Goal: Task Accomplishment & Management: Complete application form

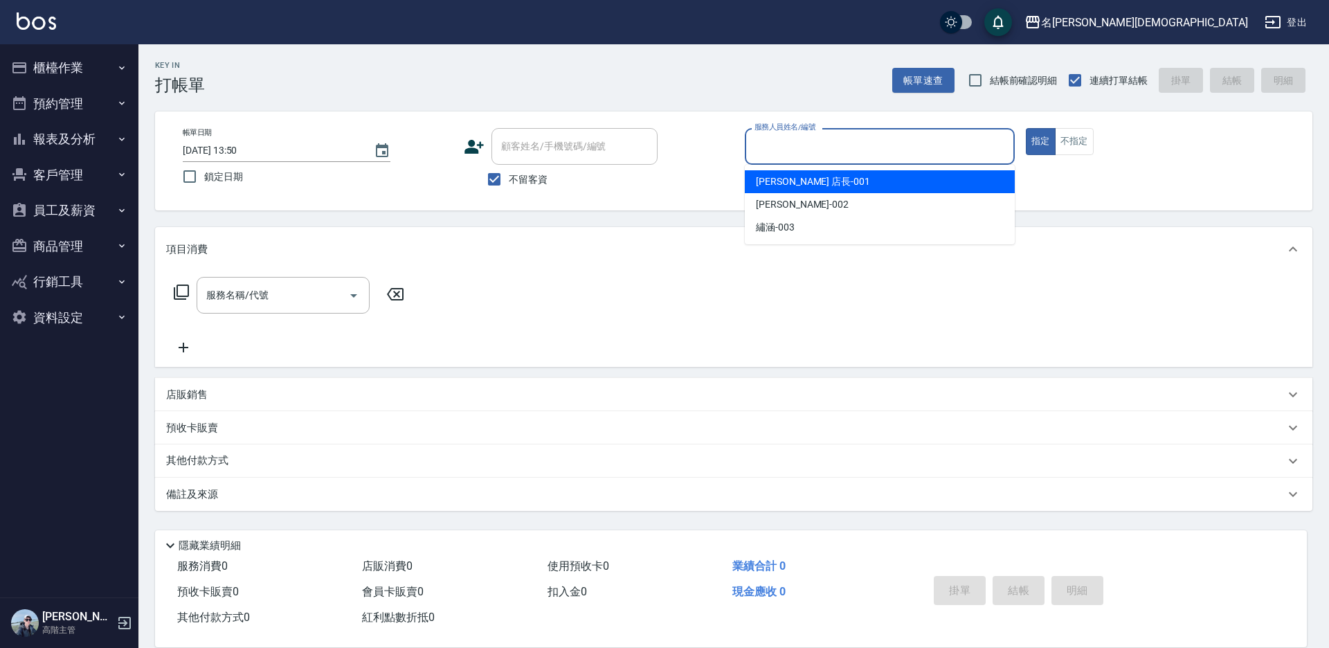
click at [788, 143] on input "服務人員姓名/編號" at bounding box center [879, 146] width 257 height 24
click at [814, 186] on div "[PERSON_NAME] 店長 -001" at bounding box center [880, 181] width 270 height 23
type input "[PERSON_NAME] 店長-001"
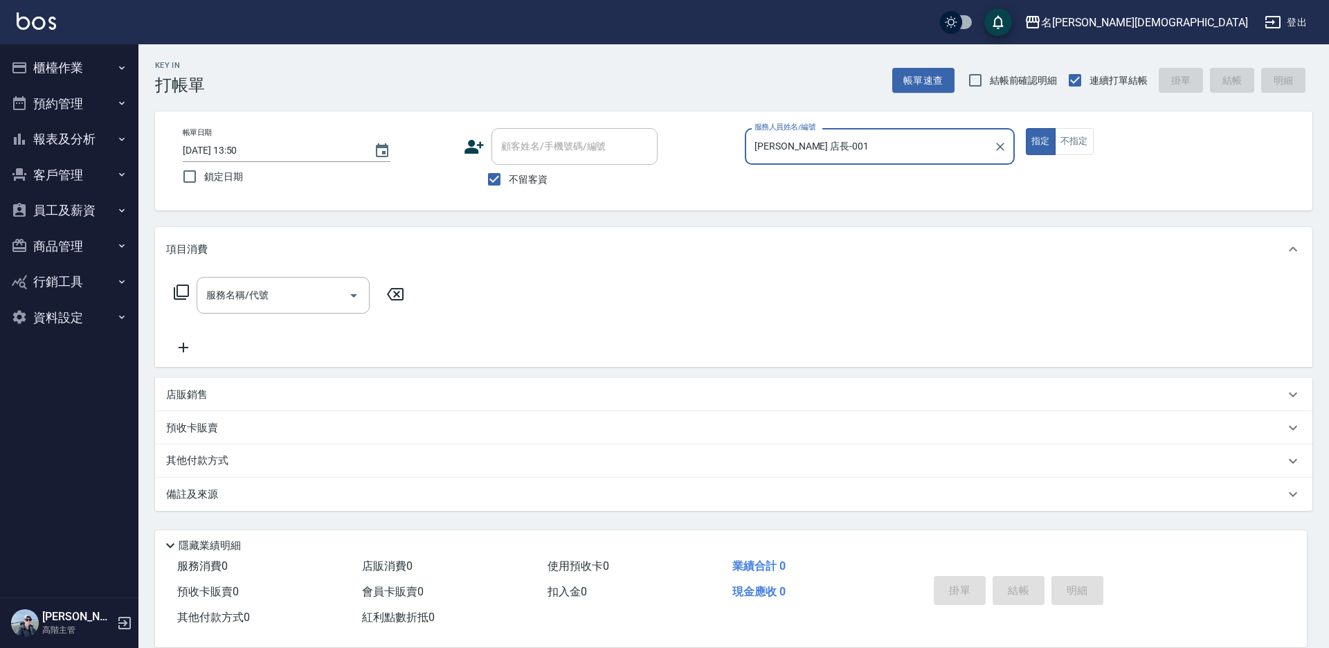
click at [185, 293] on icon at bounding box center [181, 292] width 17 height 17
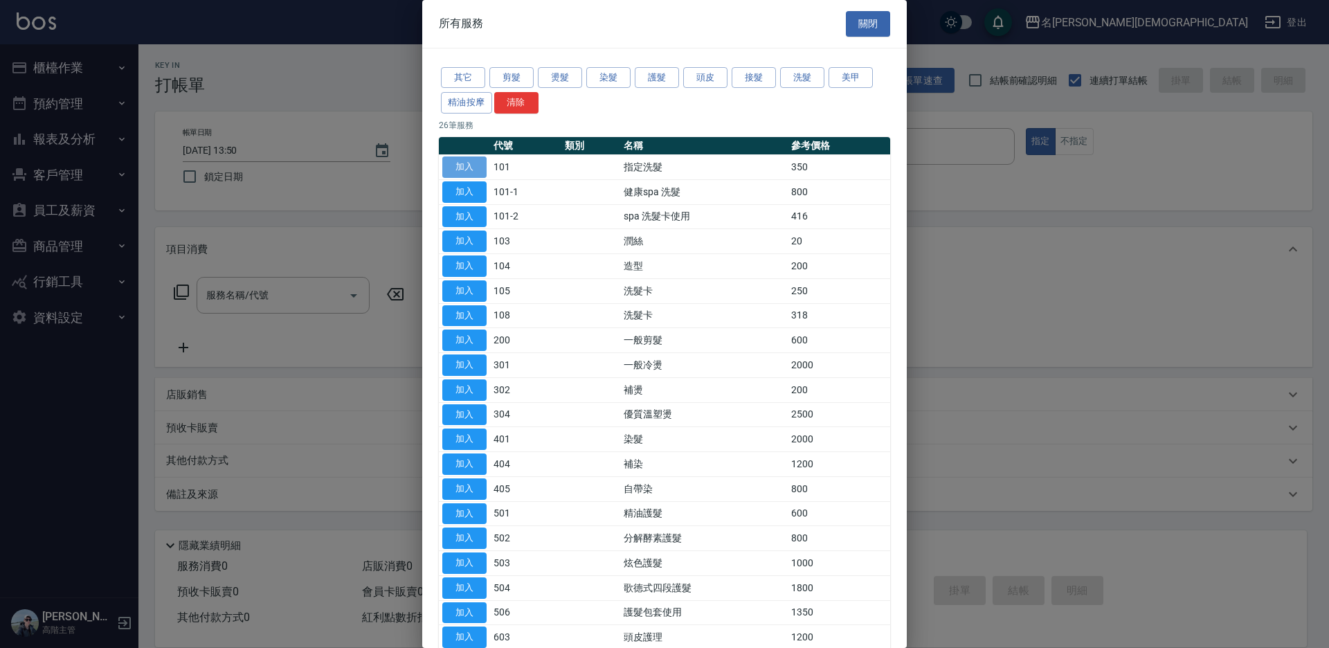
drag, startPoint x: 461, startPoint y: 168, endPoint x: 445, endPoint y: 190, distance: 27.3
click at [461, 168] on button "加入" at bounding box center [464, 166] width 44 height 21
type input "指定洗髮(101)"
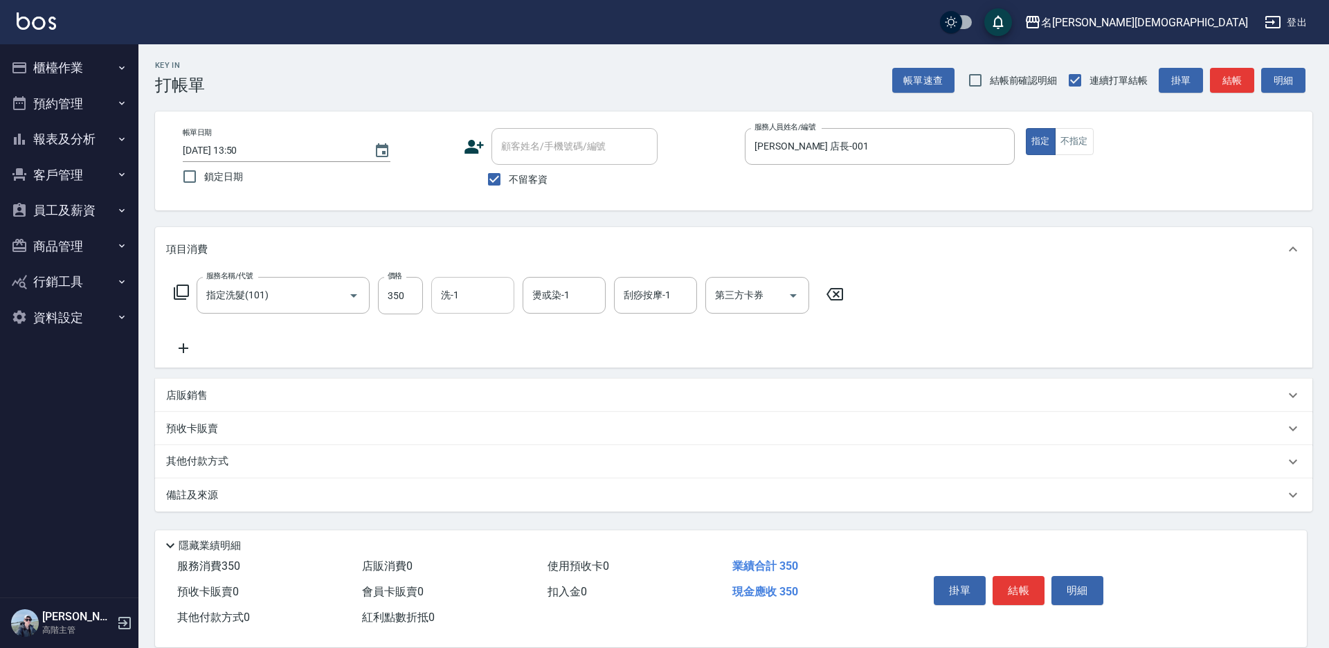
click at [473, 300] on input "洗-1" at bounding box center [472, 295] width 71 height 24
click at [478, 383] on span "繡涵 -003" at bounding box center [461, 390] width 39 height 15
type input "繡涵-003"
click at [1028, 591] on button "結帳" at bounding box center [1019, 590] width 52 height 29
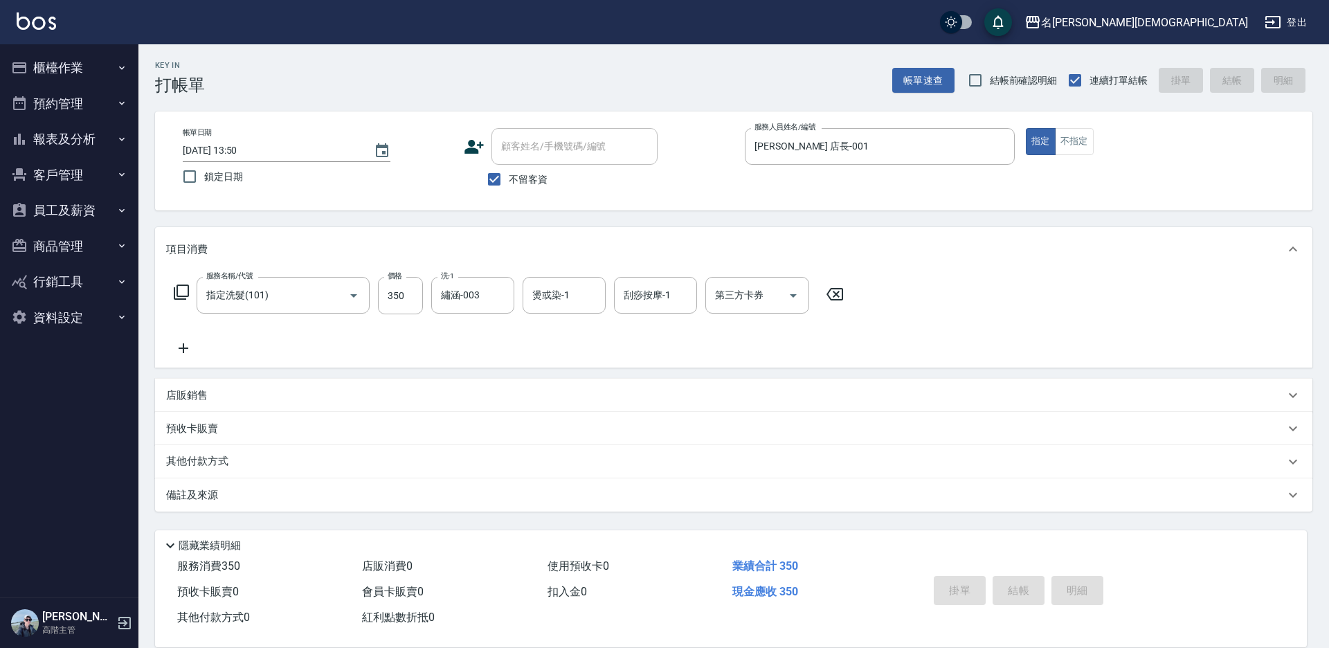
type input "[DATE] 13:51"
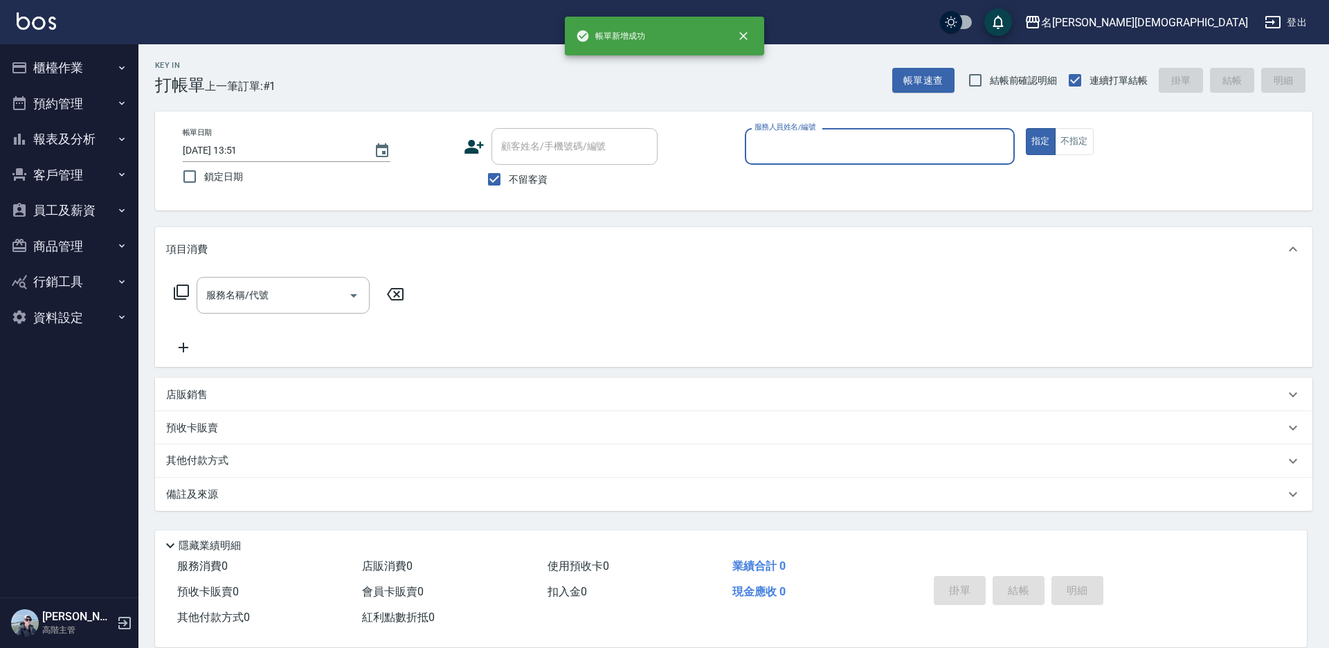
click at [771, 139] on input "服務人員姓名/編號" at bounding box center [879, 146] width 257 height 24
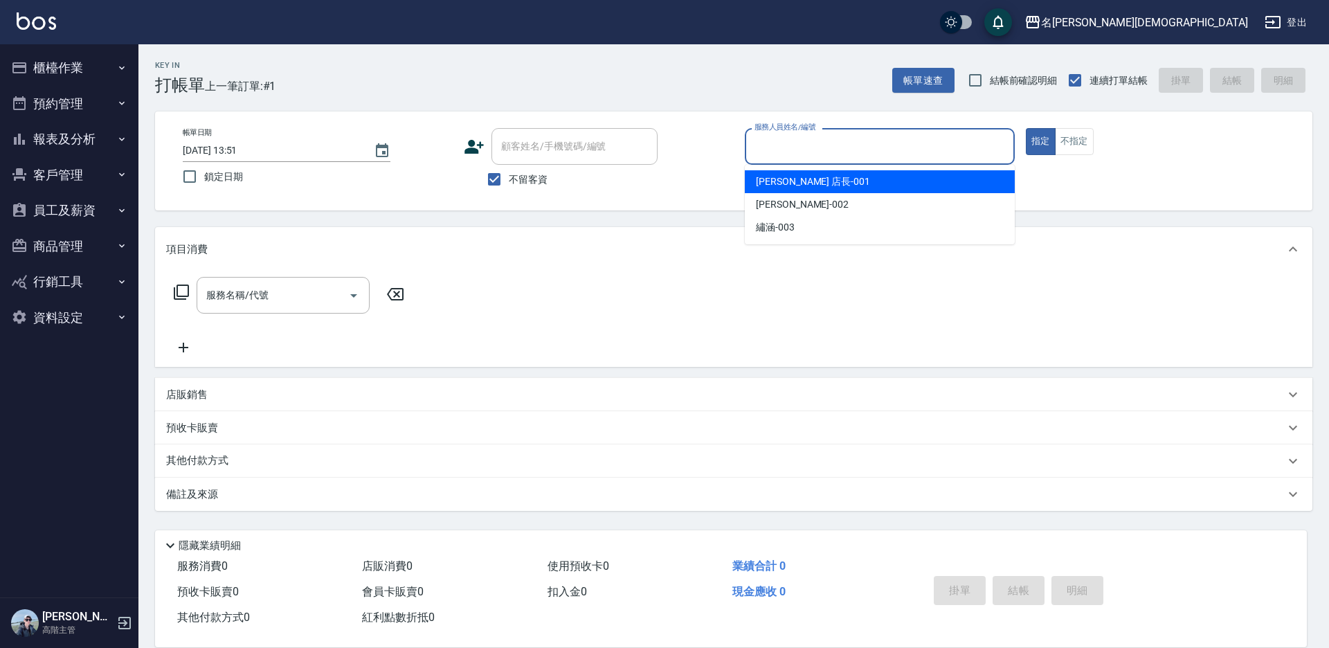
click at [770, 173] on div "[PERSON_NAME] 店長 -001" at bounding box center [880, 181] width 270 height 23
type input "[PERSON_NAME] 店長-001"
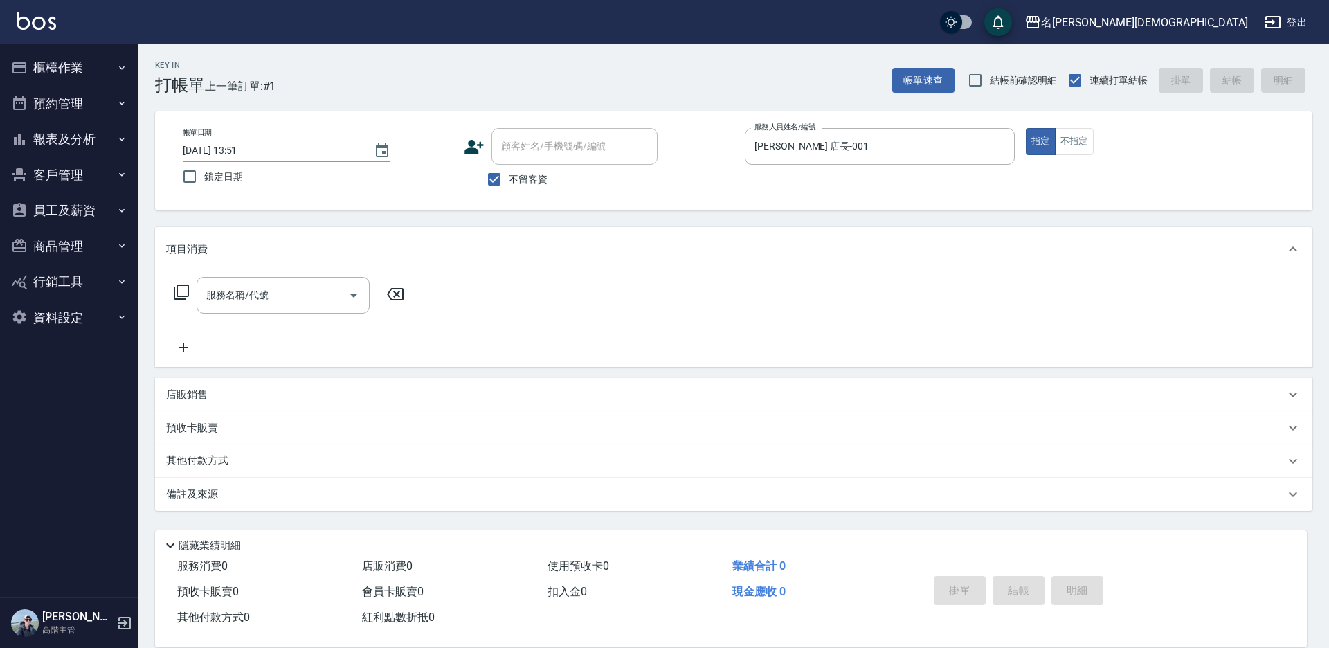
click at [183, 289] on icon at bounding box center [181, 292] width 17 height 17
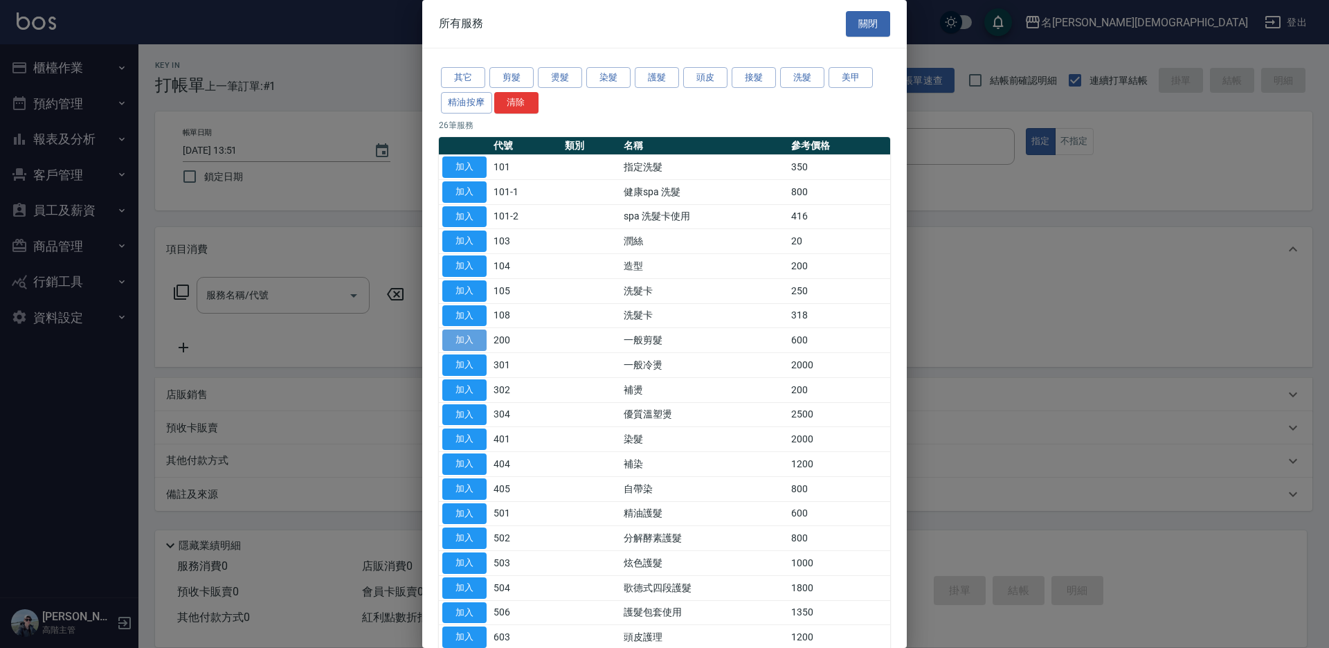
click at [454, 339] on button "加入" at bounding box center [464, 339] width 44 height 21
type input "一般剪髮(200)"
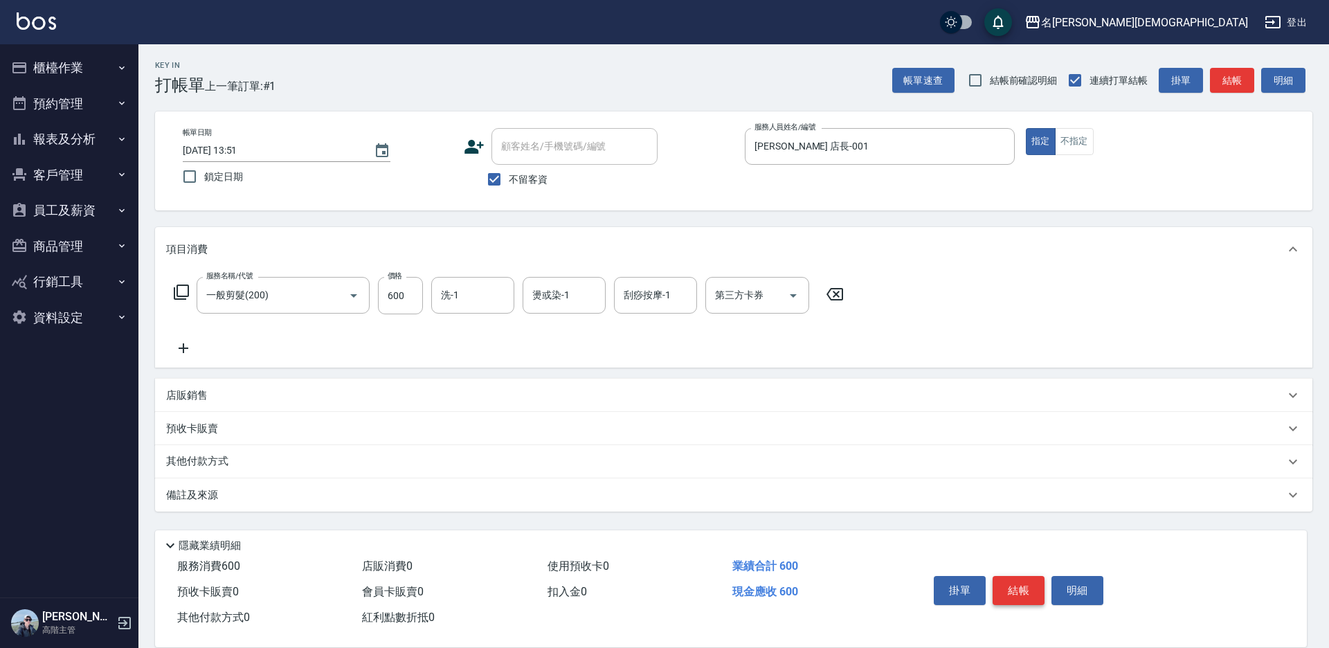
click at [1006, 587] on button "結帳" at bounding box center [1019, 590] width 52 height 29
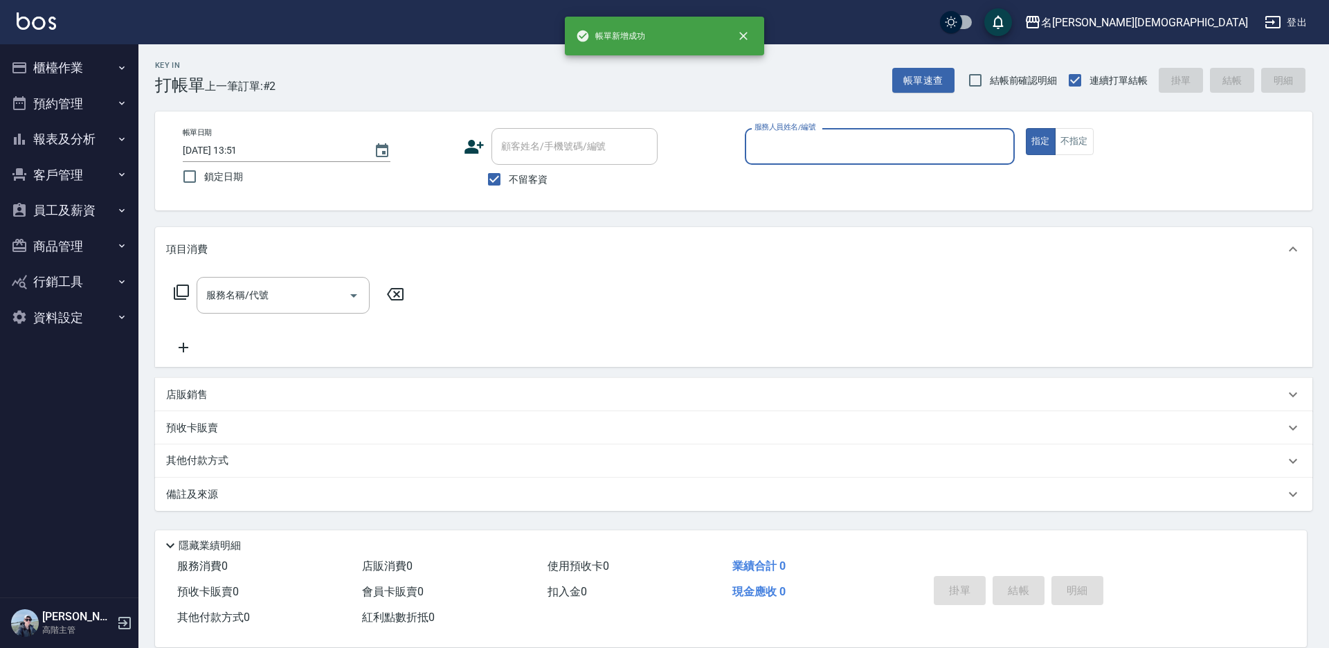
click at [793, 145] on input "服務人員姓名/編號" at bounding box center [879, 146] width 257 height 24
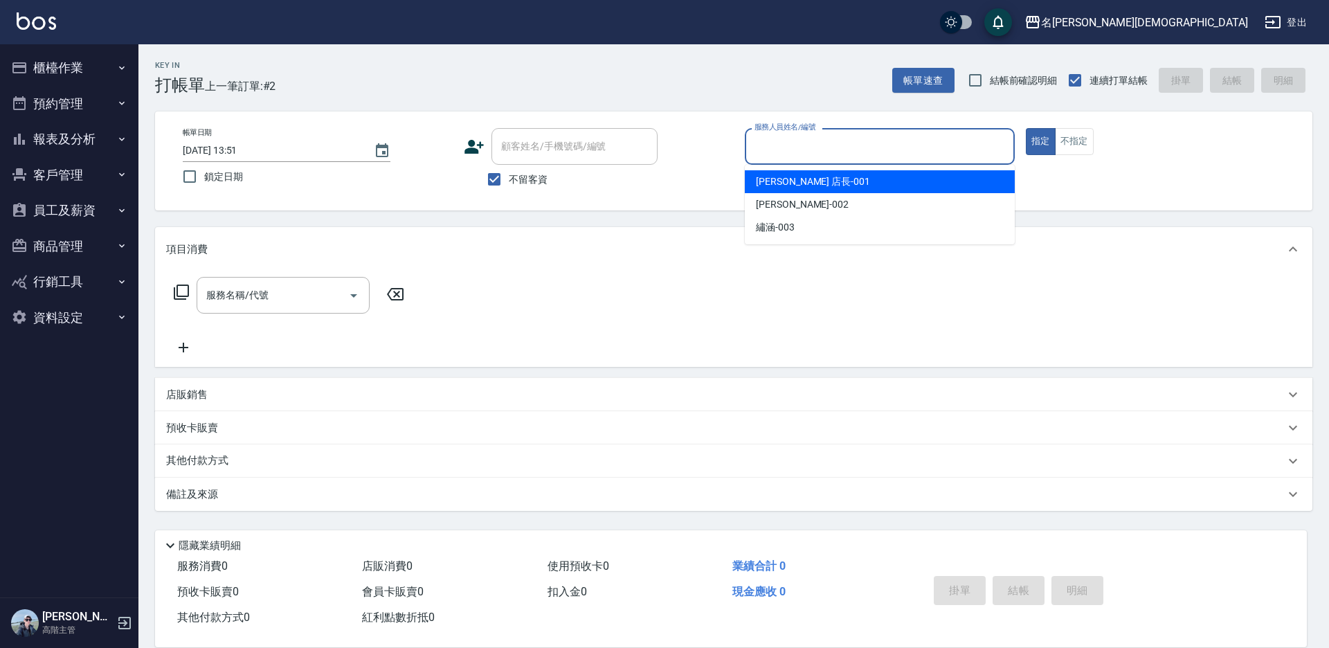
click at [793, 185] on span "[PERSON_NAME] 店長 -001" at bounding box center [813, 181] width 114 height 15
type input "[PERSON_NAME] 店長-001"
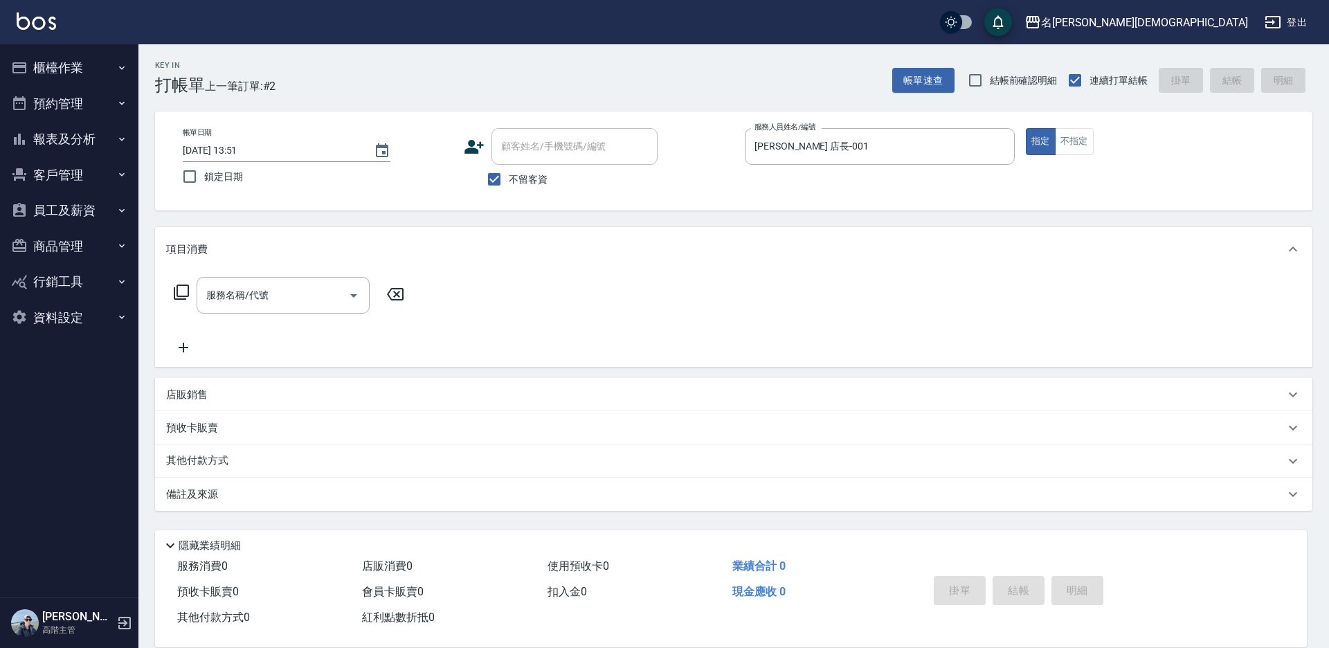
click at [179, 293] on icon at bounding box center [181, 292] width 17 height 17
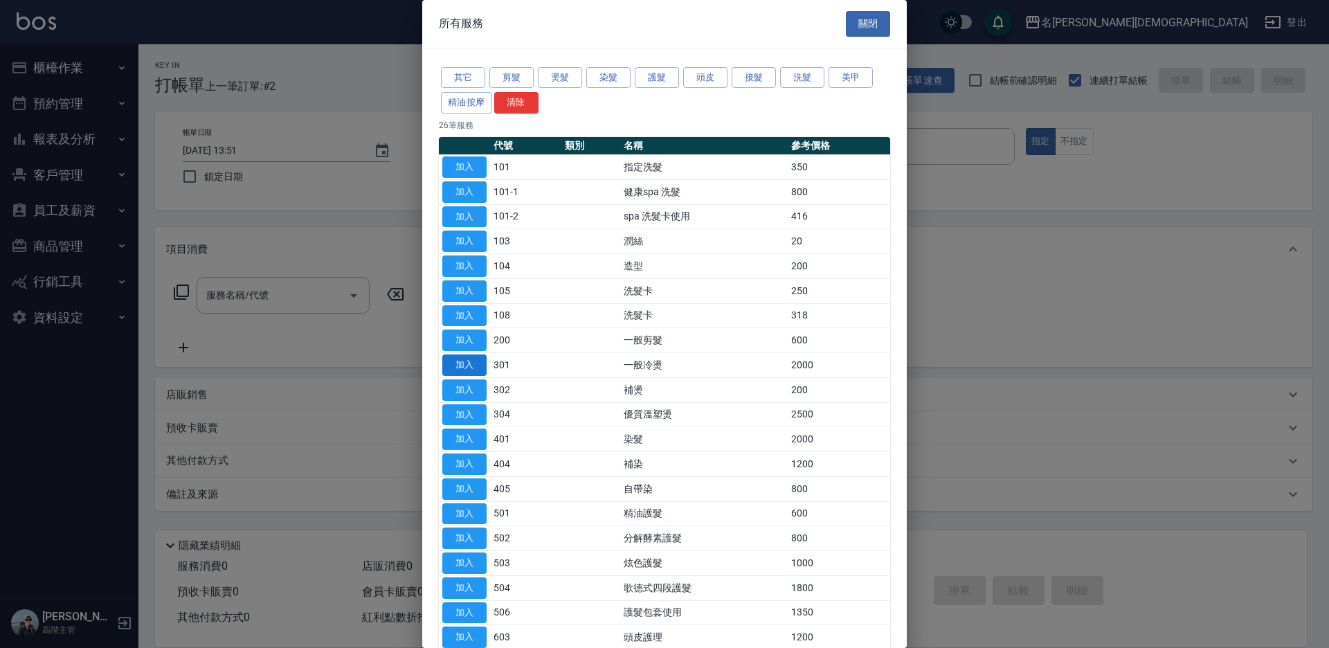
click at [459, 365] on button "加入" at bounding box center [464, 364] width 44 height 21
type input "一般冷燙(301)"
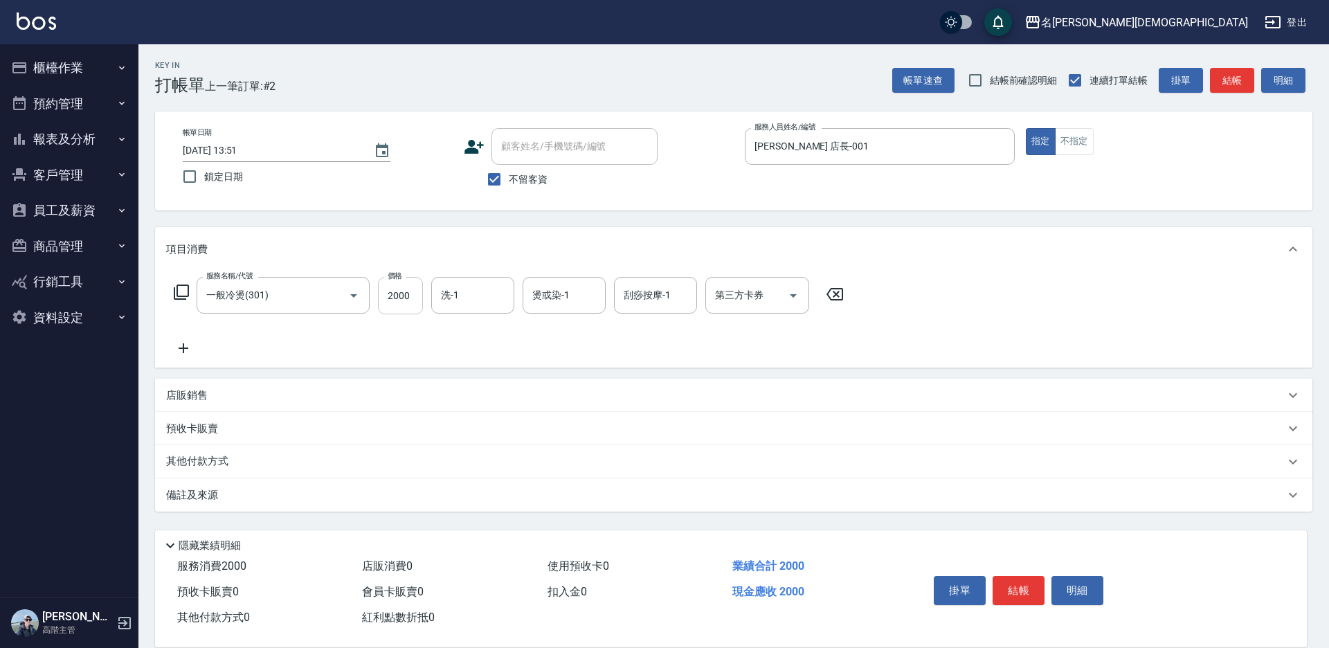
click at [396, 287] on input "2000" at bounding box center [400, 295] width 45 height 37
type input "2500"
click at [454, 296] on div "洗-1 洗-1" at bounding box center [472, 295] width 83 height 37
click at [464, 383] on span "繡涵 -003" at bounding box center [461, 390] width 39 height 15
type input "繡涵-003"
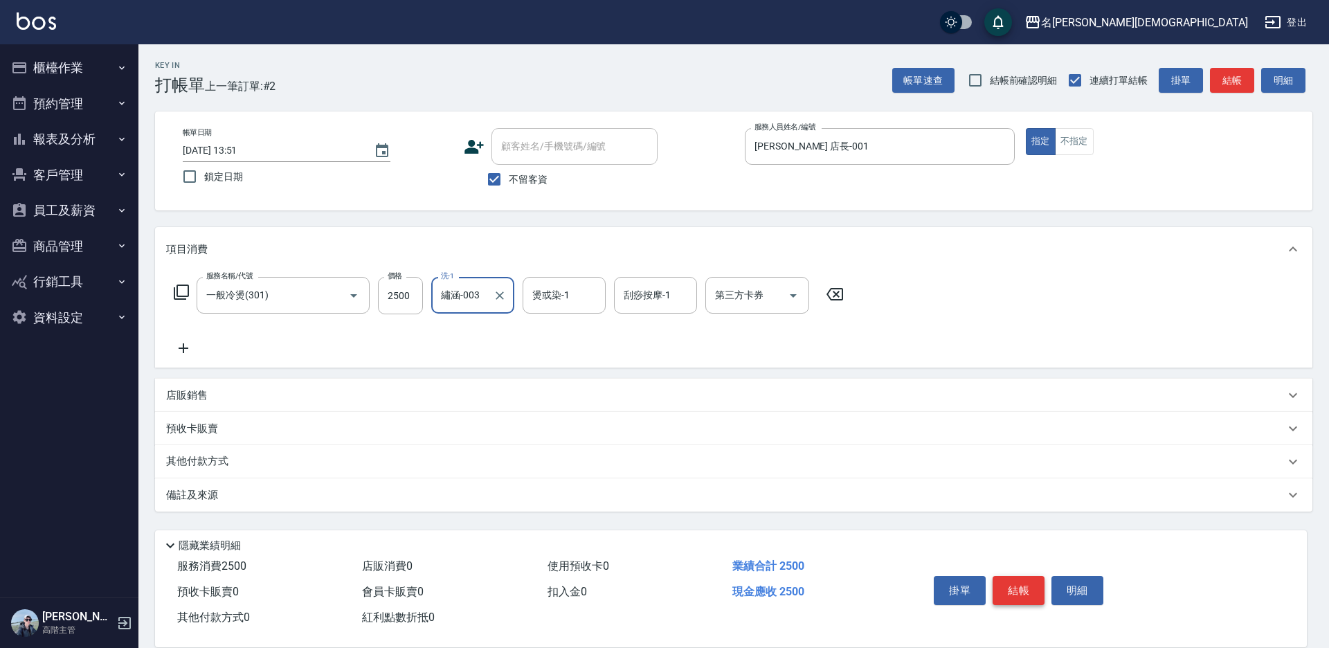
click at [1001, 588] on button "結帳" at bounding box center [1019, 590] width 52 height 29
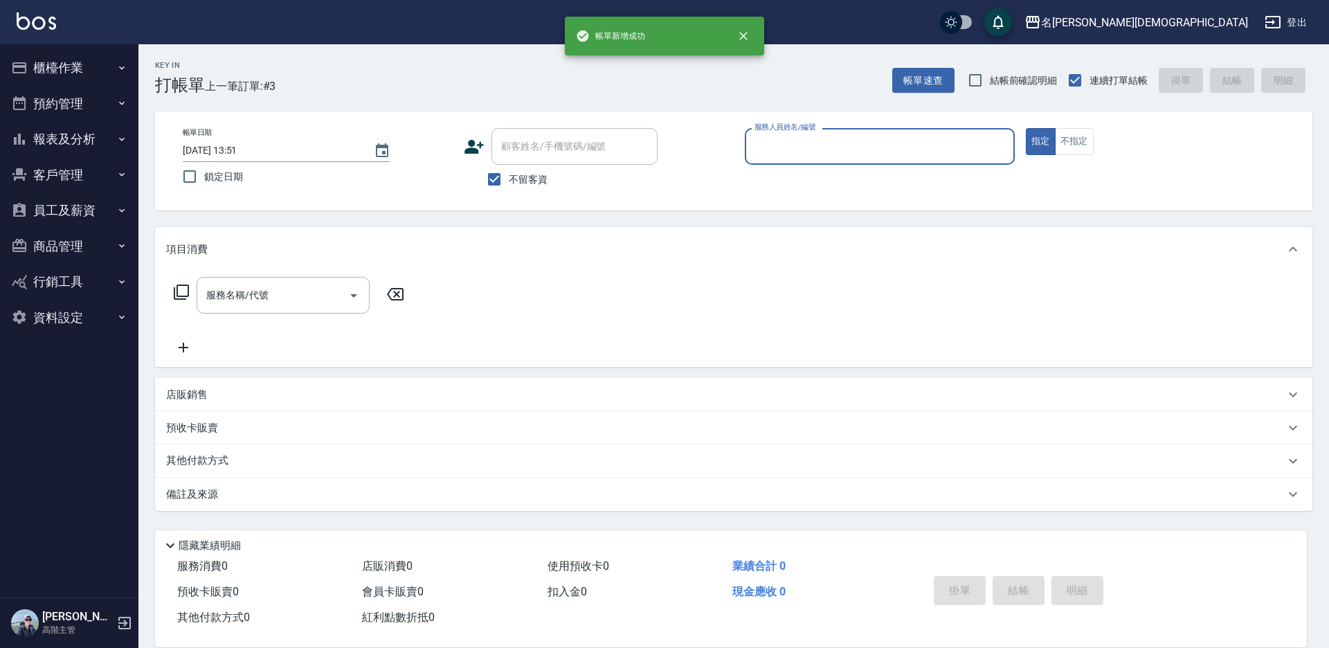
drag, startPoint x: 756, startPoint y: 147, endPoint x: 760, endPoint y: 161, distance: 14.5
click at [757, 147] on input "服務人員姓名/編號" at bounding box center [879, 146] width 257 height 24
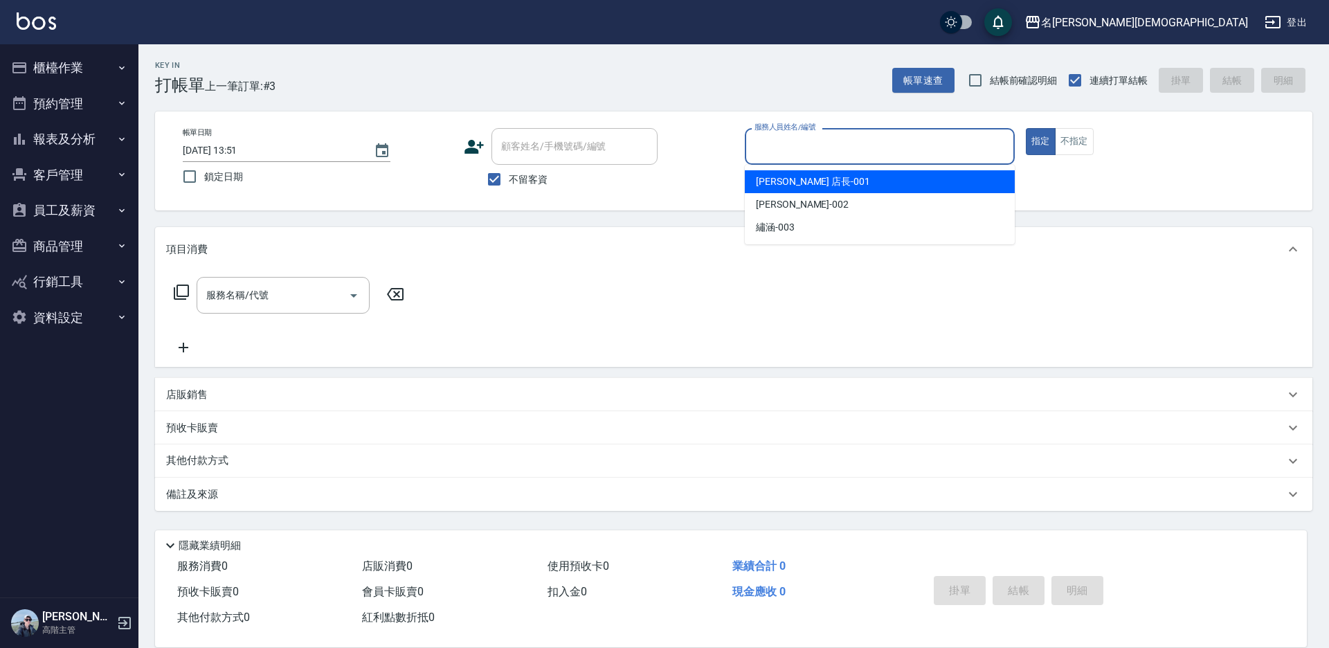
click at [762, 181] on span "[PERSON_NAME] 店長 -001" at bounding box center [813, 181] width 114 height 15
type input "[PERSON_NAME] 店長-001"
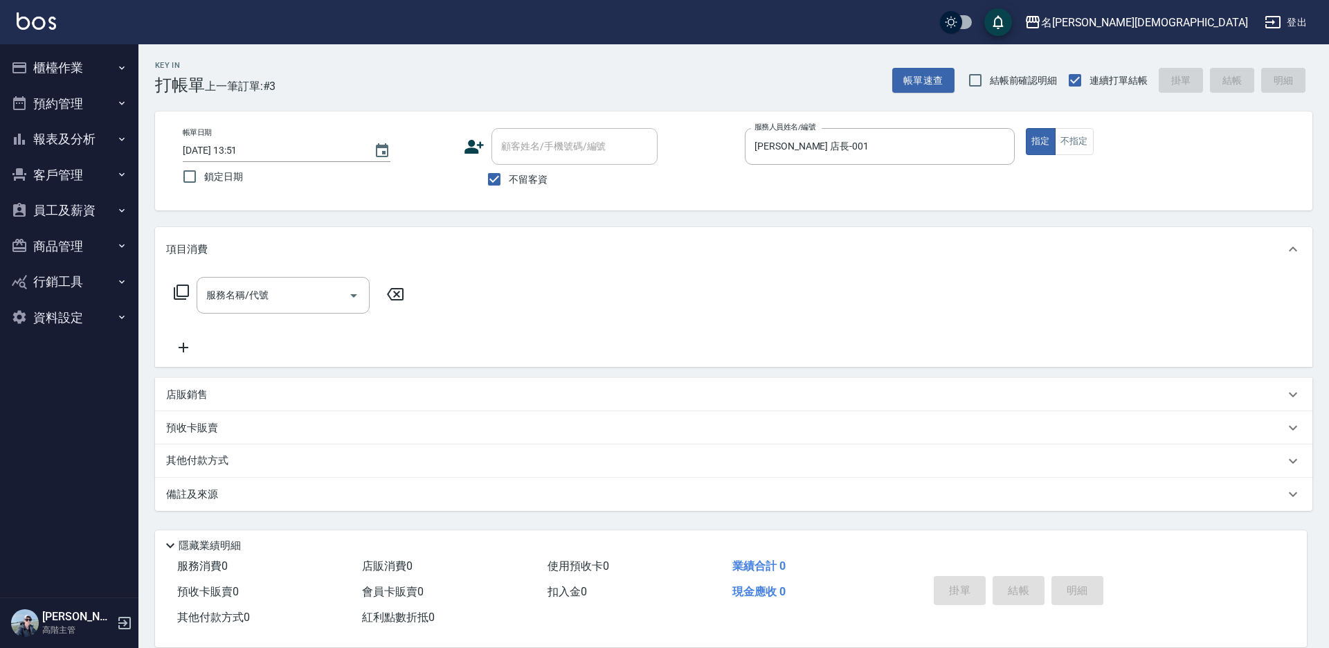
click at [184, 294] on icon at bounding box center [181, 292] width 17 height 17
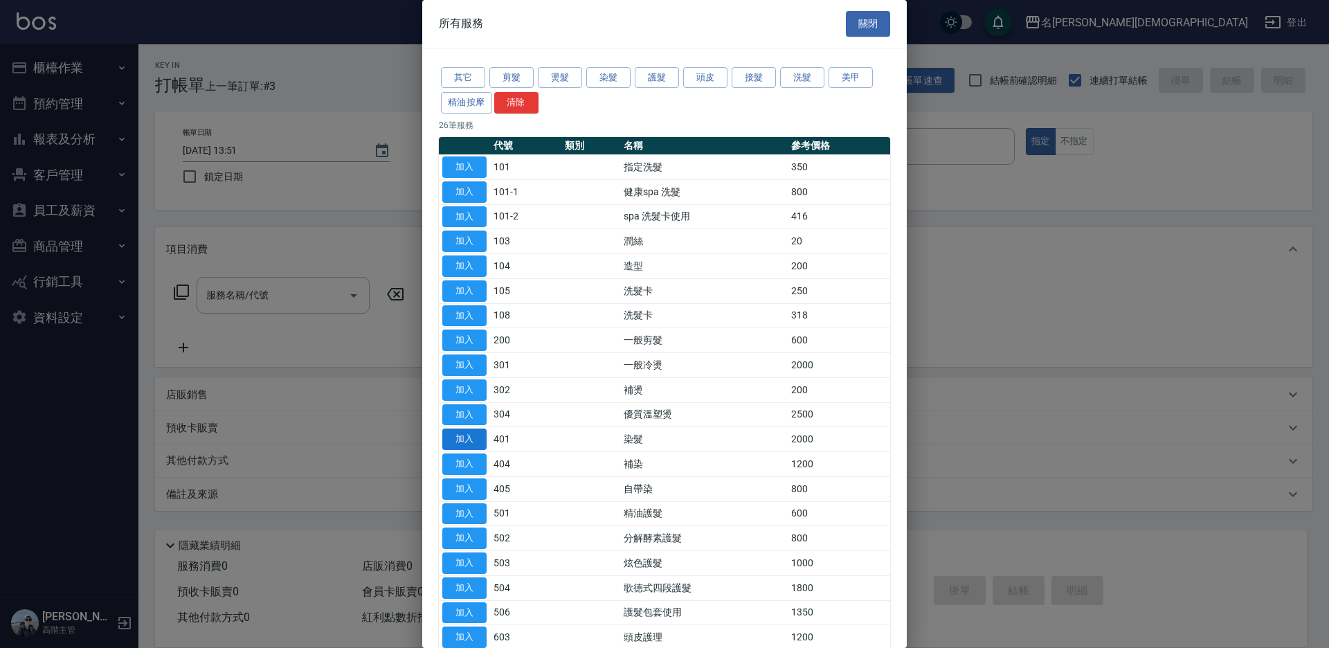
click at [478, 440] on button "加入" at bounding box center [464, 438] width 44 height 21
type input "染髮(401)"
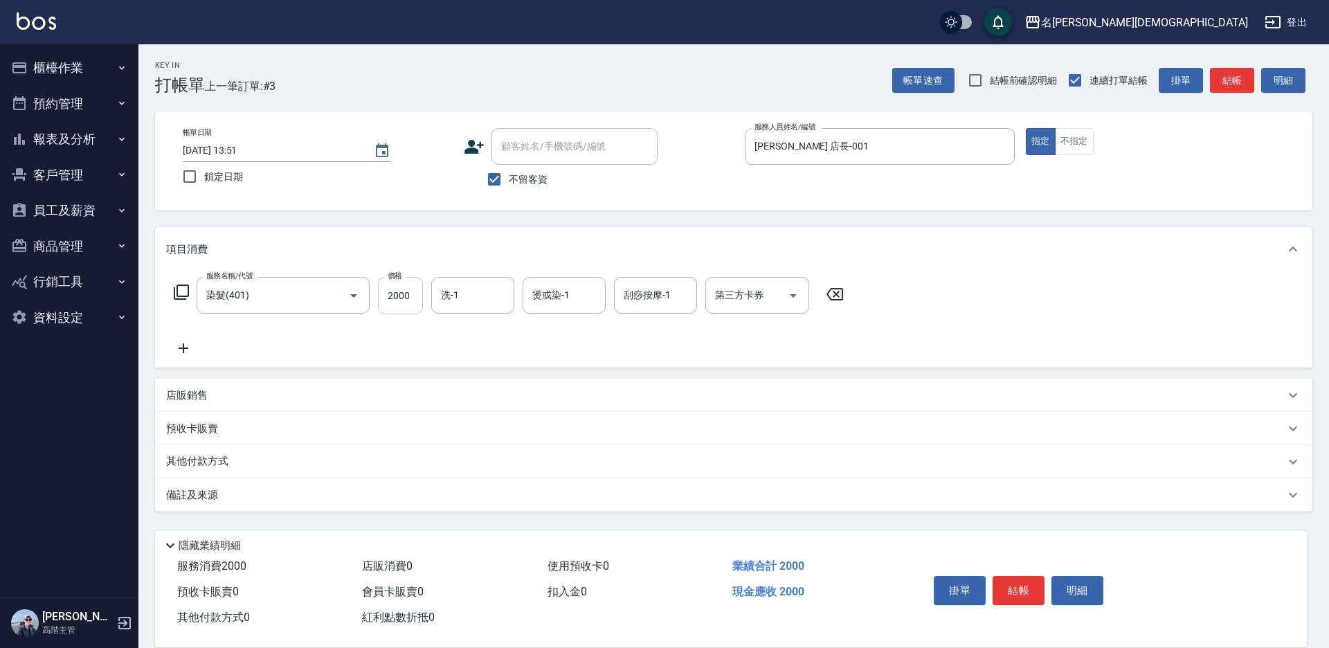
click at [402, 293] on input "2000" at bounding box center [400, 295] width 45 height 37
type input "2900"
click at [476, 295] on input "洗-1" at bounding box center [472, 295] width 71 height 24
click at [492, 379] on div "繡涵 -003" at bounding box center [472, 390] width 83 height 23
type input "繡涵-003"
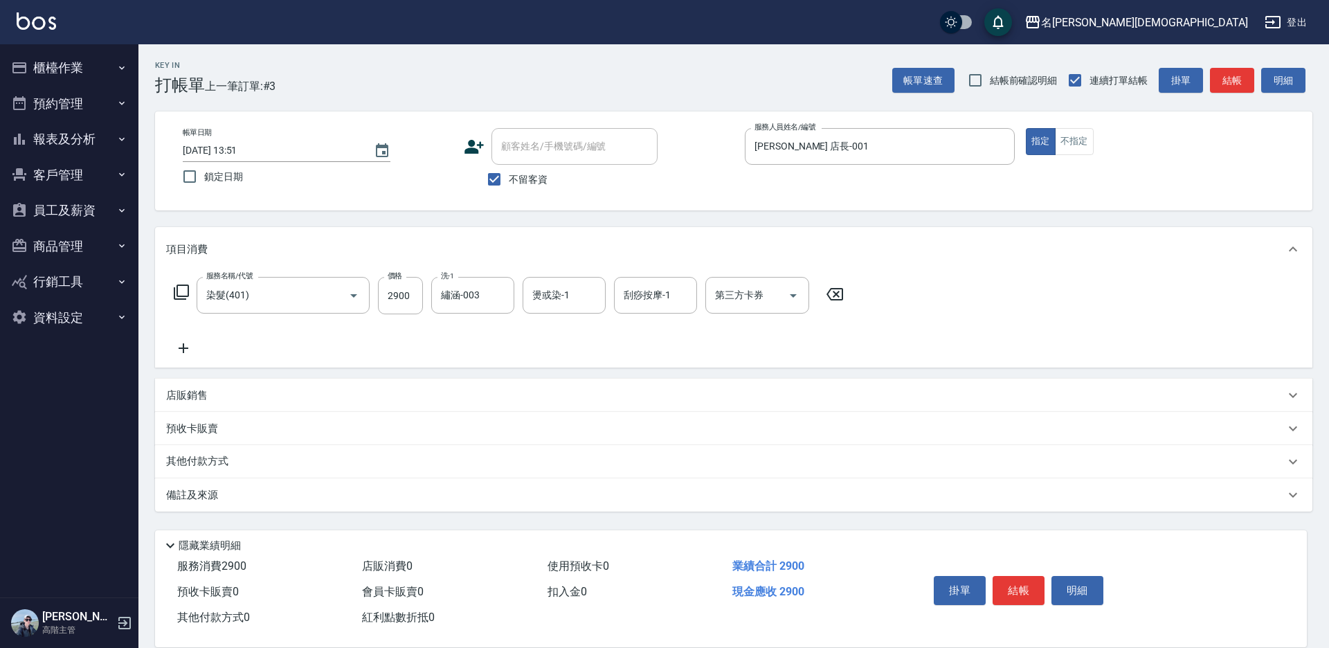
click at [180, 287] on icon at bounding box center [181, 292] width 17 height 17
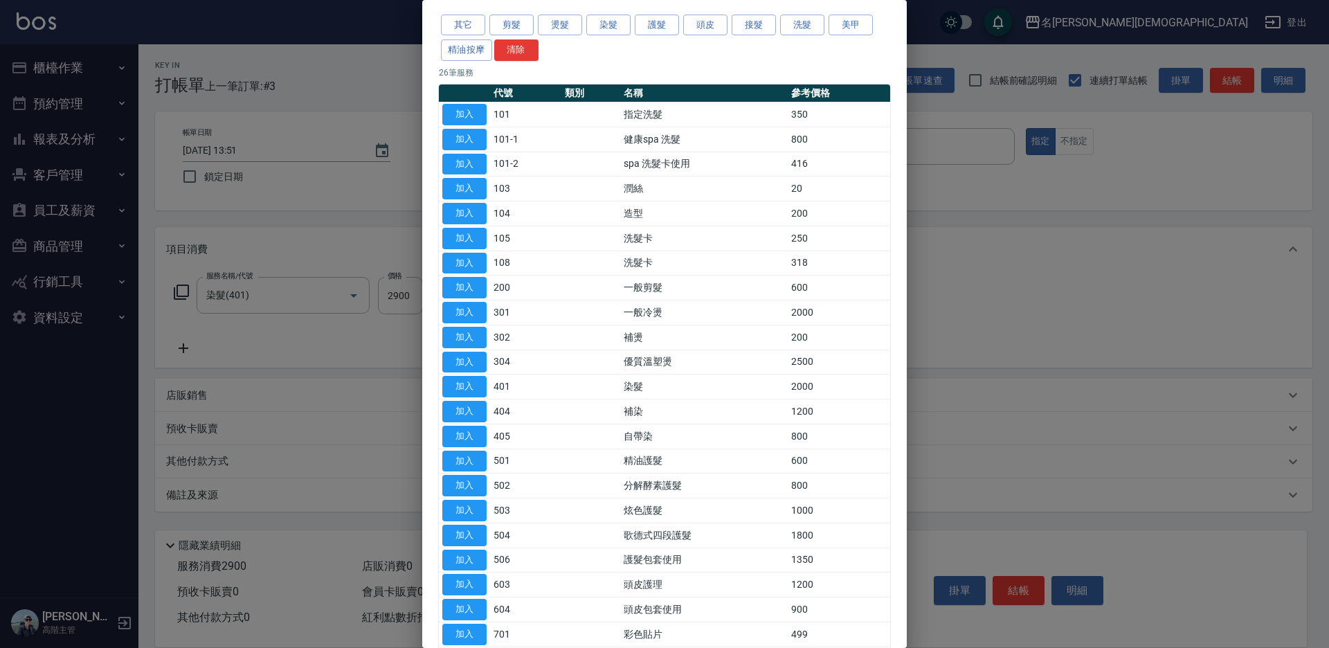
scroll to position [69, 0]
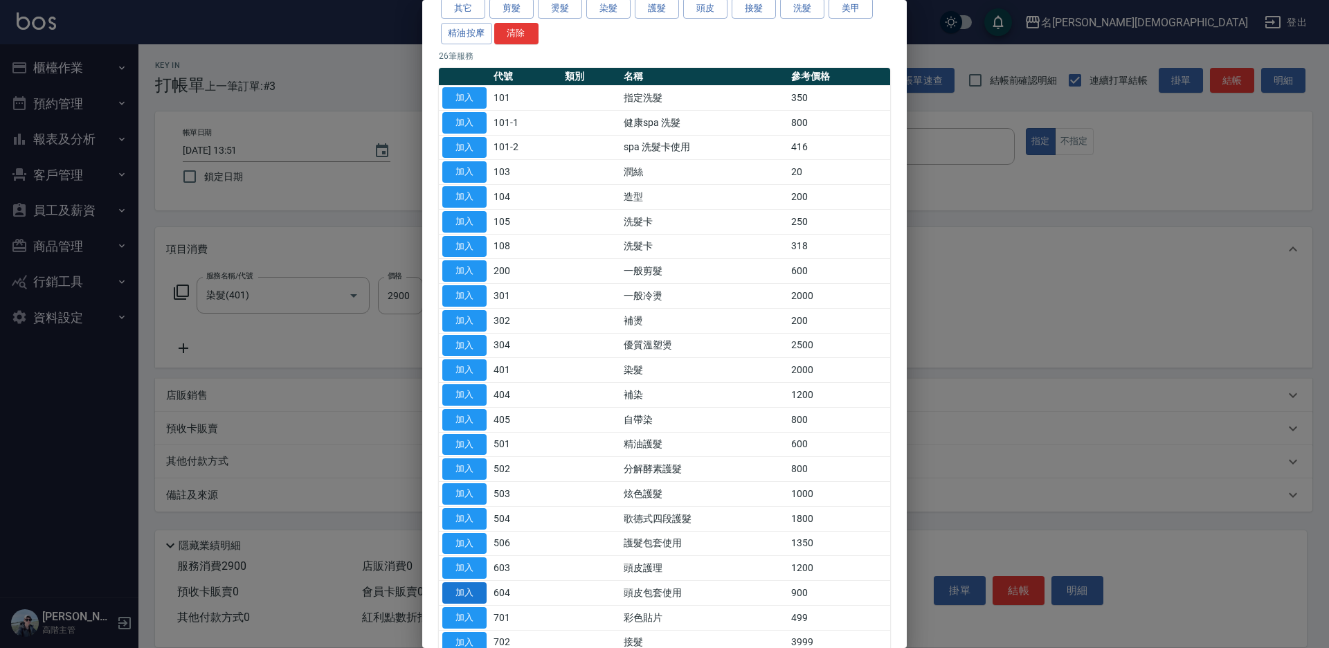
click at [456, 590] on button "加入" at bounding box center [464, 592] width 44 height 21
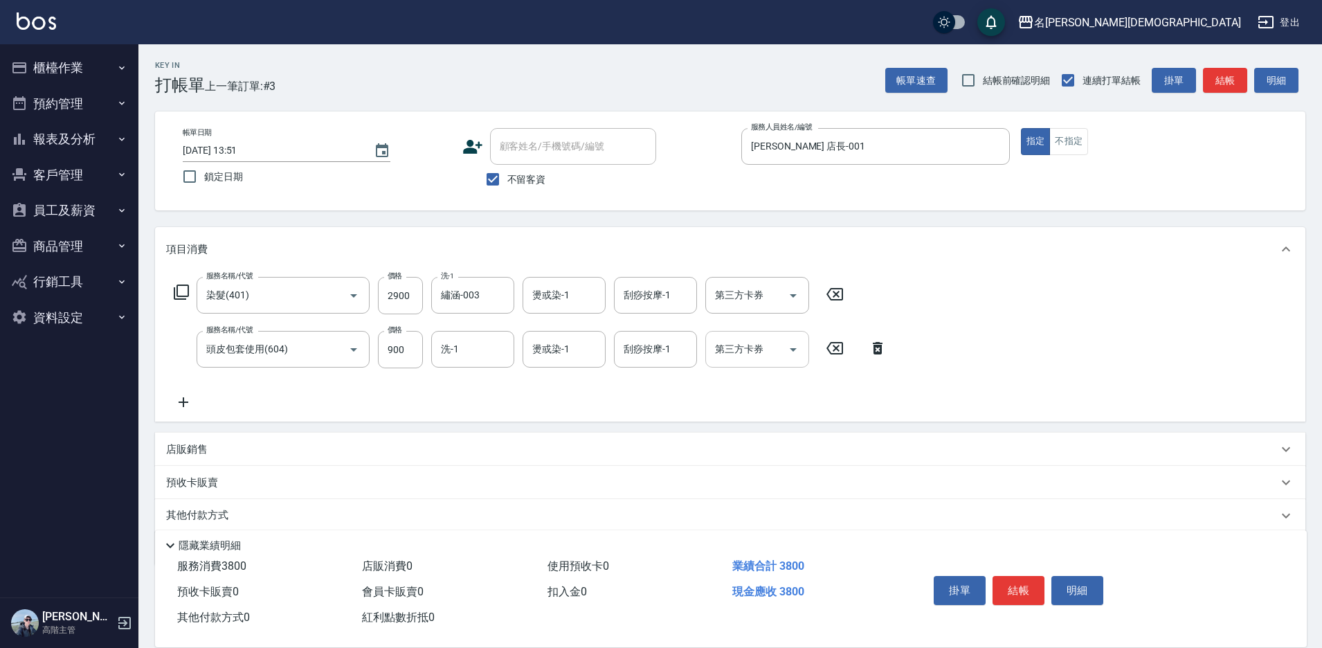
click at [743, 345] on div "第三方卡券 第三方卡券" at bounding box center [757, 349] width 104 height 37
drag, startPoint x: 748, startPoint y: 404, endPoint x: 588, endPoint y: 379, distance: 162.5
click at [748, 404] on span "舊有卡券" at bounding box center [757, 407] width 104 height 23
type input "舊有卡券"
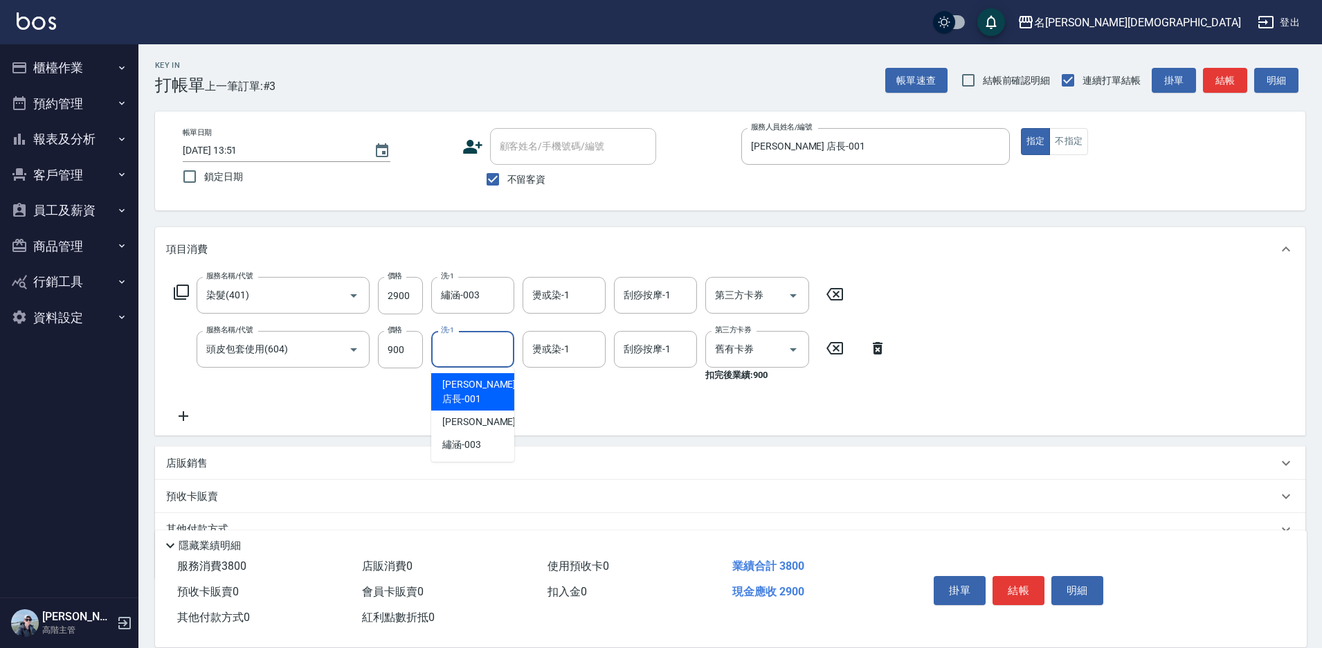
click at [456, 345] on div "洗-1 洗-1" at bounding box center [472, 349] width 83 height 37
click at [877, 345] on icon at bounding box center [877, 348] width 35 height 17
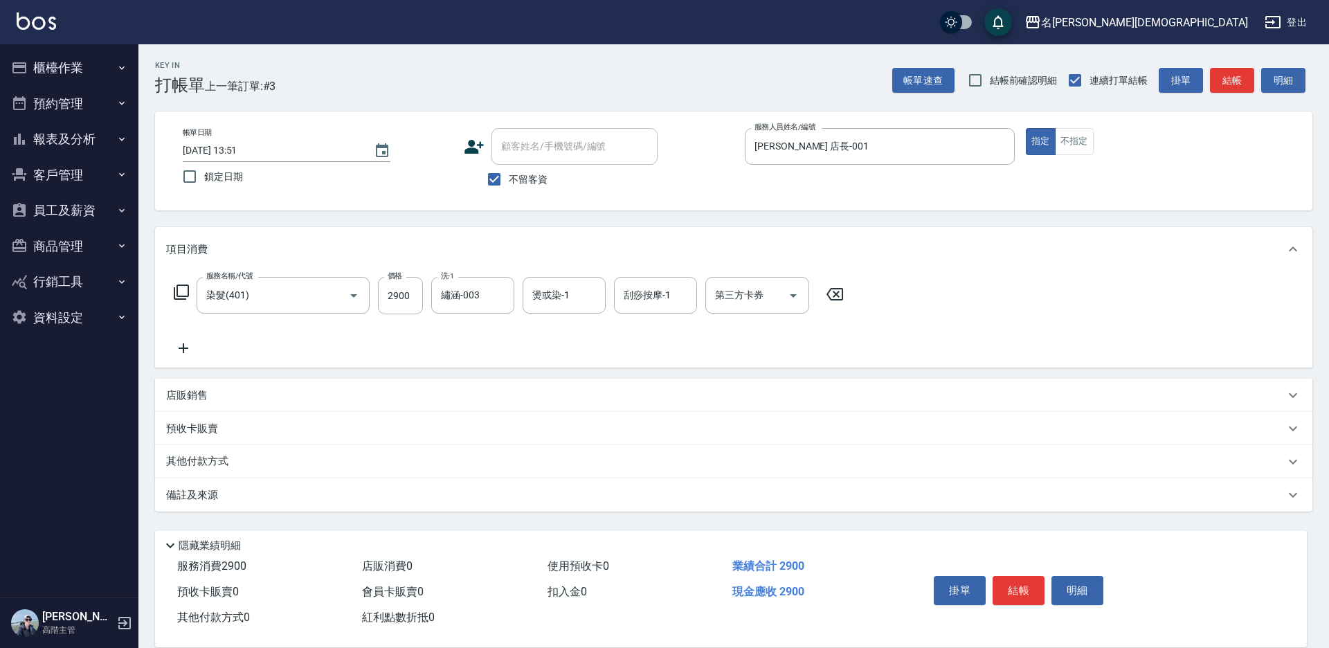
click at [182, 290] on icon at bounding box center [181, 292] width 17 height 17
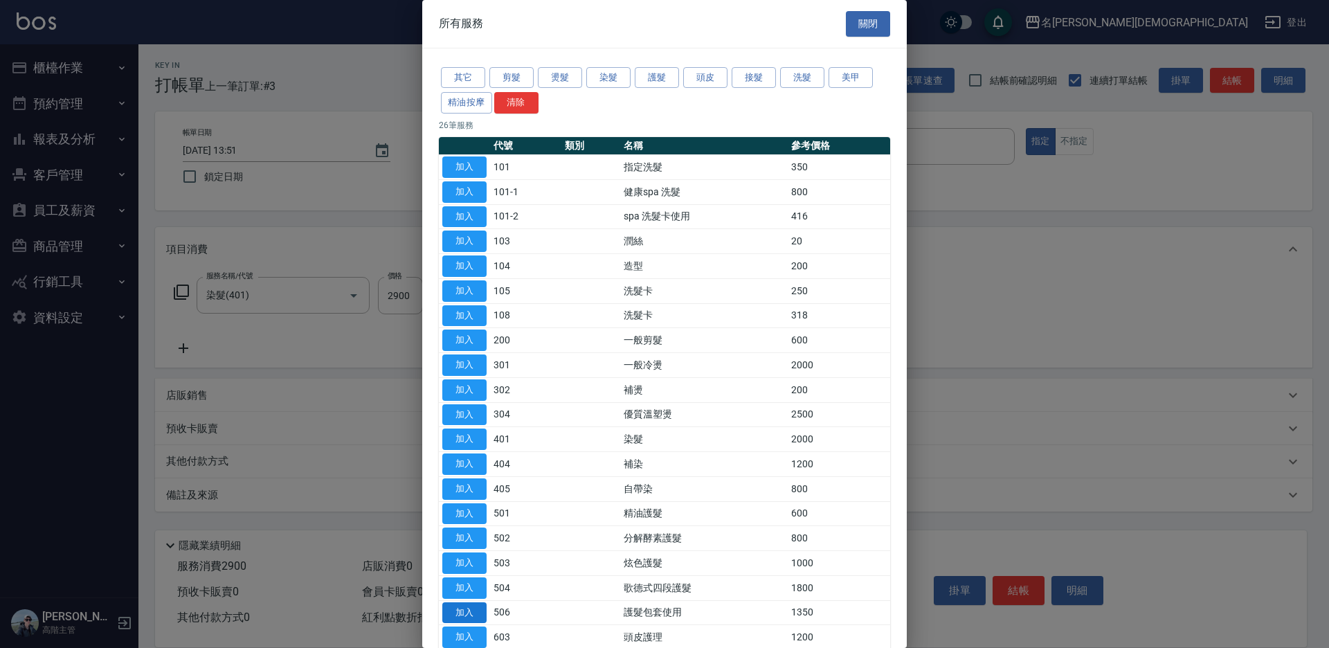
click at [474, 608] on button "加入" at bounding box center [464, 612] width 44 height 21
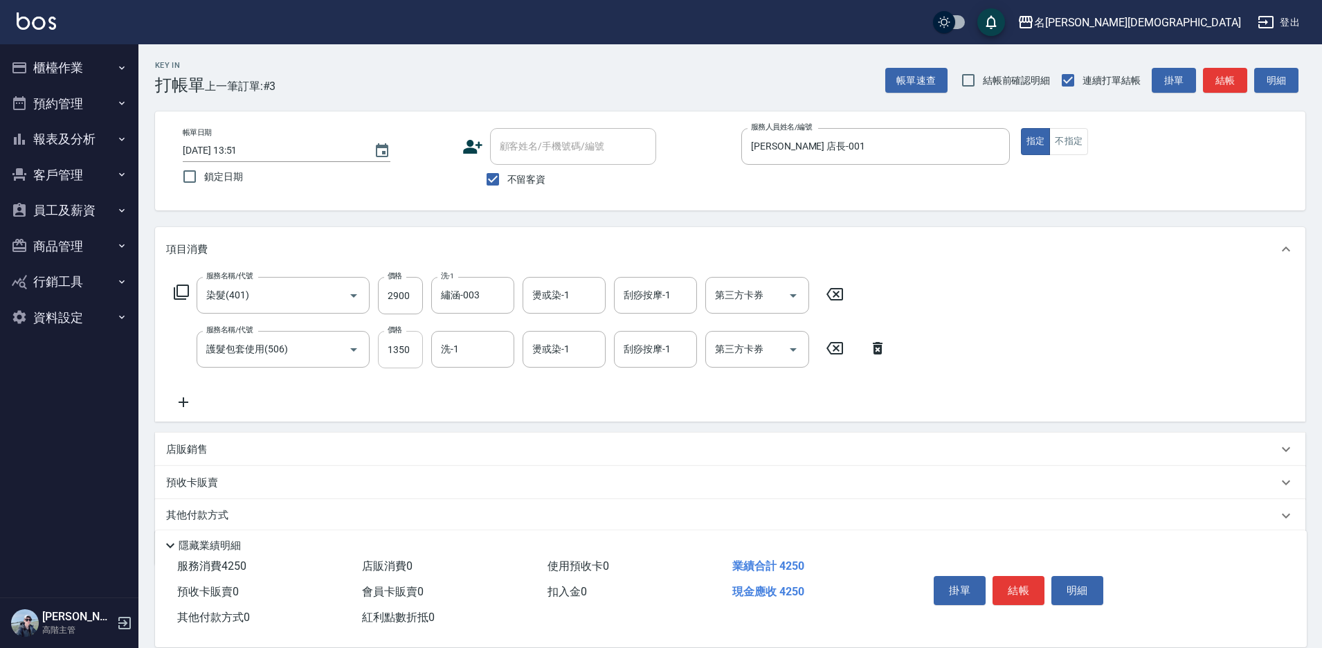
click at [404, 353] on input "1350" at bounding box center [400, 349] width 45 height 37
type input "600"
click at [452, 347] on div "洗-1 洗-1" at bounding box center [472, 349] width 83 height 37
drag, startPoint x: 476, startPoint y: 426, endPoint x: 709, endPoint y: 451, distance: 235.3
click at [476, 437] on span "繡涵 -003" at bounding box center [461, 444] width 39 height 15
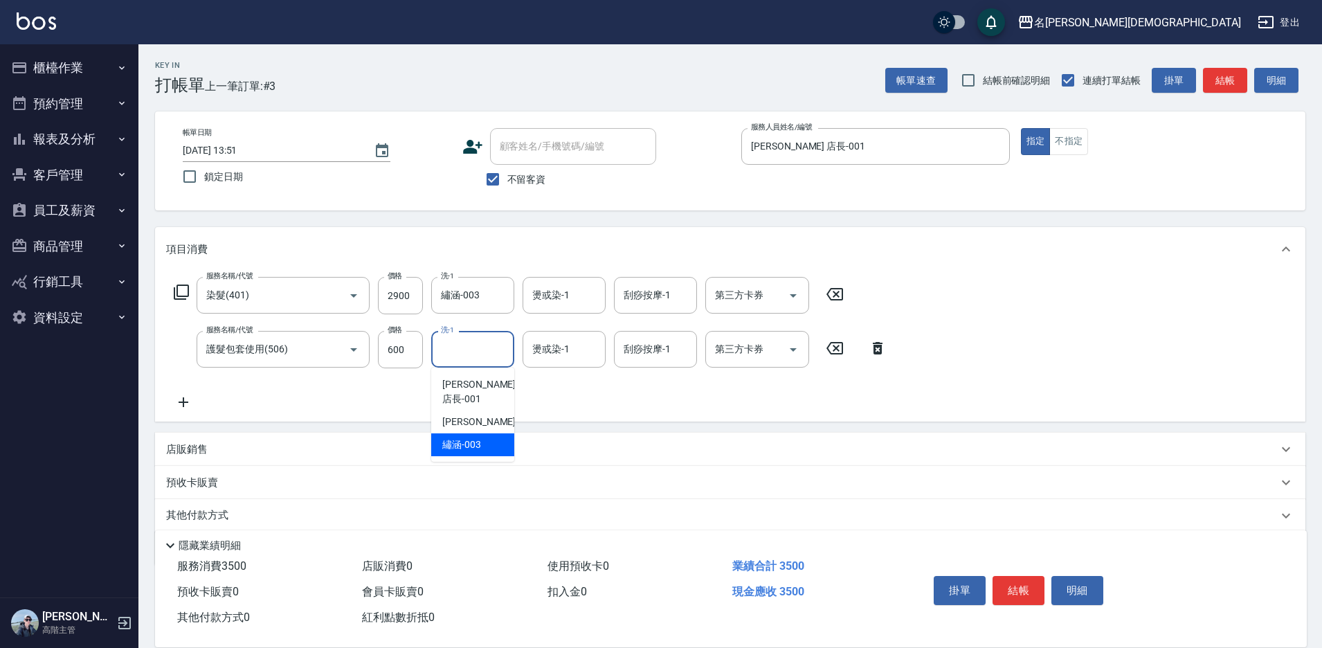
type input "繡涵-003"
click at [739, 345] on div "第三方卡券 第三方卡券" at bounding box center [757, 349] width 104 height 37
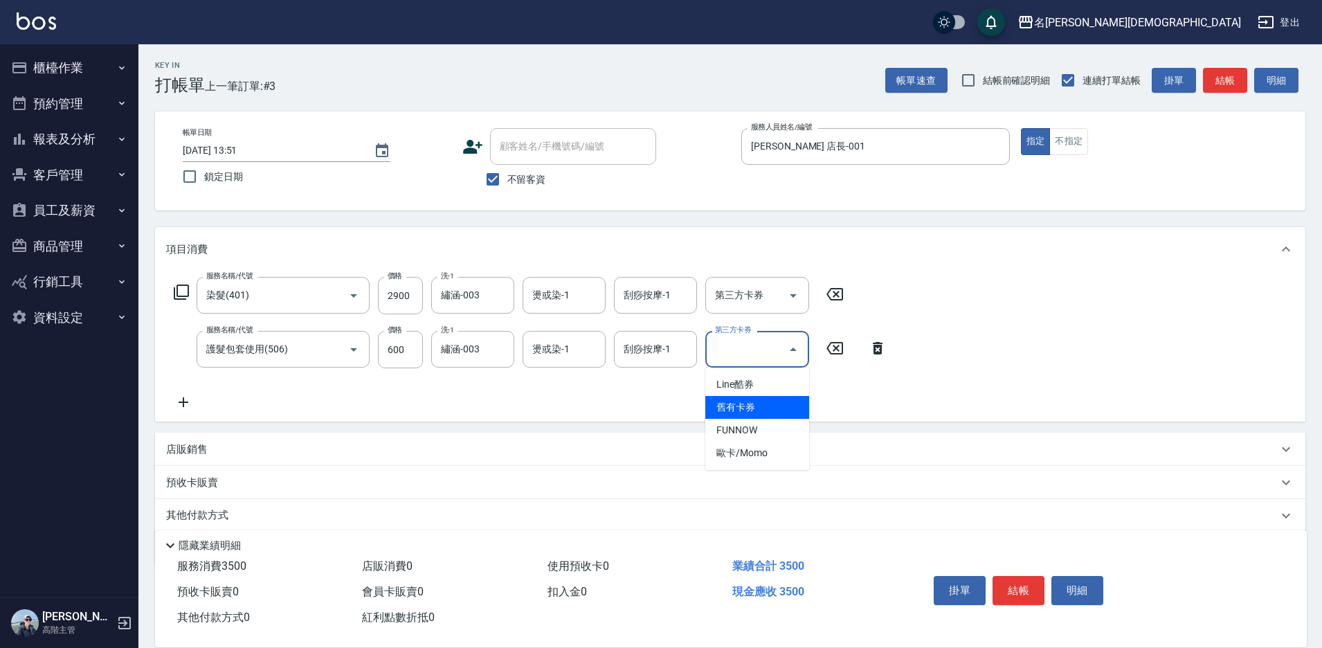
drag, startPoint x: 750, startPoint y: 411, endPoint x: 918, endPoint y: 469, distance: 178.0
click at [750, 410] on span "舊有卡券" at bounding box center [757, 407] width 104 height 23
type input "舊有卡券"
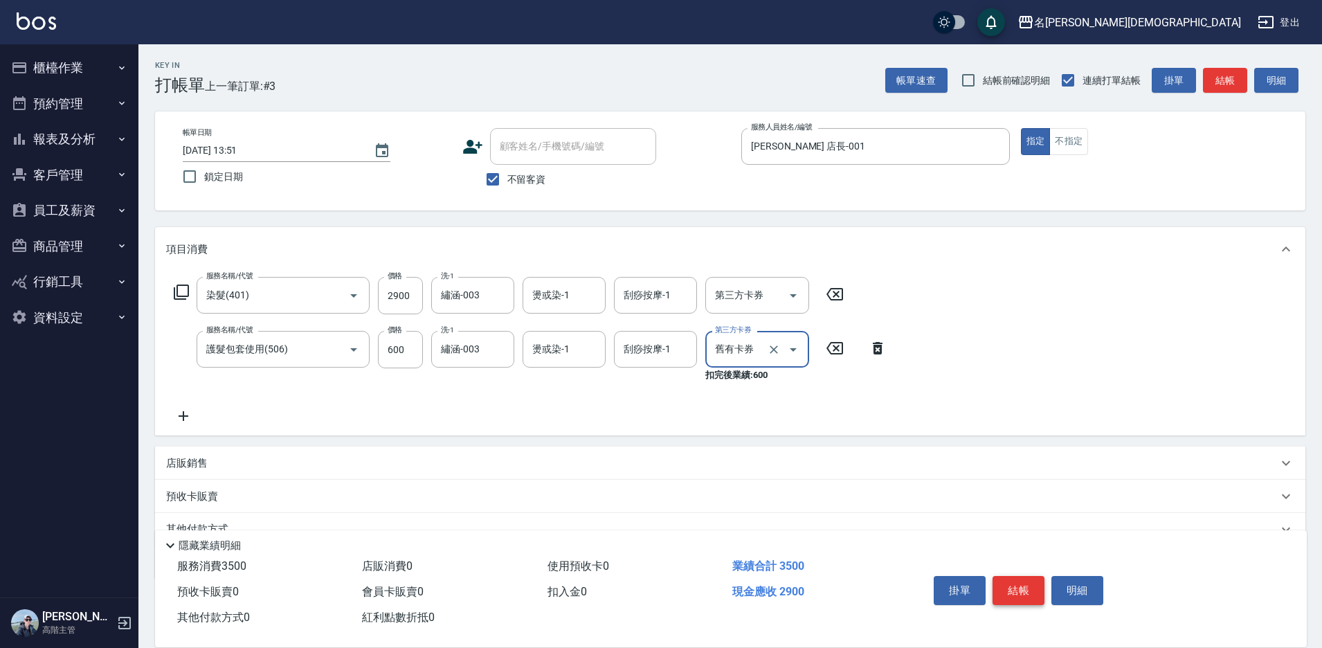
click at [1011, 593] on button "結帳" at bounding box center [1019, 590] width 52 height 29
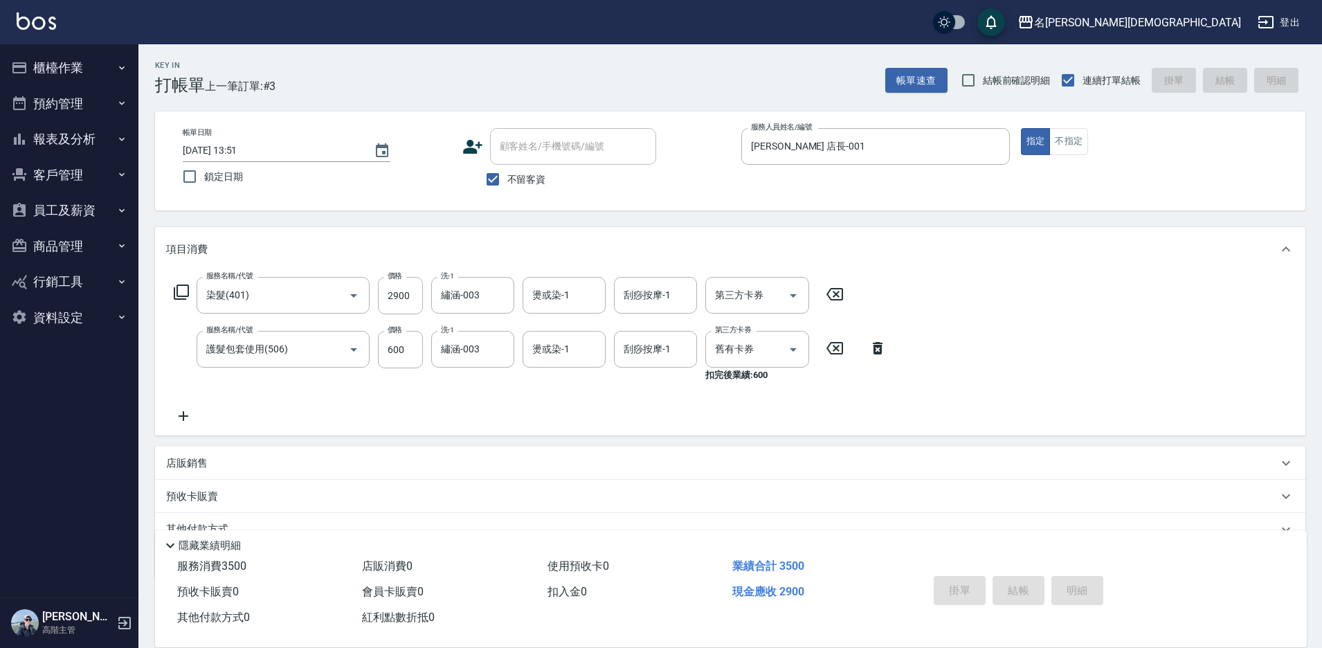
type input "[DATE] 13:52"
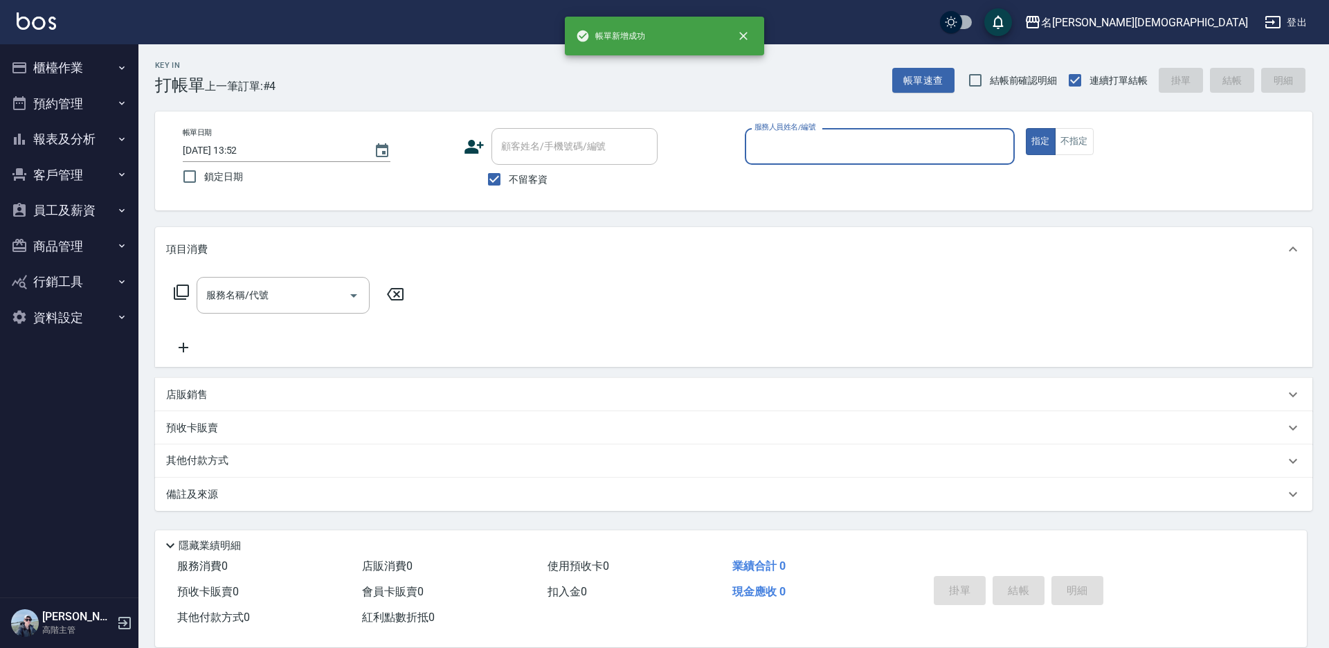
click at [792, 144] on input "服務人員姓名/編號" at bounding box center [879, 146] width 257 height 24
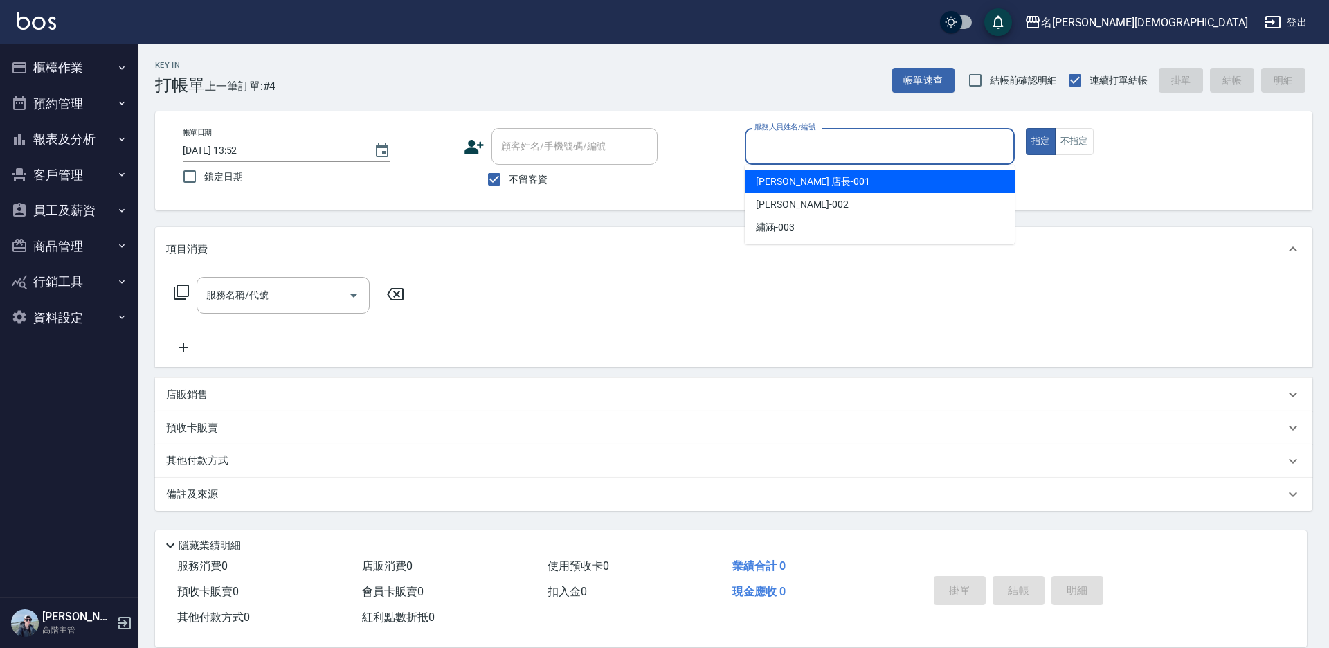
click at [792, 186] on span "[PERSON_NAME] 店長 -001" at bounding box center [813, 181] width 114 height 15
type input "[PERSON_NAME] 店長-001"
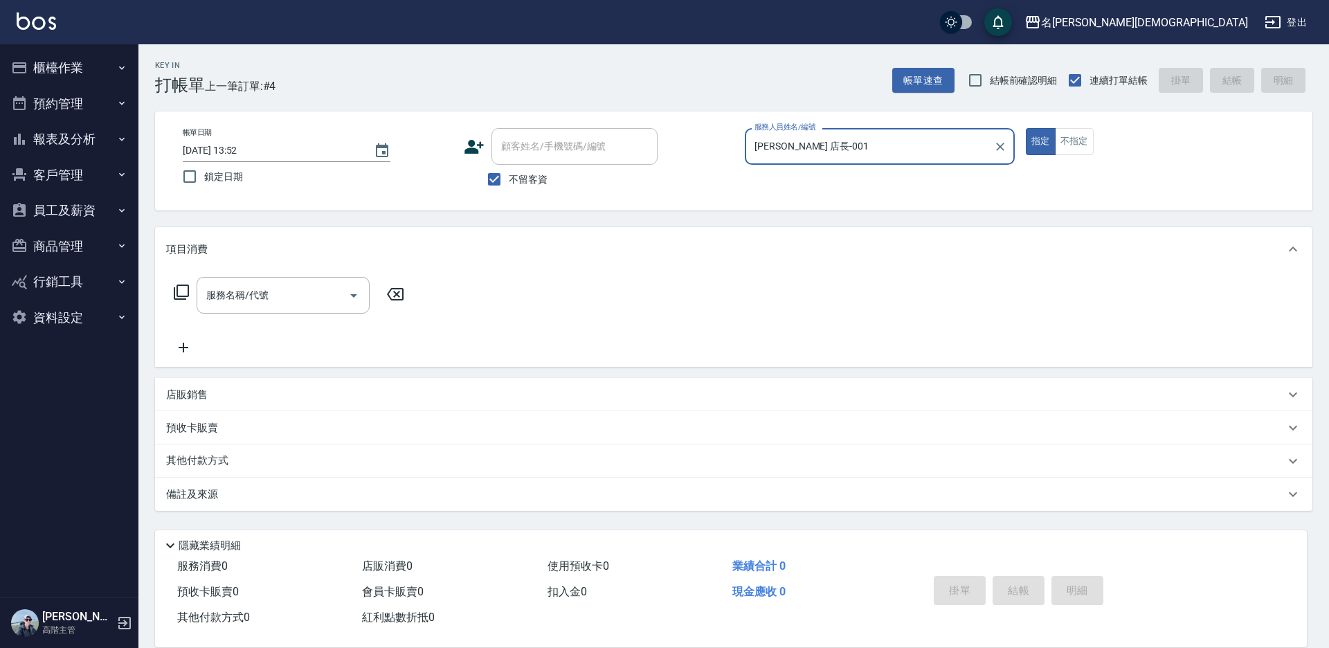
click at [195, 426] on p "預收卡販賣" at bounding box center [192, 428] width 52 height 15
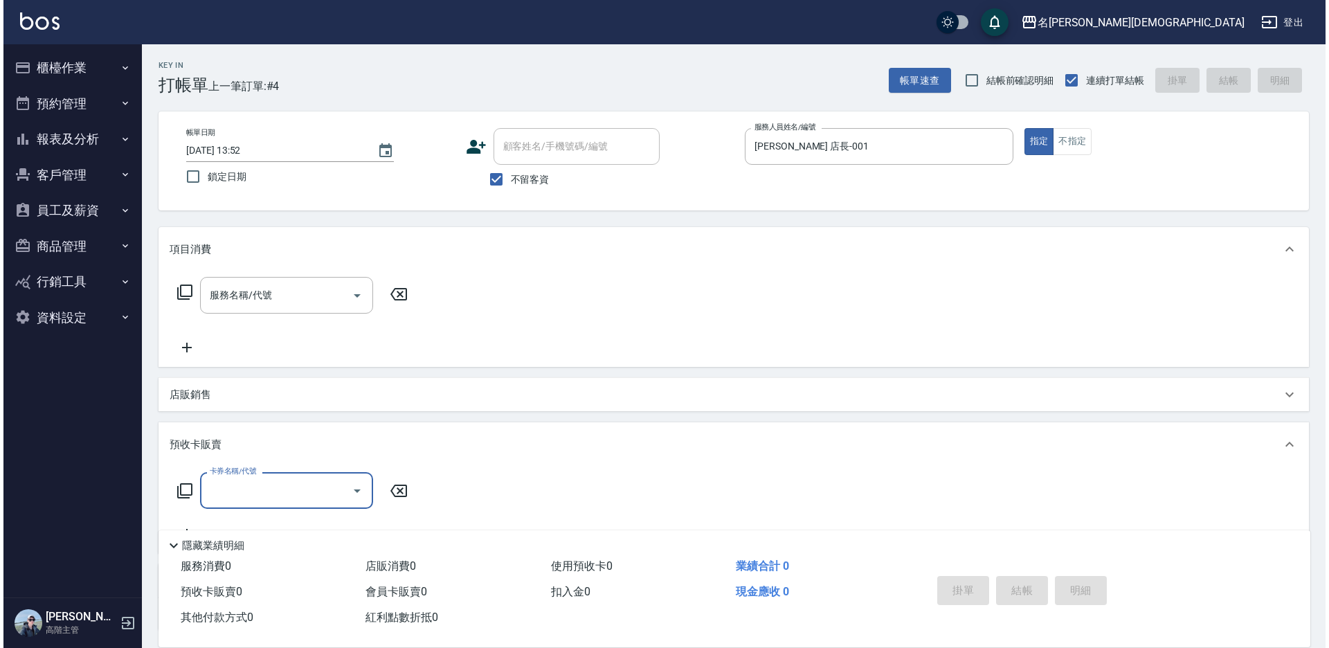
scroll to position [0, 0]
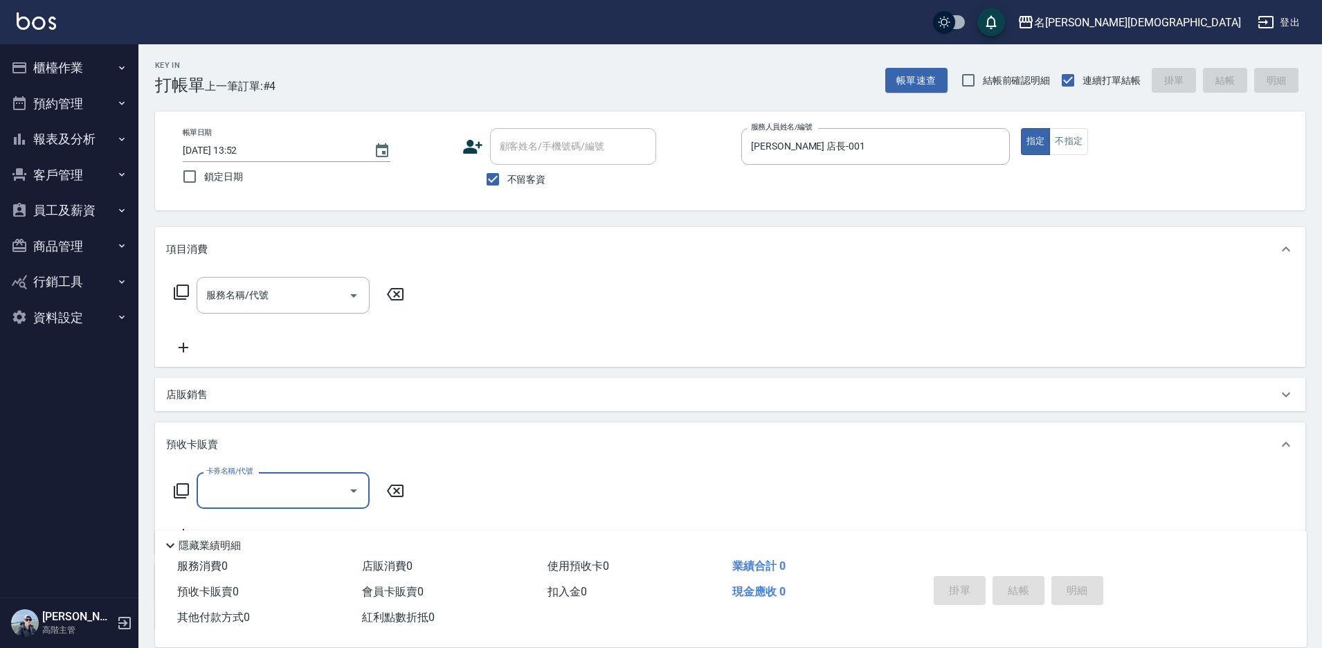
click at [179, 491] on icon at bounding box center [181, 490] width 17 height 17
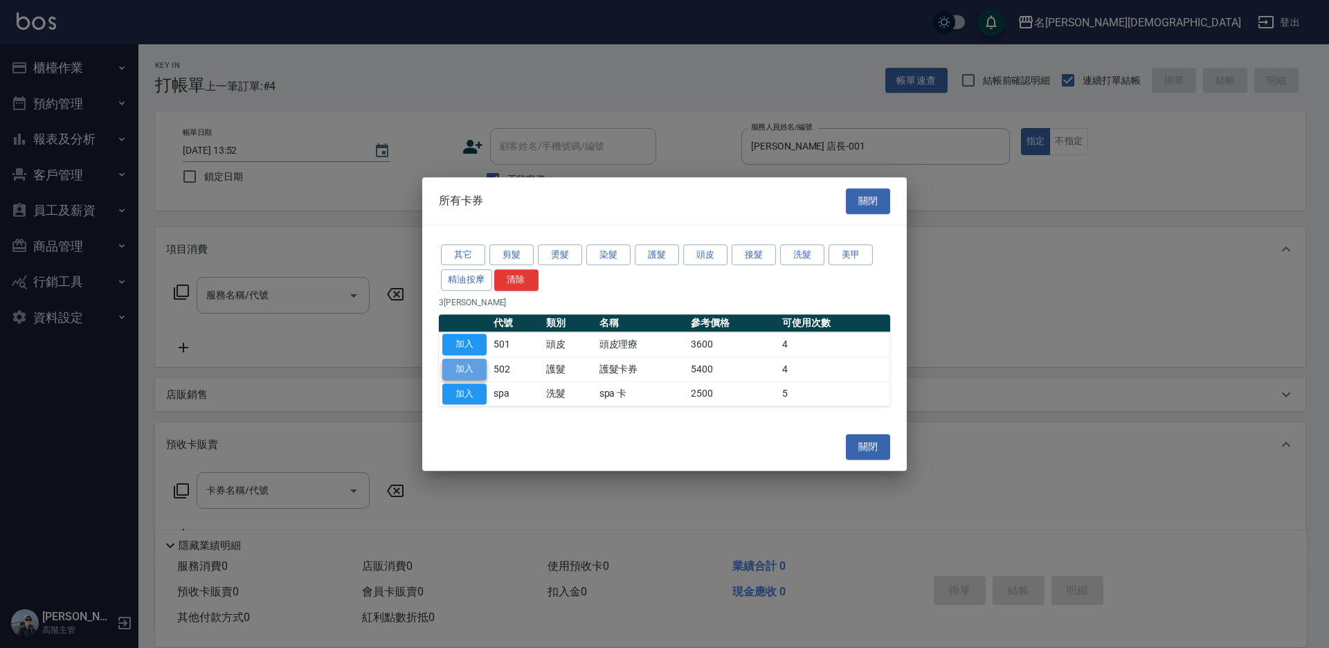
click at [450, 368] on button "加入" at bounding box center [464, 369] width 44 height 21
type input "護髮卡券(502)"
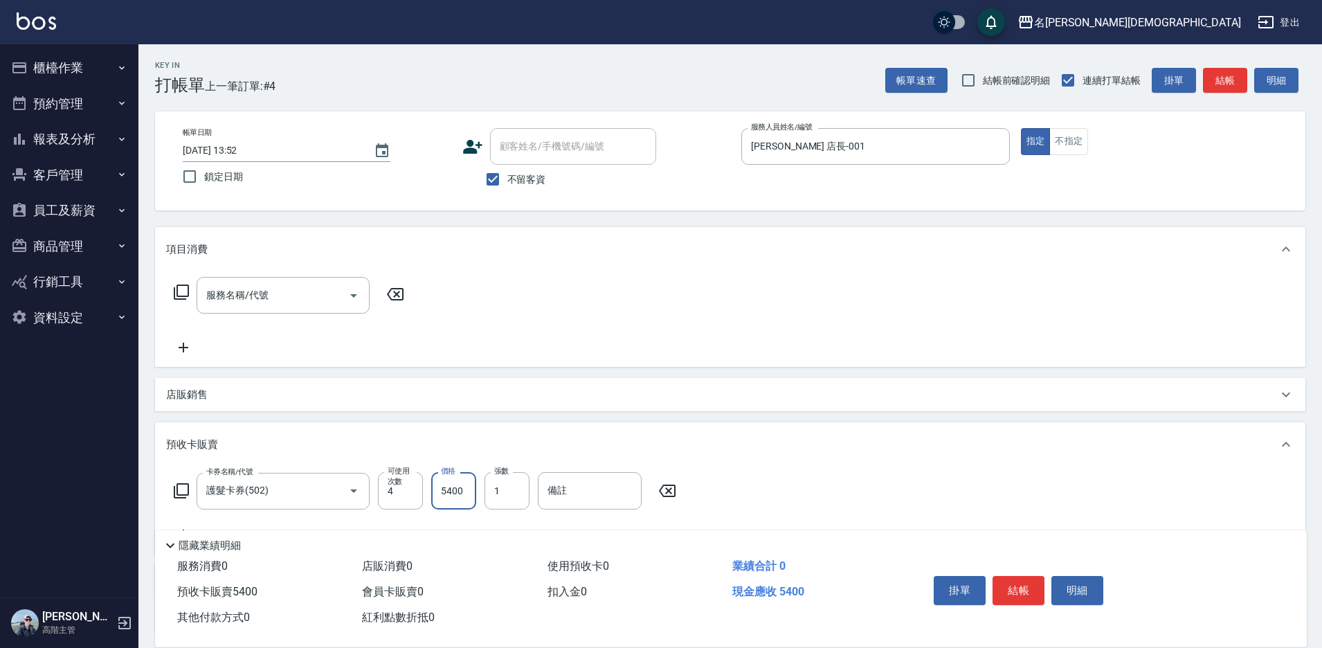
click at [440, 481] on input "5400" at bounding box center [453, 490] width 45 height 37
type input "2400"
click at [1033, 592] on button "結帳" at bounding box center [1019, 590] width 52 height 29
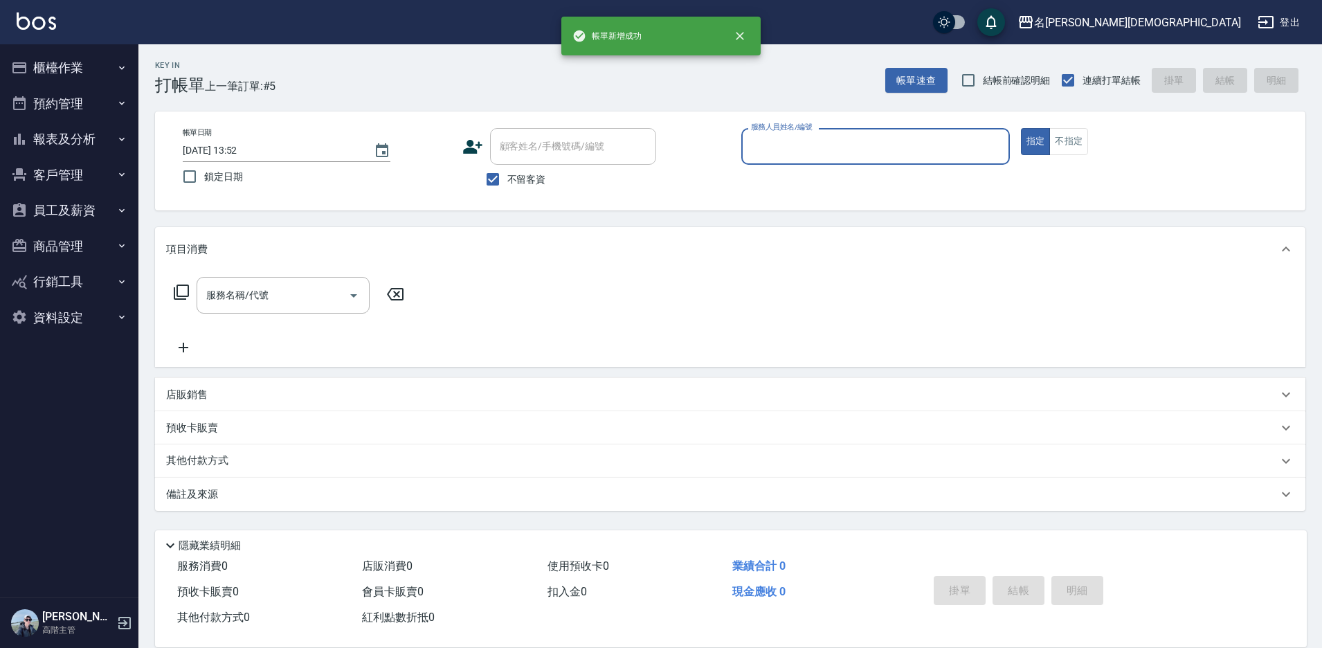
click at [799, 152] on input "服務人員姓名/編號" at bounding box center [876, 146] width 256 height 24
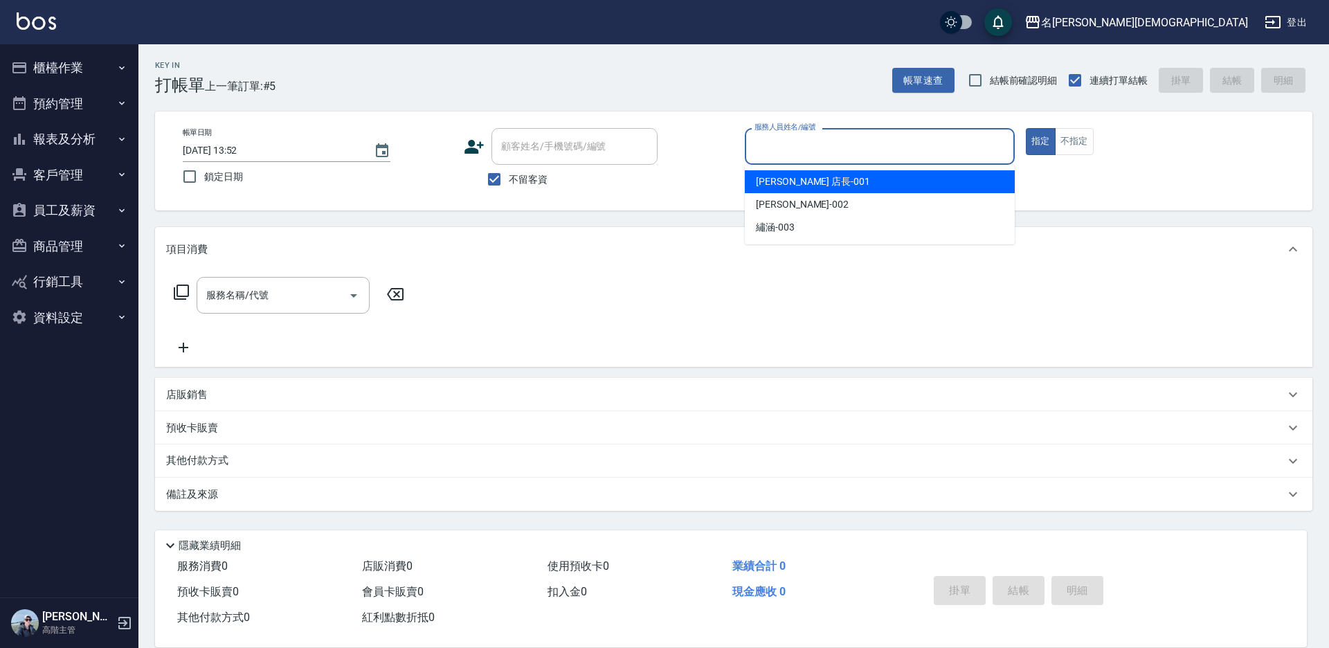
click at [799, 188] on span "[PERSON_NAME] 店長 -001" at bounding box center [813, 181] width 114 height 15
type input "[PERSON_NAME] 店長-001"
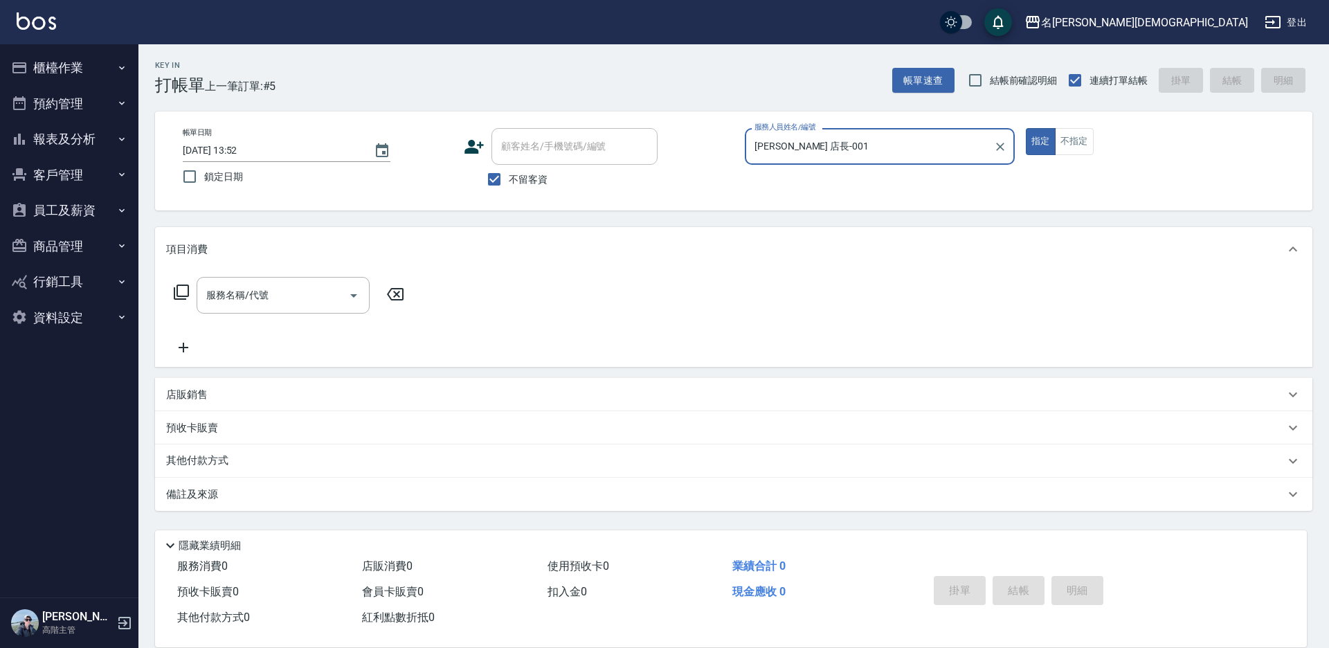
click at [183, 293] on icon at bounding box center [181, 292] width 17 height 17
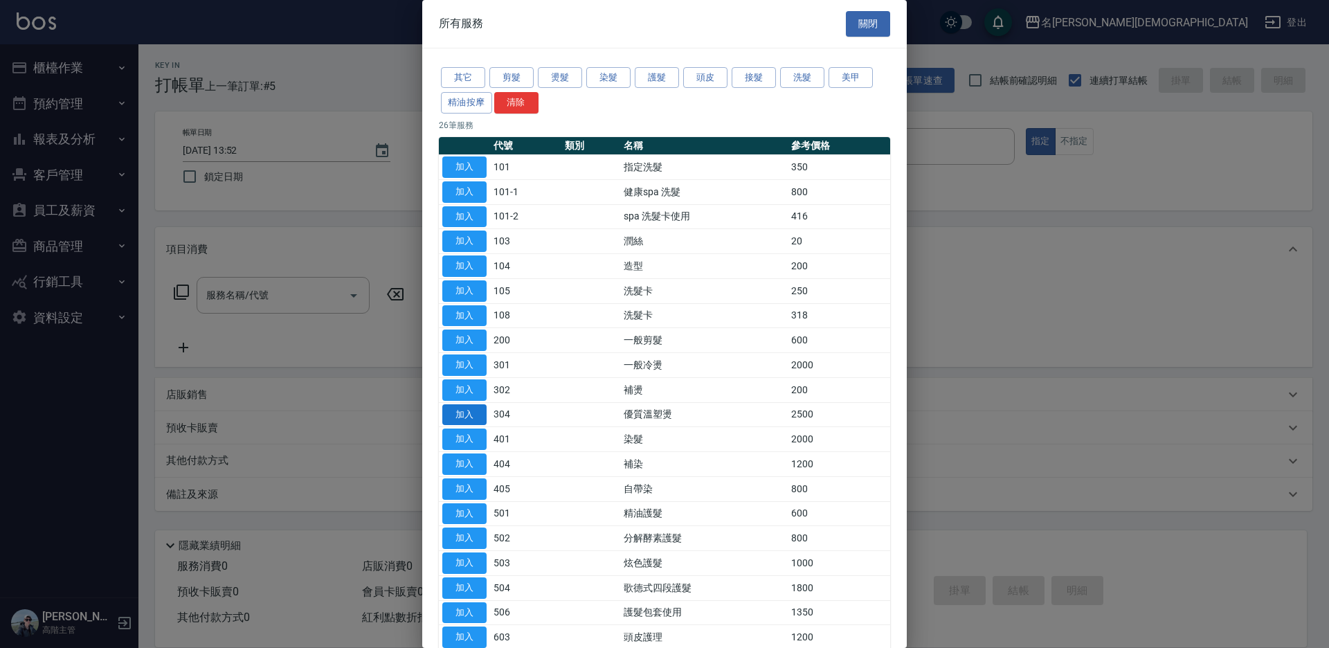
click at [478, 414] on button "加入" at bounding box center [464, 414] width 44 height 21
type input "優質溫塑燙(304)"
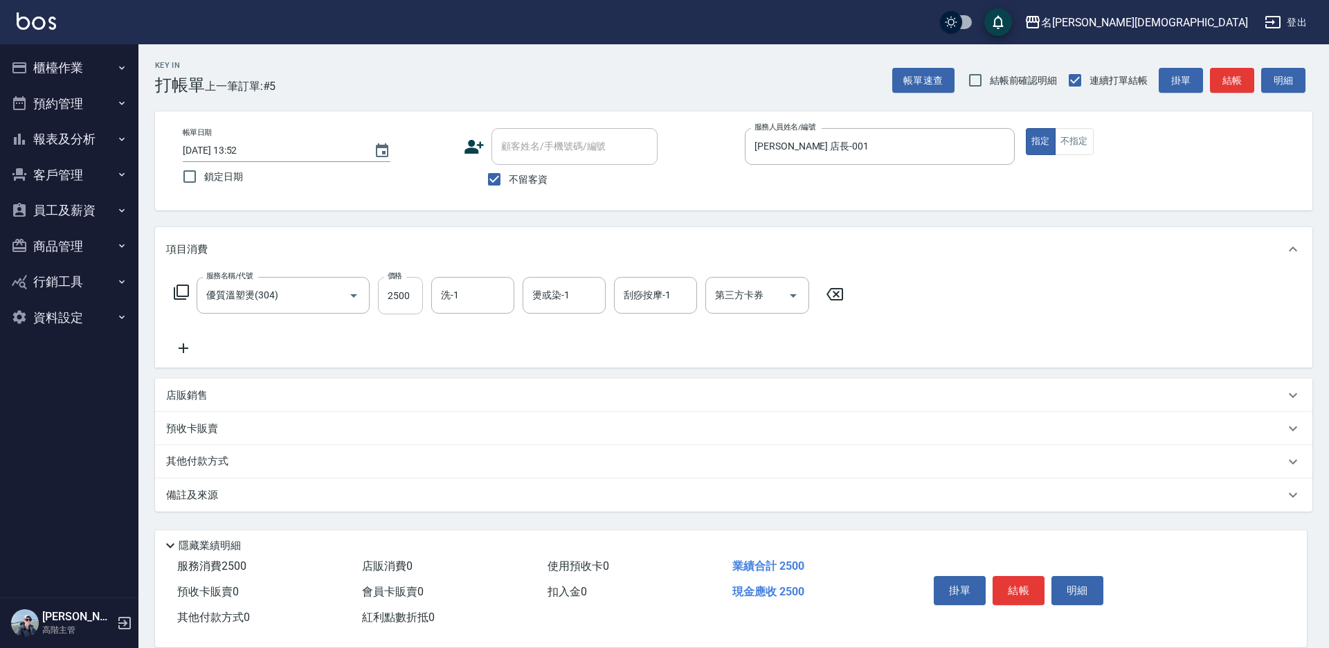
click at [397, 299] on input "2500" at bounding box center [400, 295] width 45 height 37
type input "3500"
click at [1015, 583] on button "結帳" at bounding box center [1019, 590] width 52 height 29
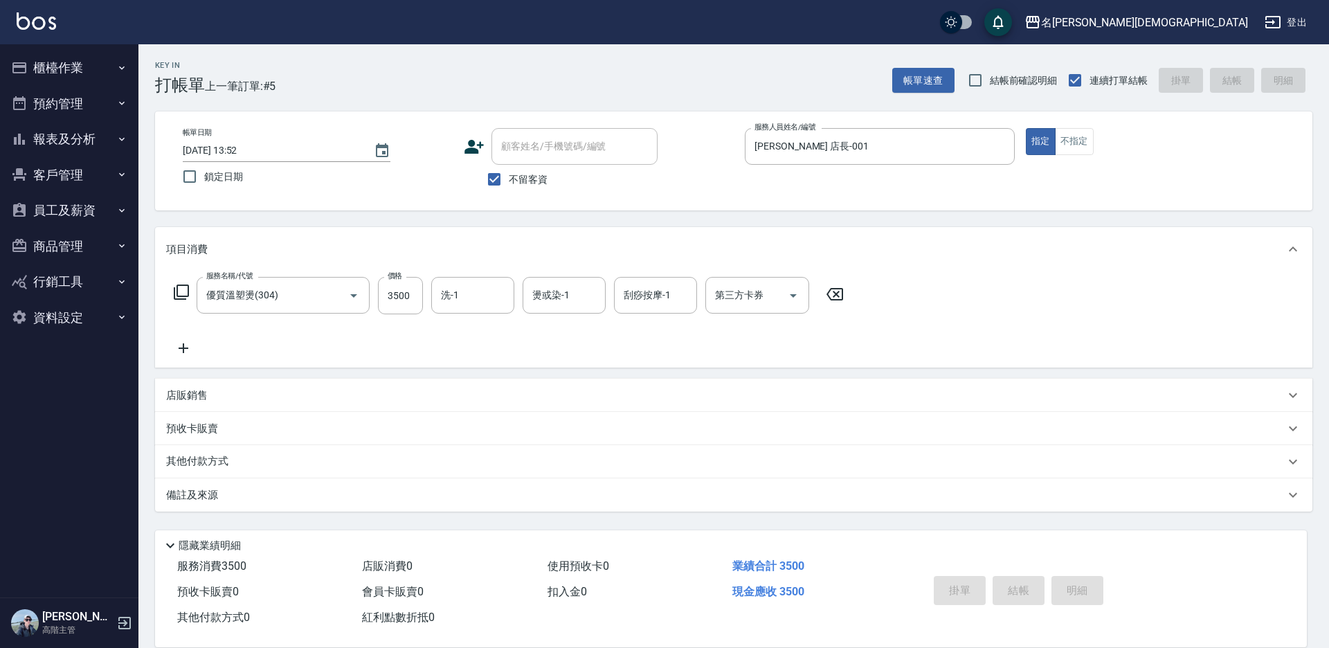
type input "[DATE] 13:53"
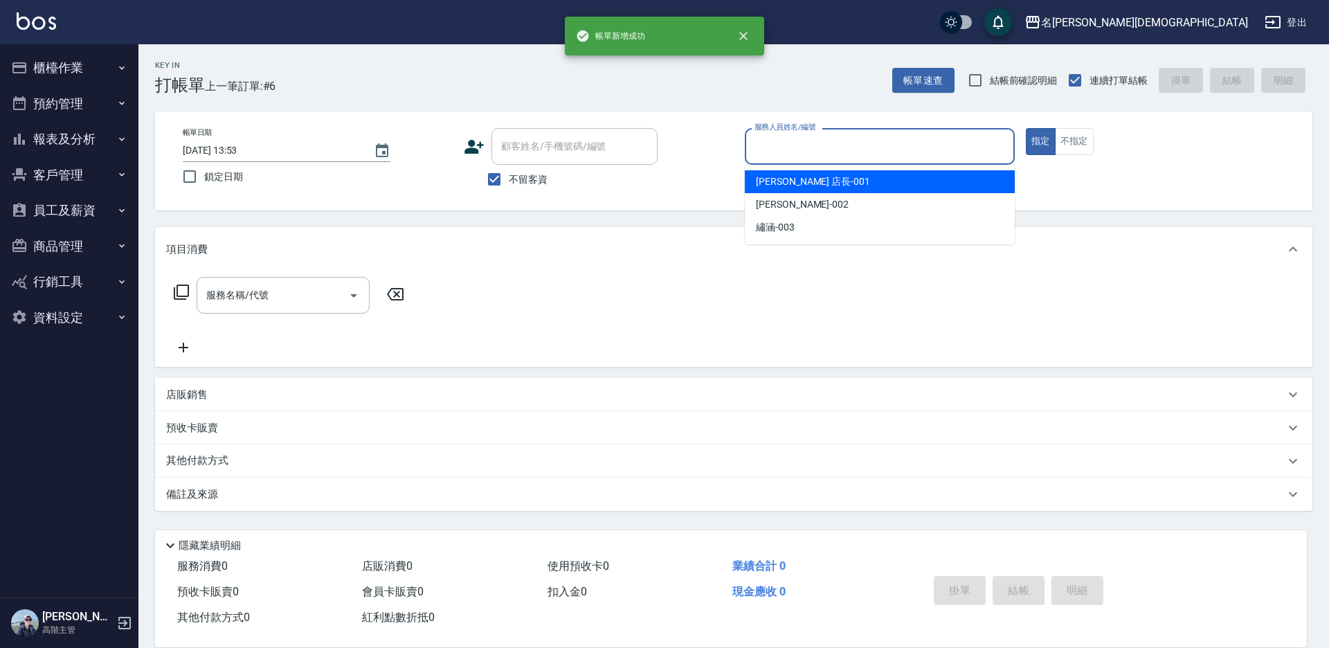
click at [770, 147] on input "服務人員姓名/編號" at bounding box center [879, 146] width 257 height 24
click at [781, 173] on div "[PERSON_NAME] 店長 -001" at bounding box center [880, 181] width 270 height 23
type input "[PERSON_NAME] 店長-001"
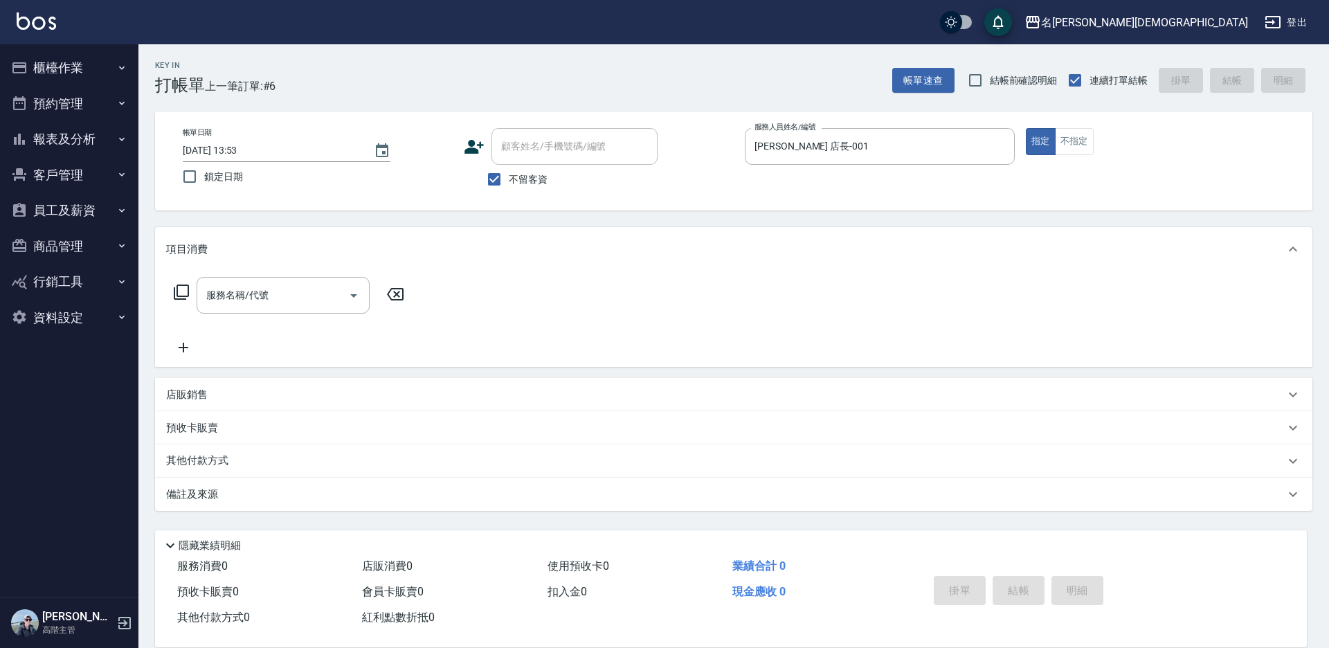
click at [174, 290] on icon at bounding box center [181, 291] width 15 height 15
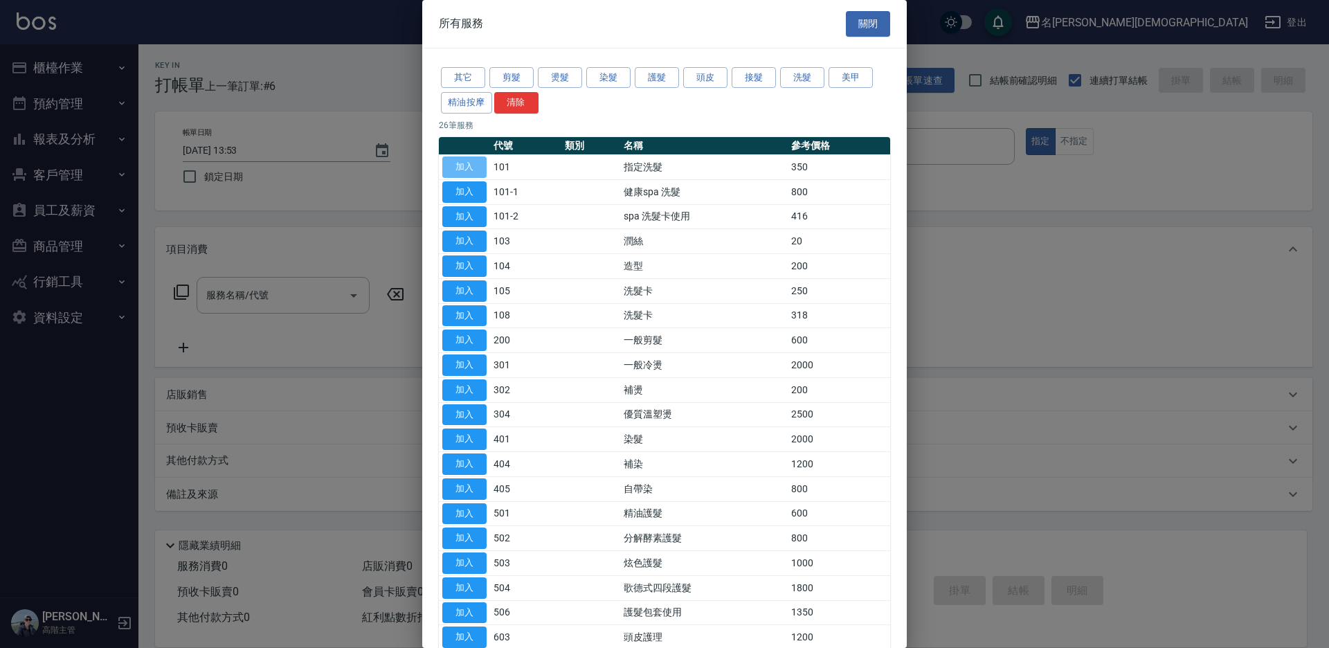
drag, startPoint x: 471, startPoint y: 163, endPoint x: 498, endPoint y: 244, distance: 85.6
click at [470, 163] on button "加入" at bounding box center [464, 166] width 44 height 21
type input "指定洗髮(101)"
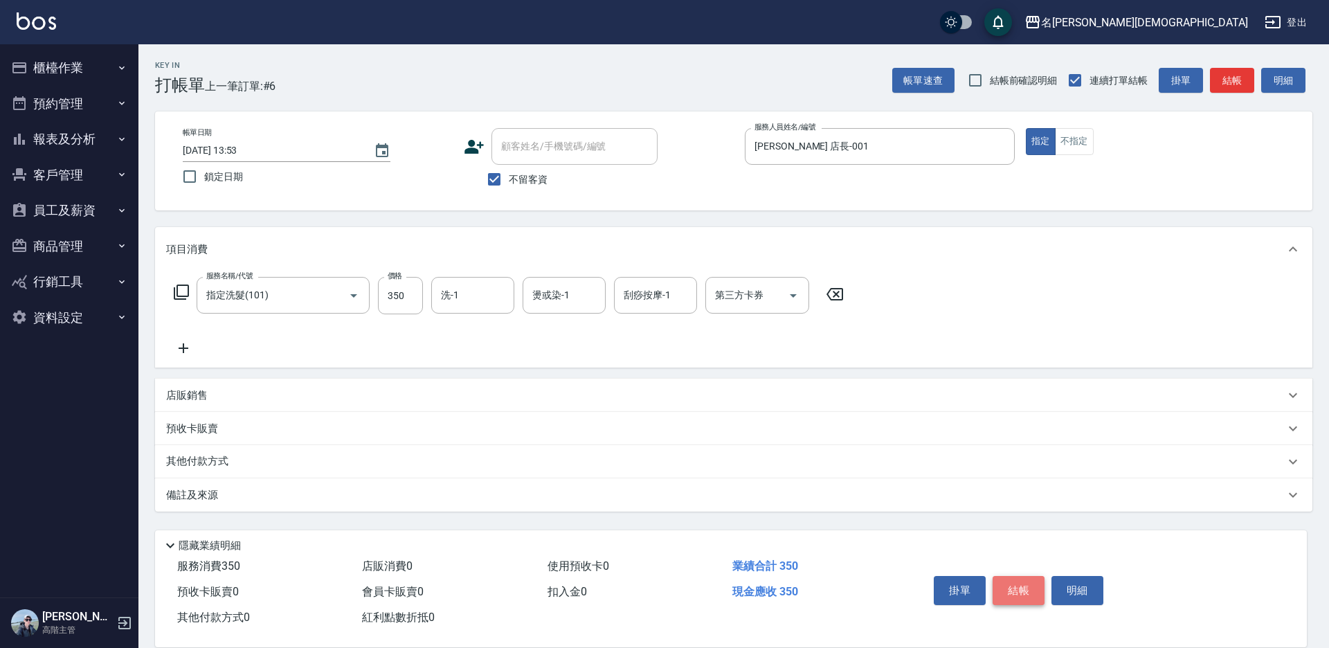
click at [1029, 581] on button "結帳" at bounding box center [1019, 590] width 52 height 29
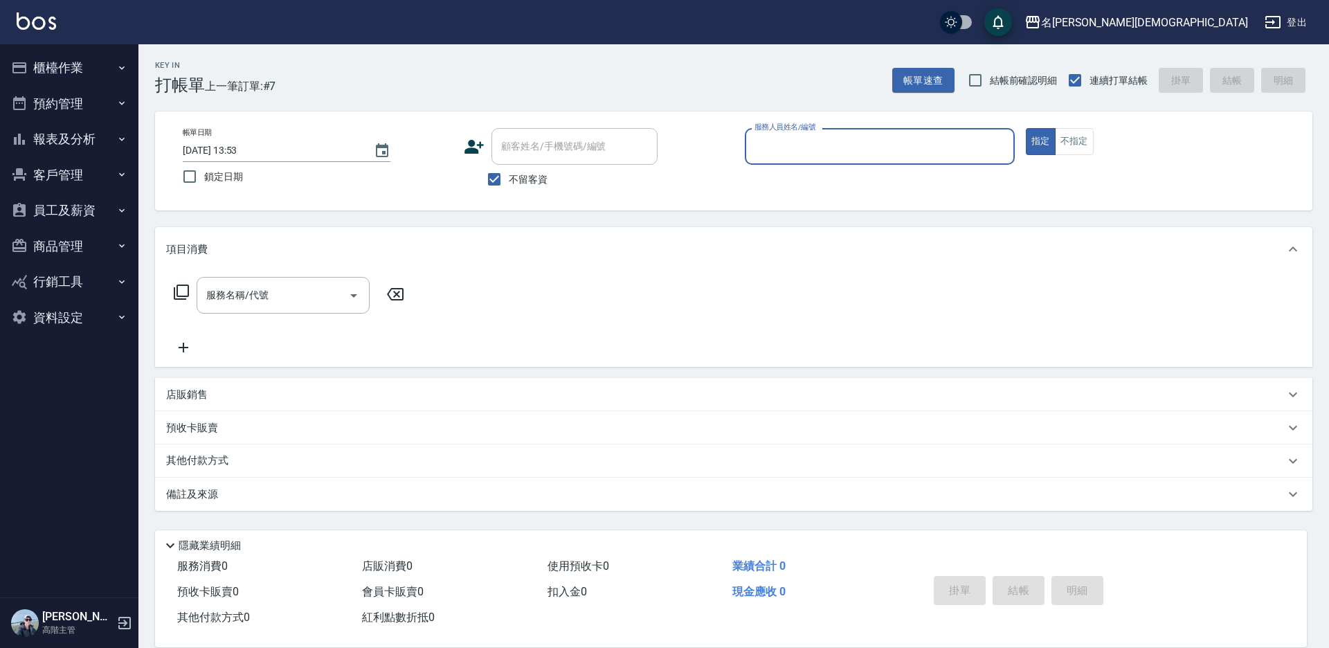
click at [99, 64] on button "櫃檯作業" at bounding box center [69, 68] width 127 height 36
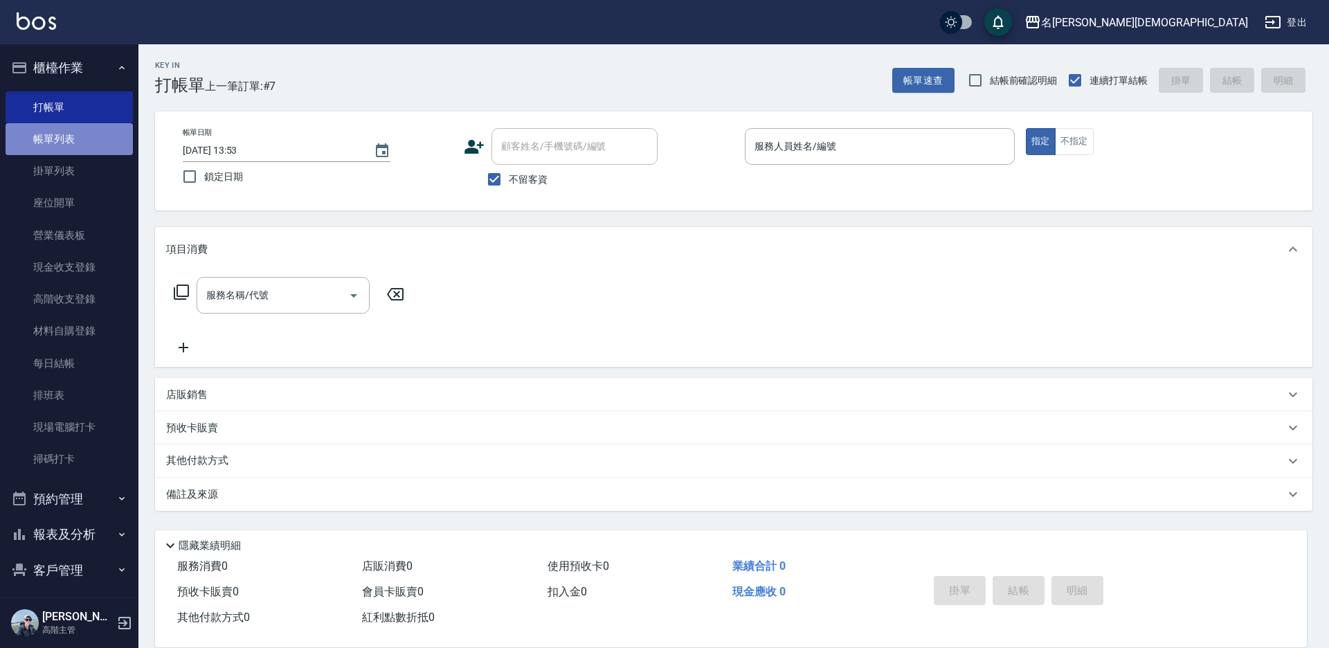
click at [78, 142] on link "帳單列表" at bounding box center [69, 139] width 127 height 32
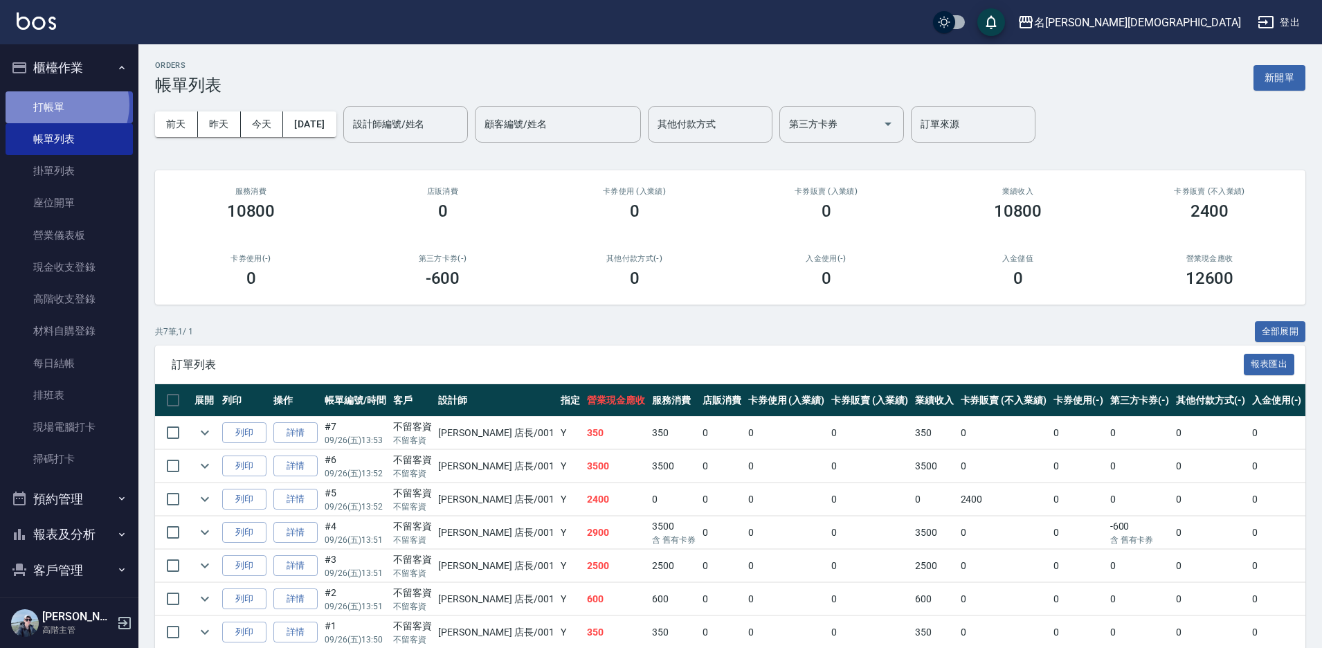
click at [63, 105] on link "打帳單" at bounding box center [69, 107] width 127 height 32
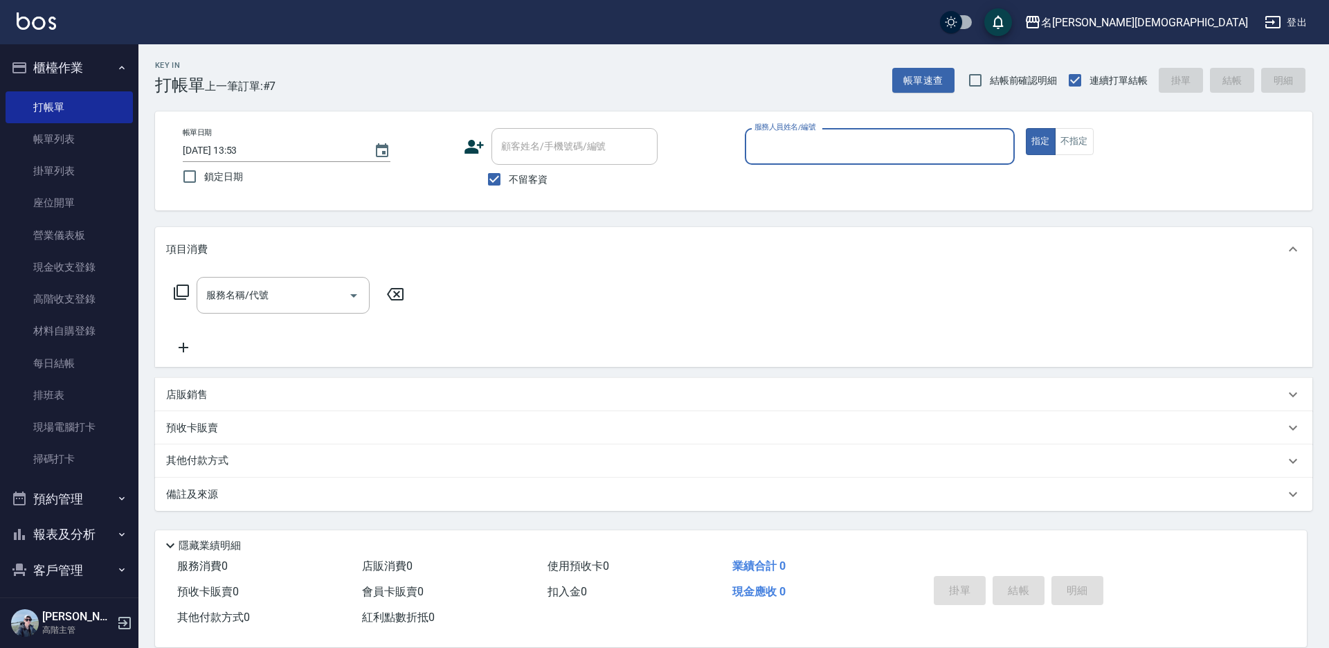
click at [772, 155] on input "服務人員姓名/編號" at bounding box center [879, 146] width 257 height 24
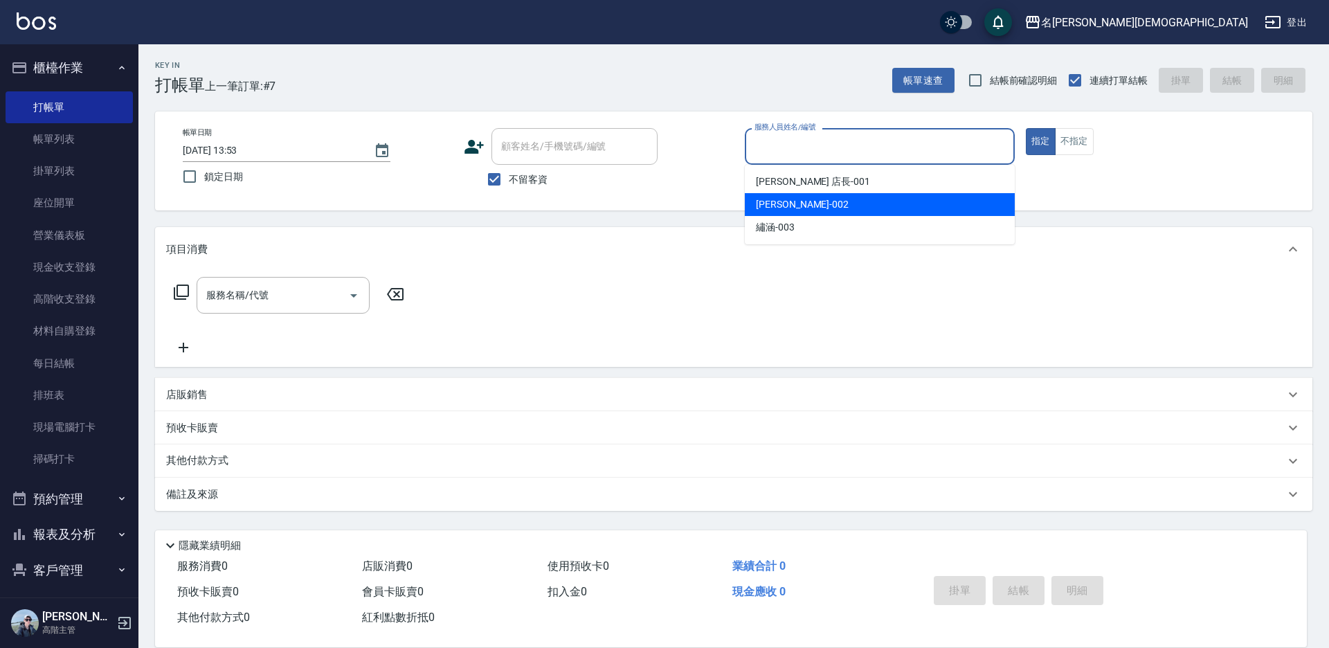
click at [757, 215] on div "香香 -002" at bounding box center [880, 204] width 270 height 23
type input "香香-002"
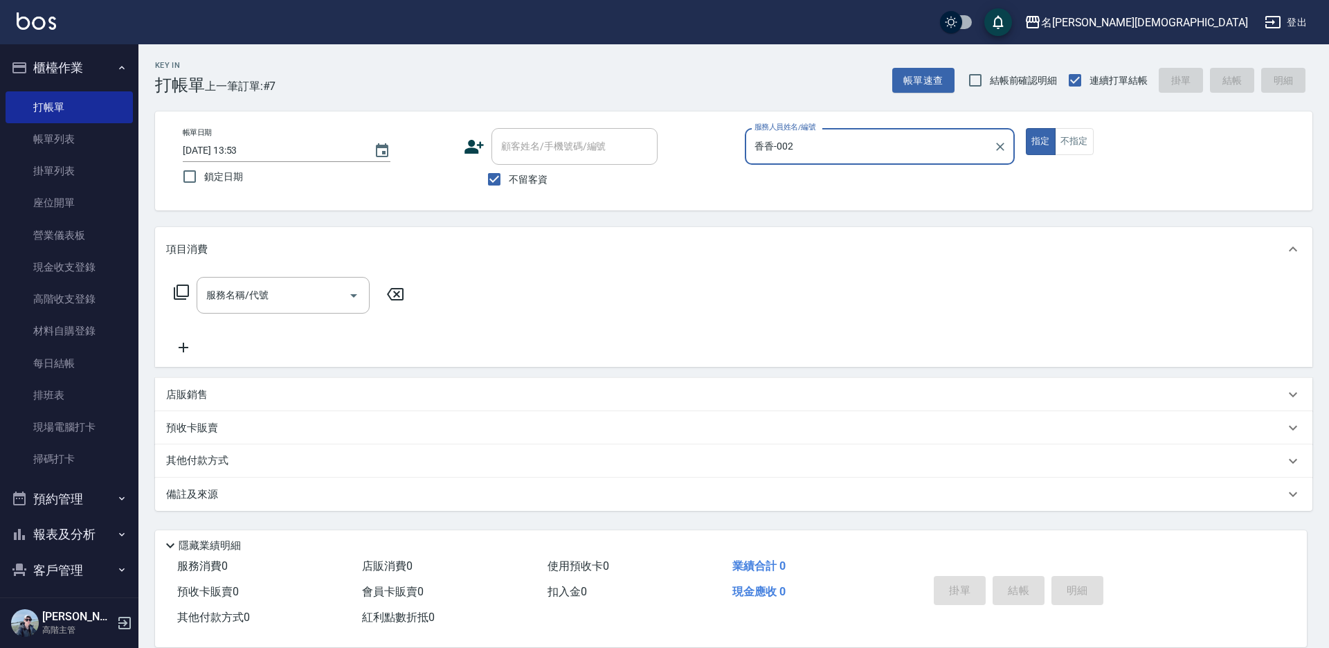
click at [184, 291] on icon at bounding box center [181, 292] width 17 height 17
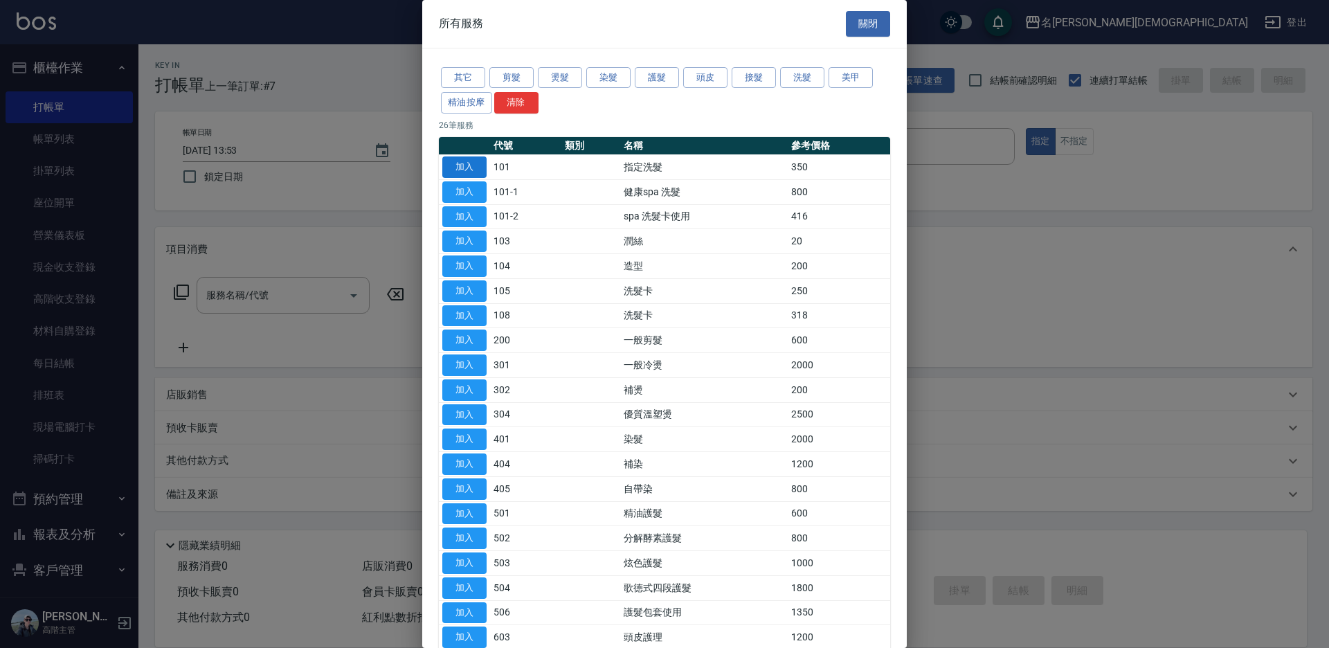
click at [469, 163] on button "加入" at bounding box center [464, 166] width 44 height 21
type input "指定洗髮(101)"
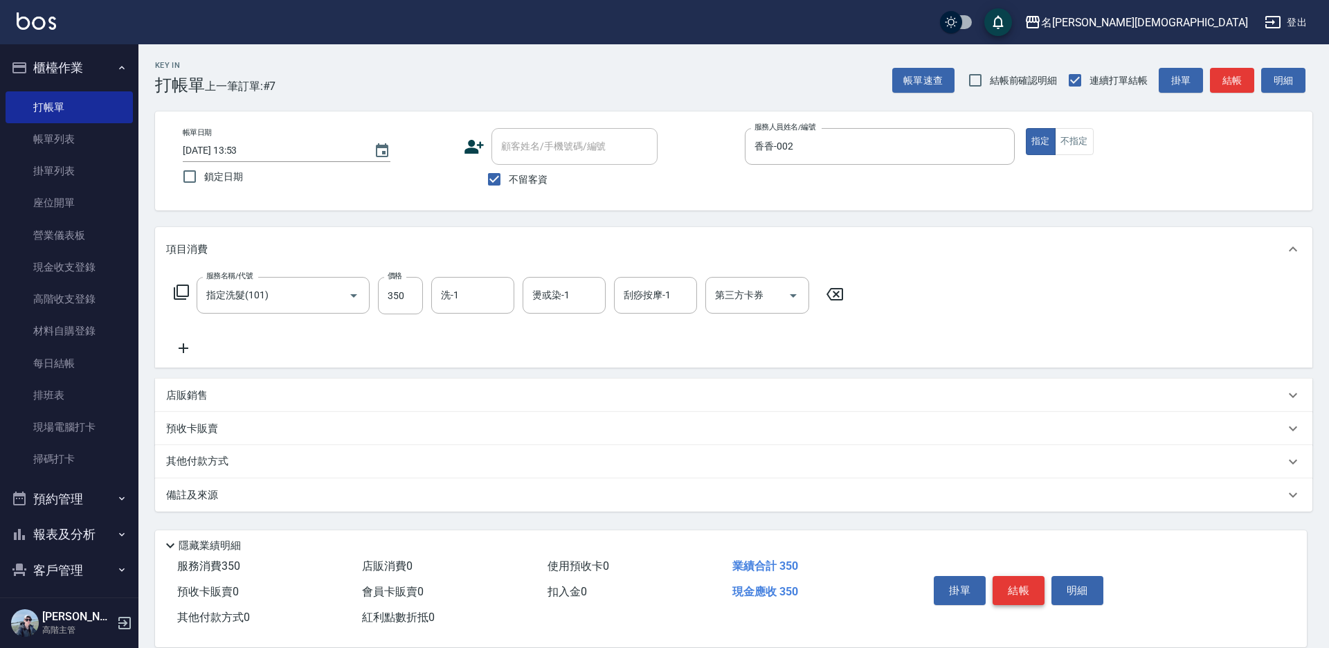
click at [1006, 583] on button "結帳" at bounding box center [1019, 590] width 52 height 29
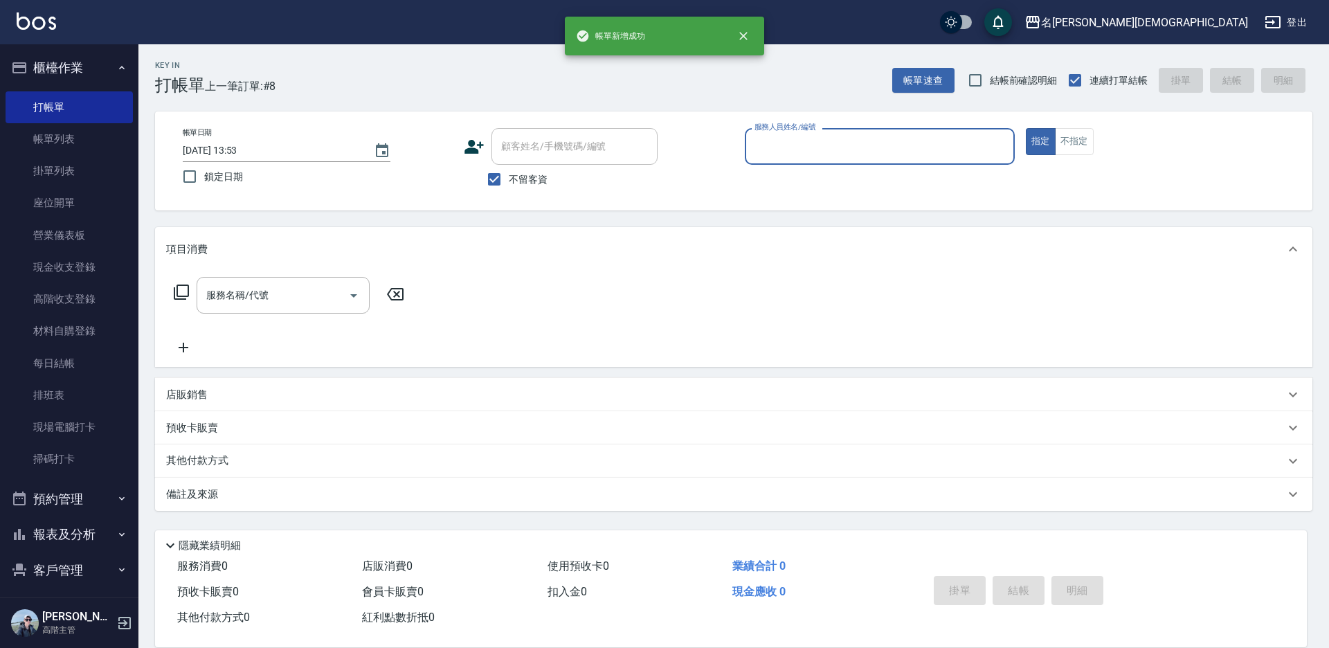
click at [763, 143] on input "服務人員姓名/編號" at bounding box center [879, 146] width 257 height 24
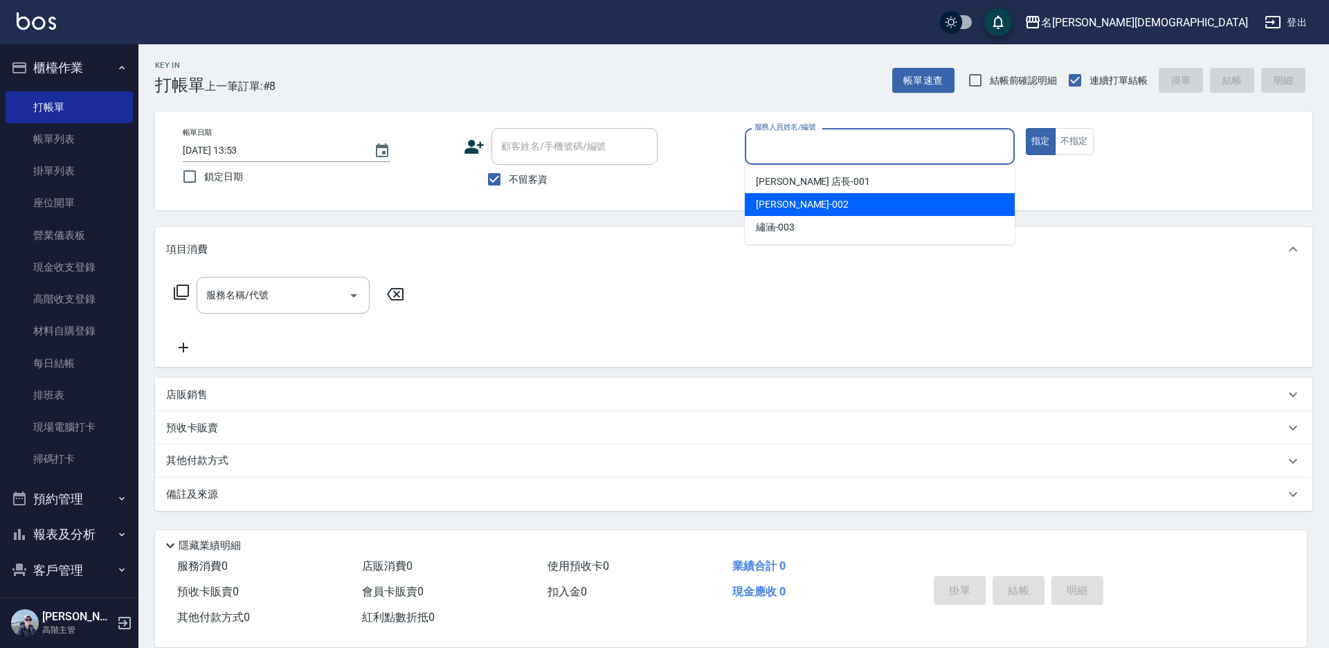
drag, startPoint x: 771, startPoint y: 203, endPoint x: 486, endPoint y: 237, distance: 287.2
click at [771, 204] on span "香香 -002" at bounding box center [802, 204] width 93 height 15
type input "香香-002"
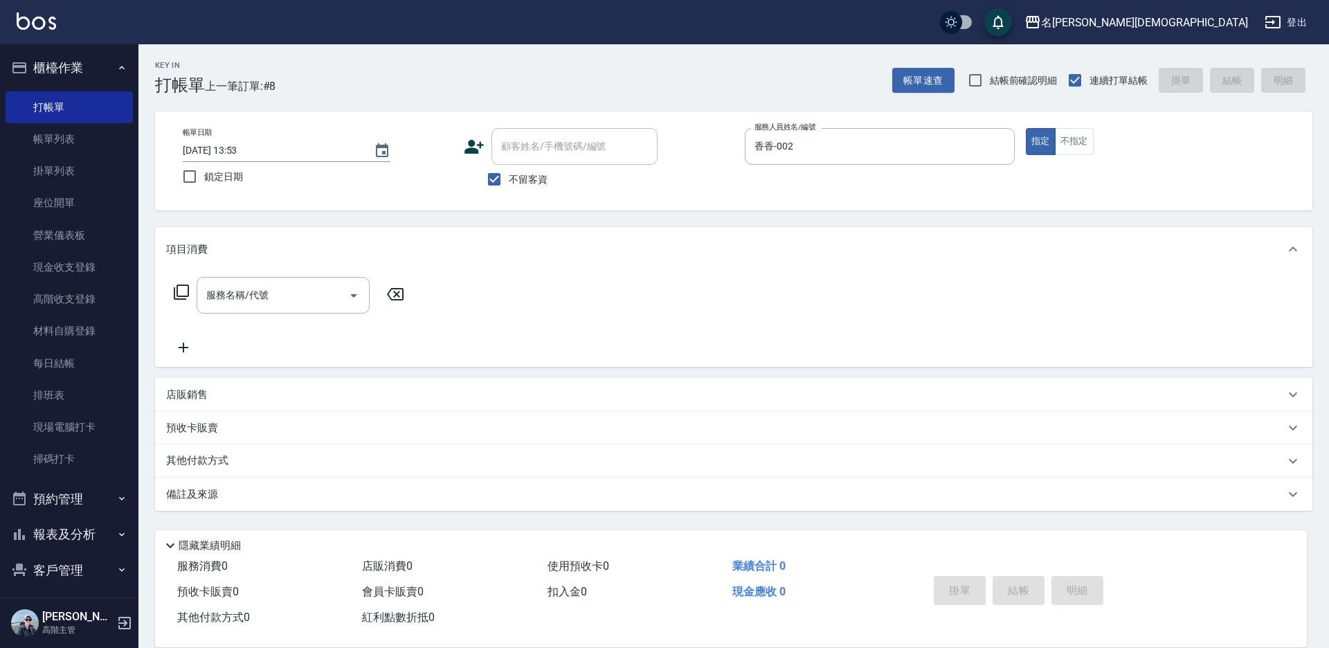
click at [177, 289] on icon at bounding box center [181, 291] width 15 height 15
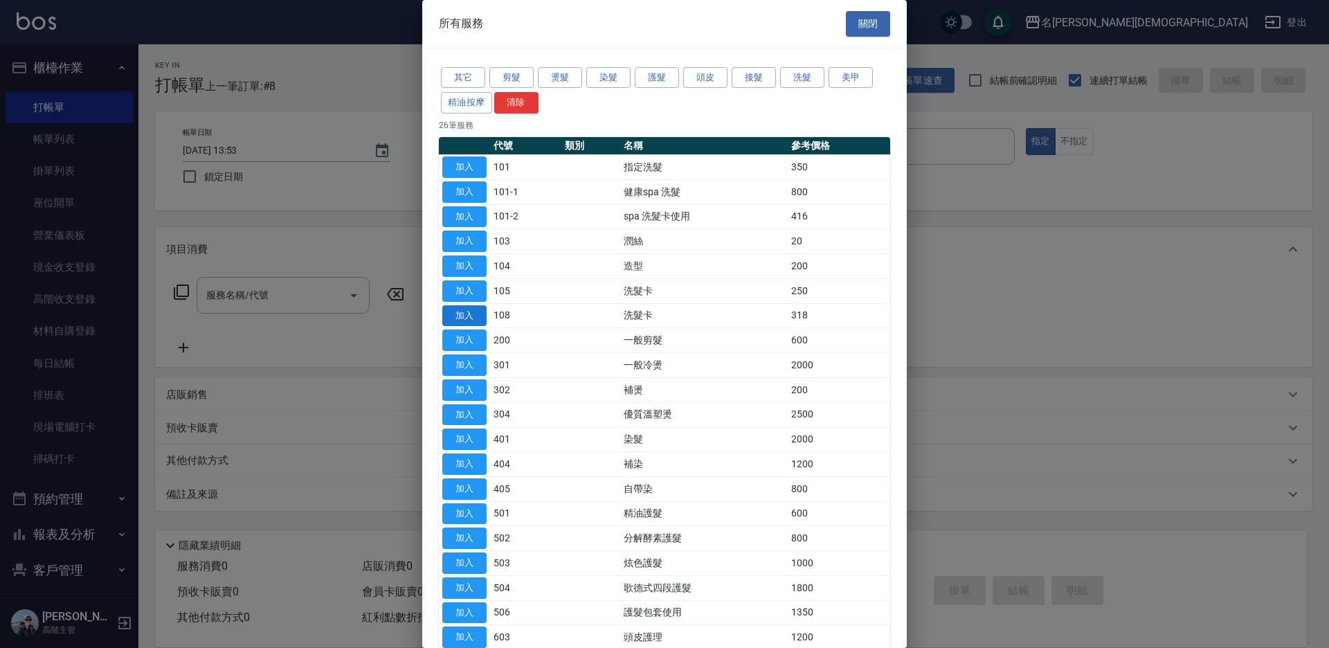
click at [485, 320] on button "加入" at bounding box center [464, 315] width 44 height 21
type input "洗髮卡(108)"
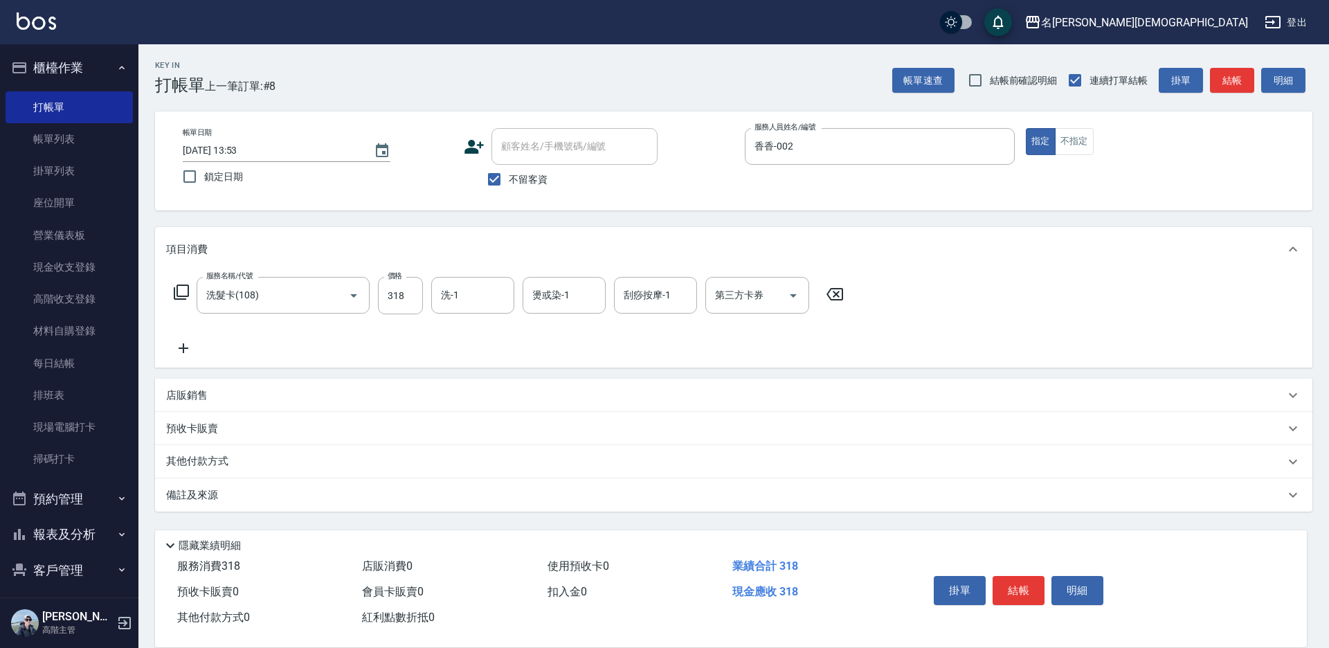
click at [727, 297] on div "第三方卡券 第三方卡券" at bounding box center [757, 295] width 104 height 37
click at [739, 351] on span "舊有卡券" at bounding box center [757, 353] width 104 height 23
type input "舊有卡券"
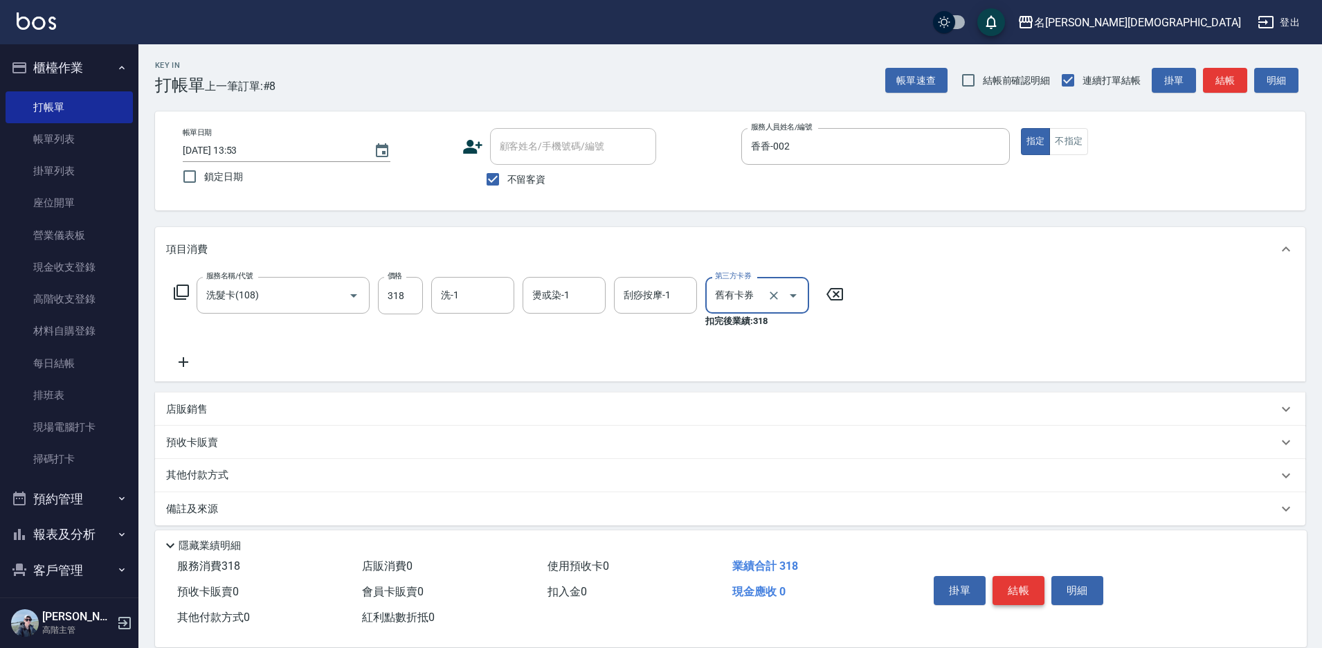
click at [1010, 580] on button "結帳" at bounding box center [1019, 590] width 52 height 29
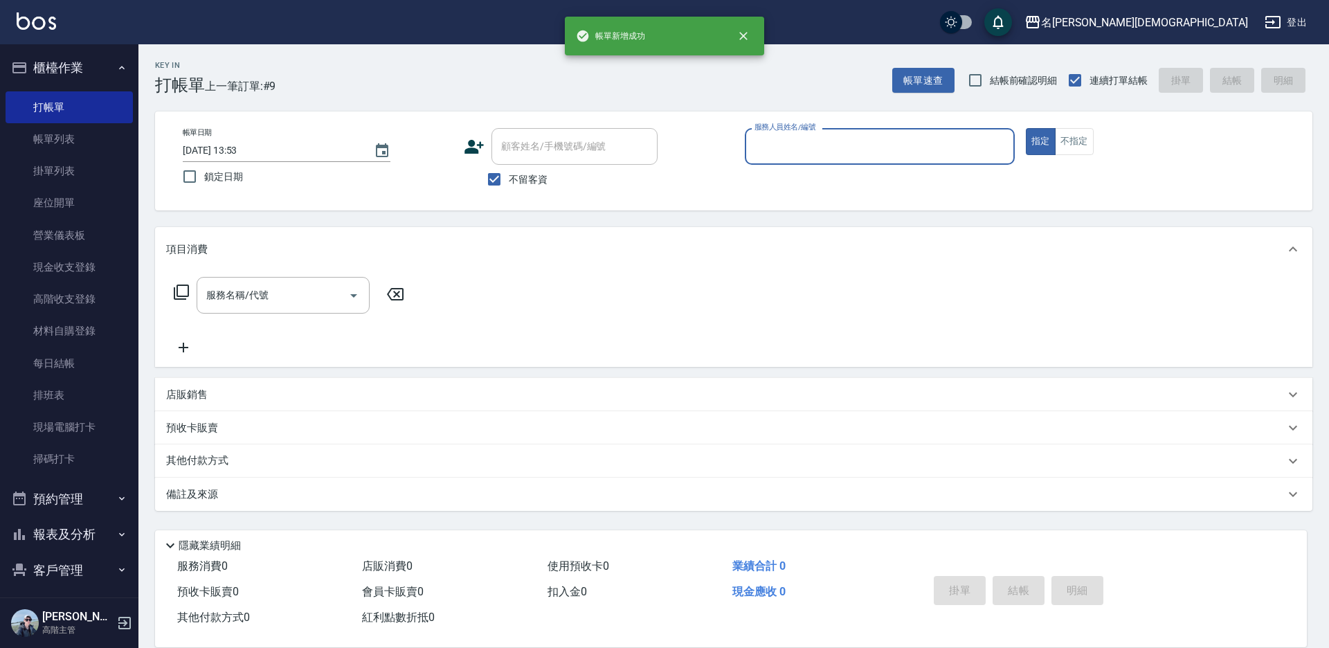
click at [798, 139] on input "服務人員姓名/編號" at bounding box center [879, 146] width 257 height 24
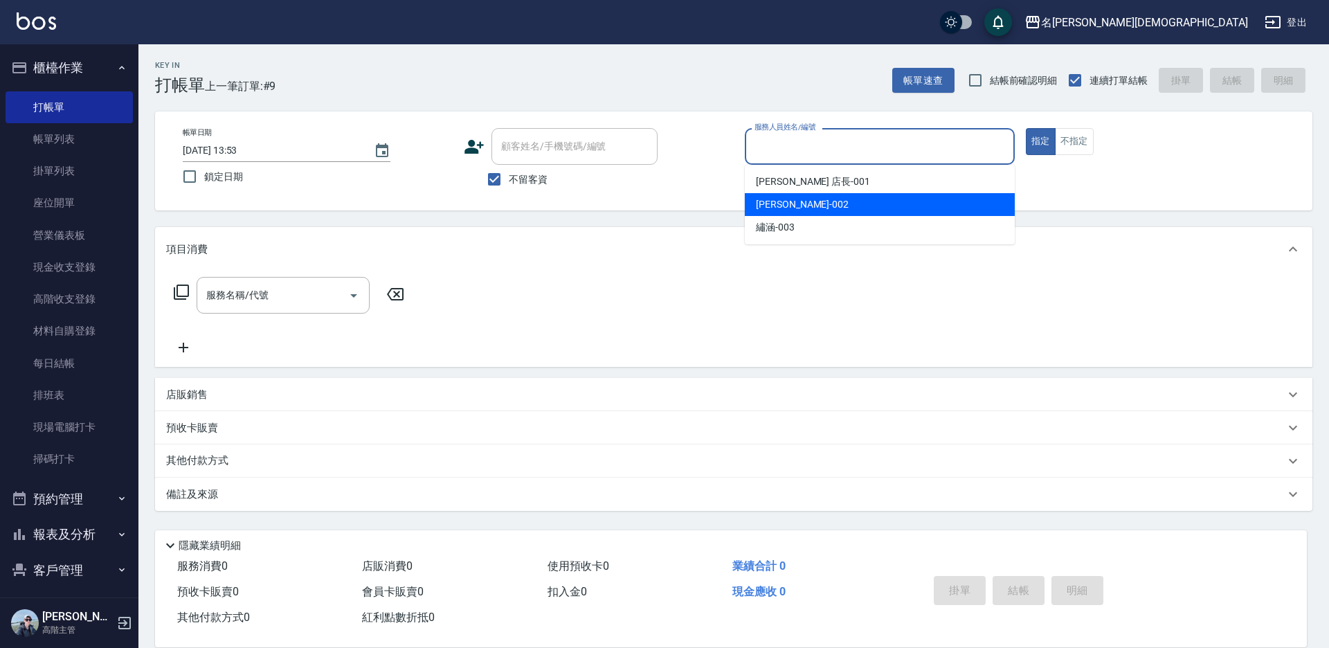
click at [775, 197] on span "香香 -002" at bounding box center [802, 204] width 93 height 15
type input "香香-002"
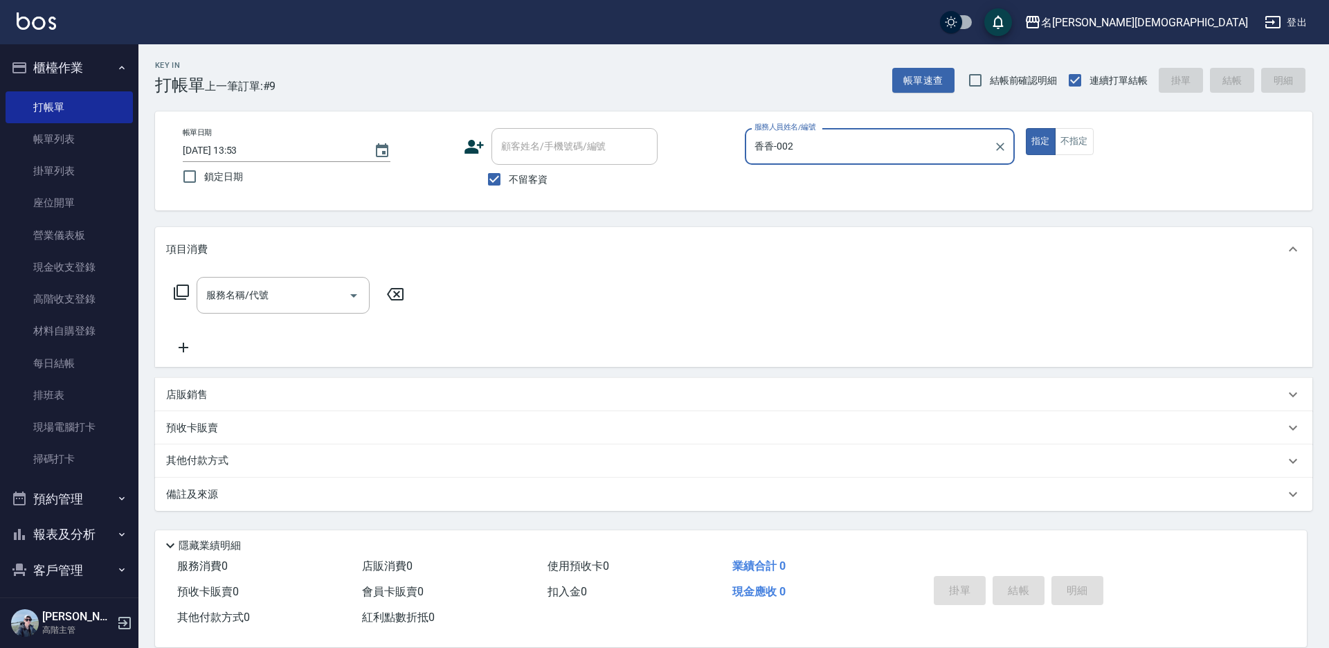
click at [183, 290] on icon at bounding box center [181, 292] width 17 height 17
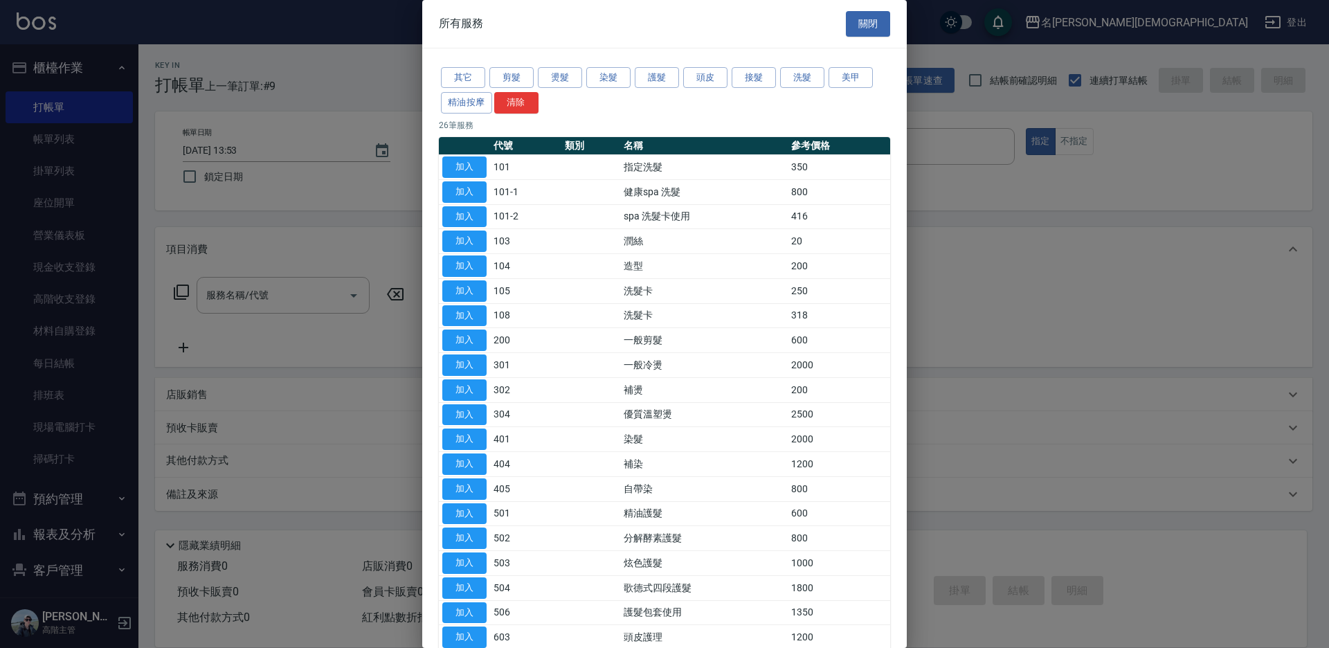
click at [466, 172] on button "加入" at bounding box center [464, 166] width 44 height 21
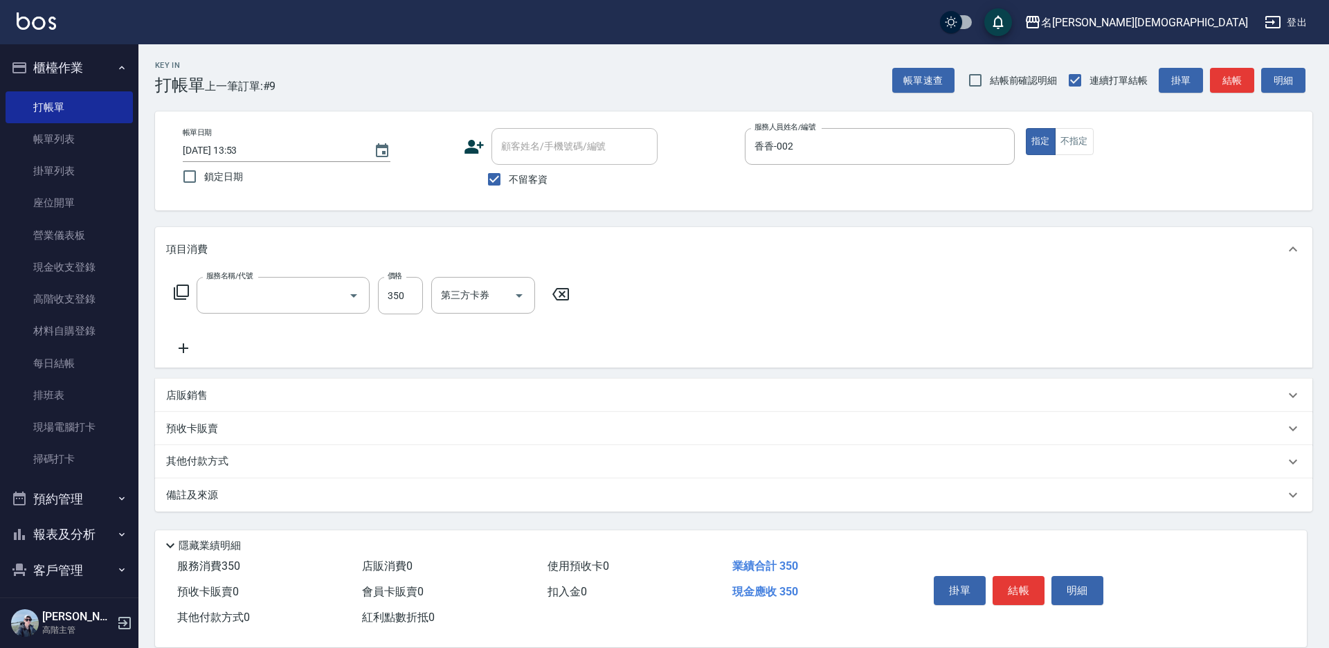
type input "指定洗髮(101)"
click at [1024, 576] on button "結帳" at bounding box center [1019, 590] width 52 height 29
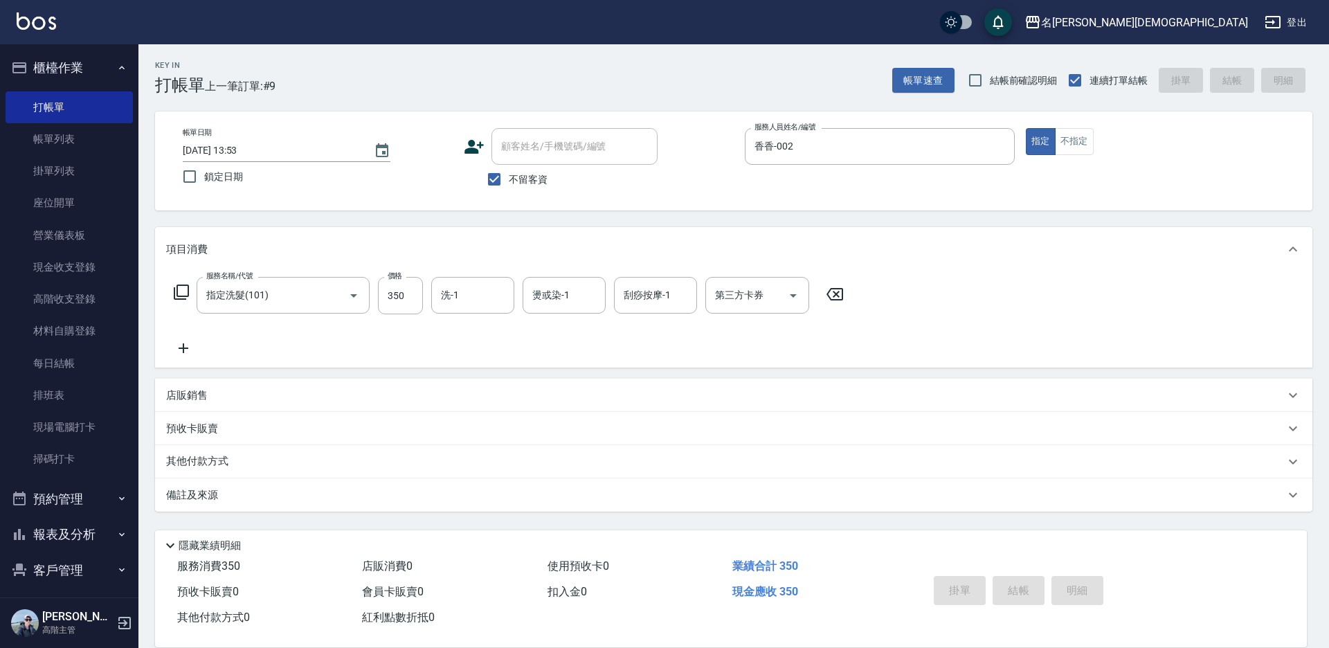
type input "[DATE] 13:54"
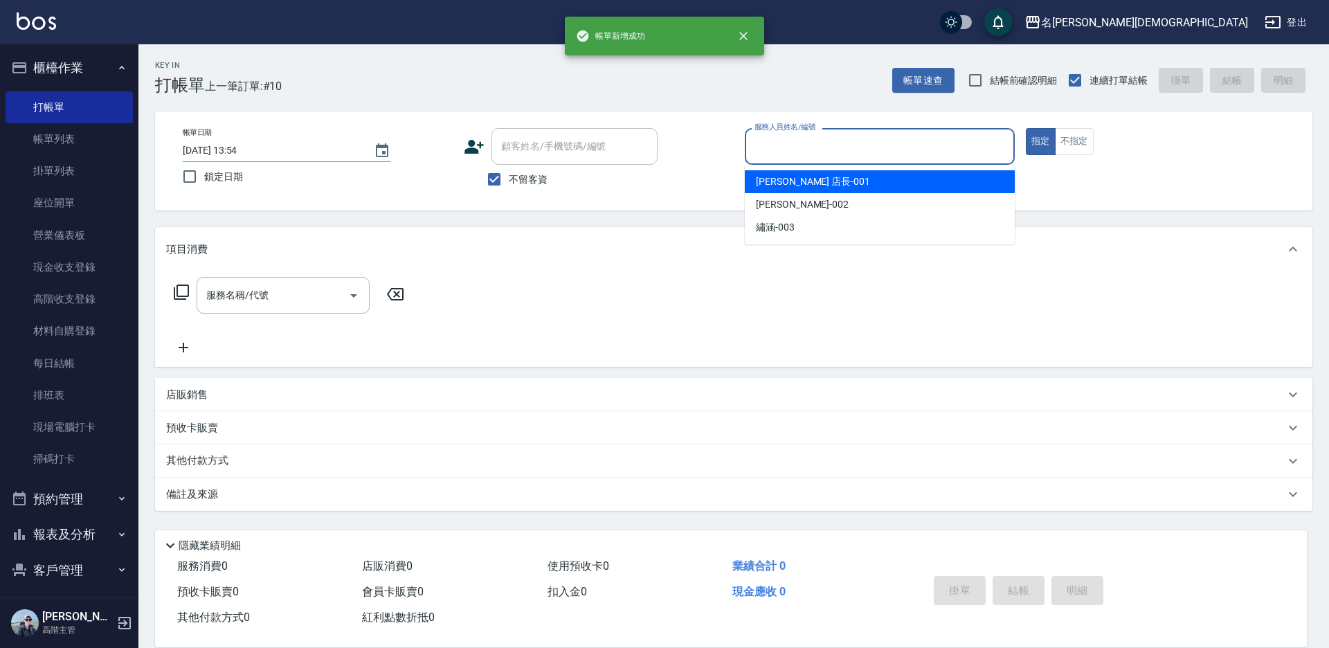
click at [806, 148] on input "服務人員姓名/編號" at bounding box center [879, 146] width 257 height 24
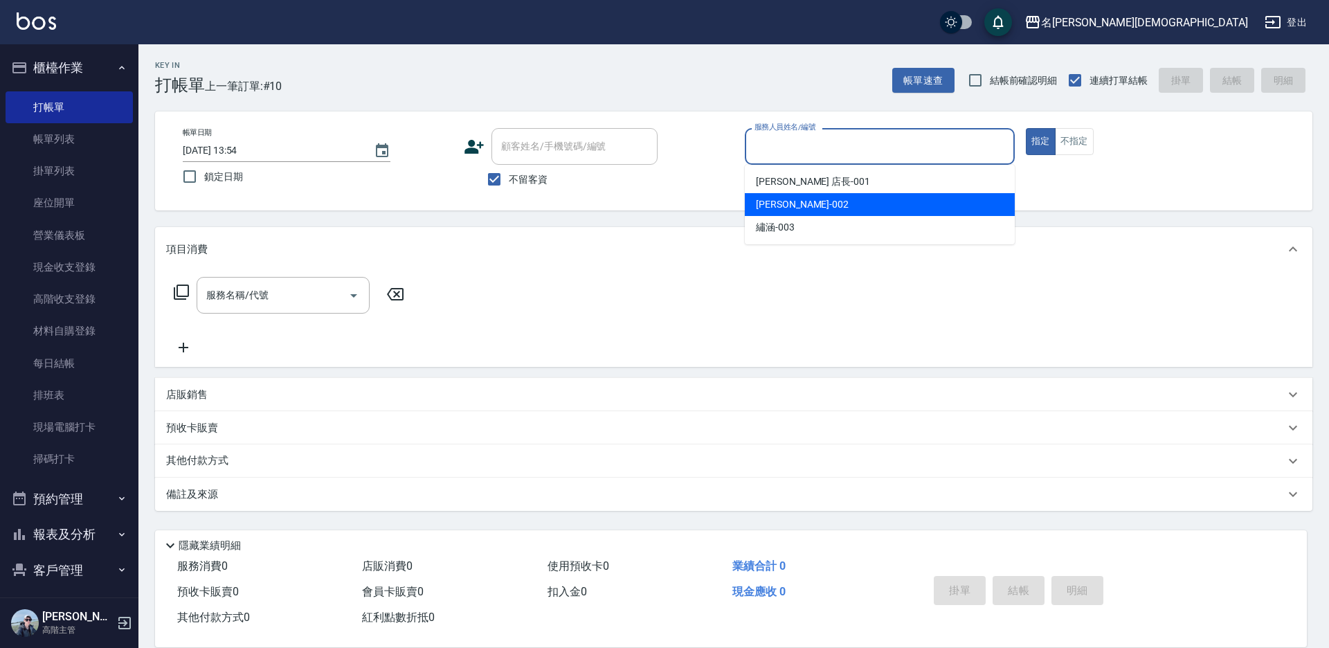
drag, startPoint x: 801, startPoint y: 198, endPoint x: 752, endPoint y: 203, distance: 48.8
click at [800, 199] on div "香香 -002" at bounding box center [880, 204] width 270 height 23
type input "香香-002"
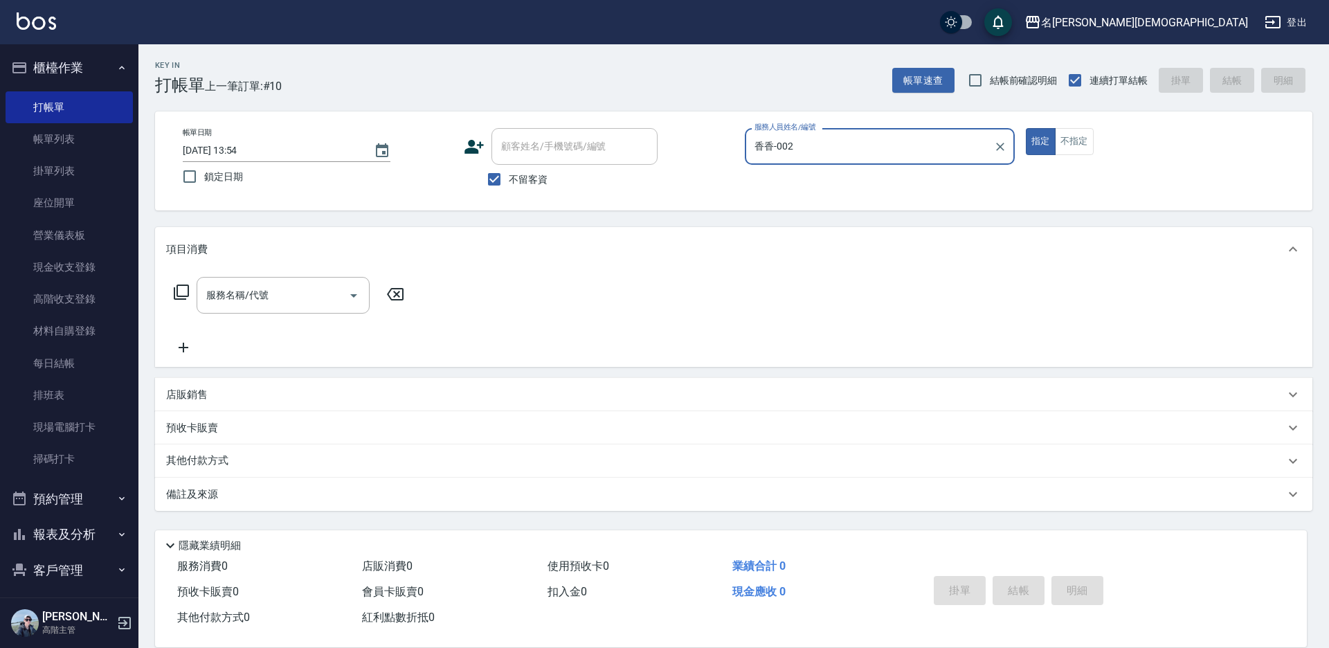
click at [183, 289] on icon at bounding box center [181, 292] width 17 height 17
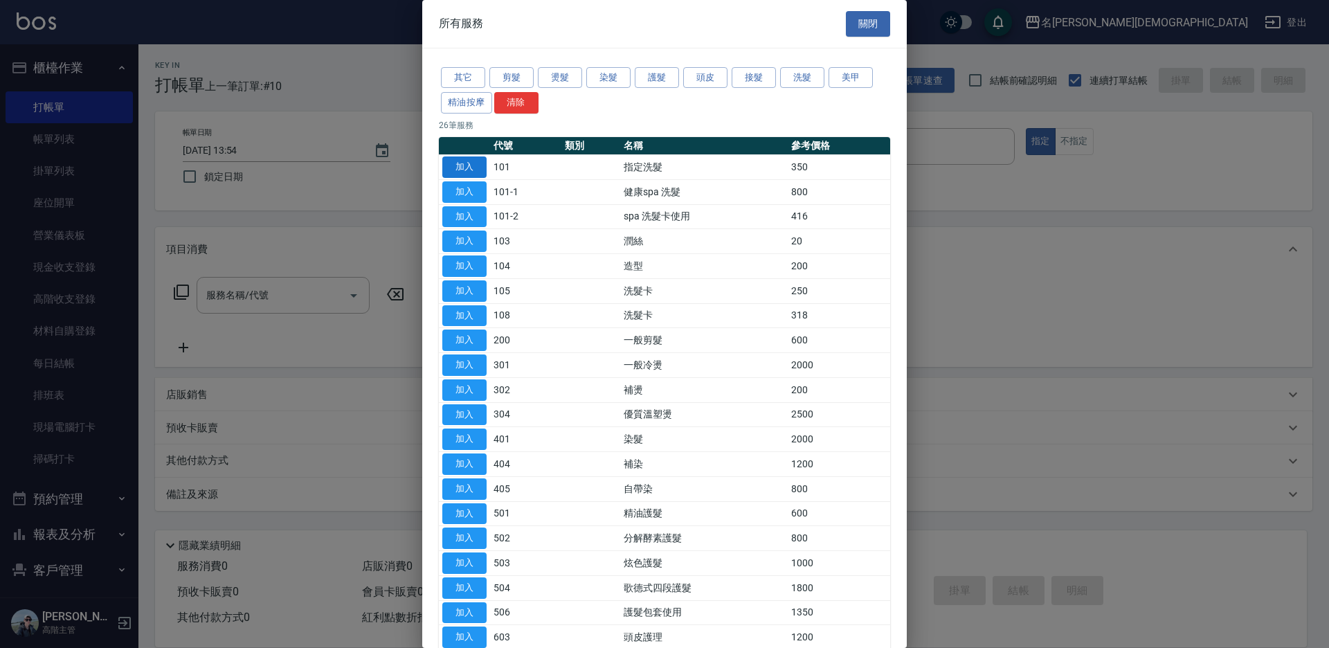
click at [469, 170] on button "加入" at bounding box center [464, 166] width 44 height 21
type input "指定洗髮(101)"
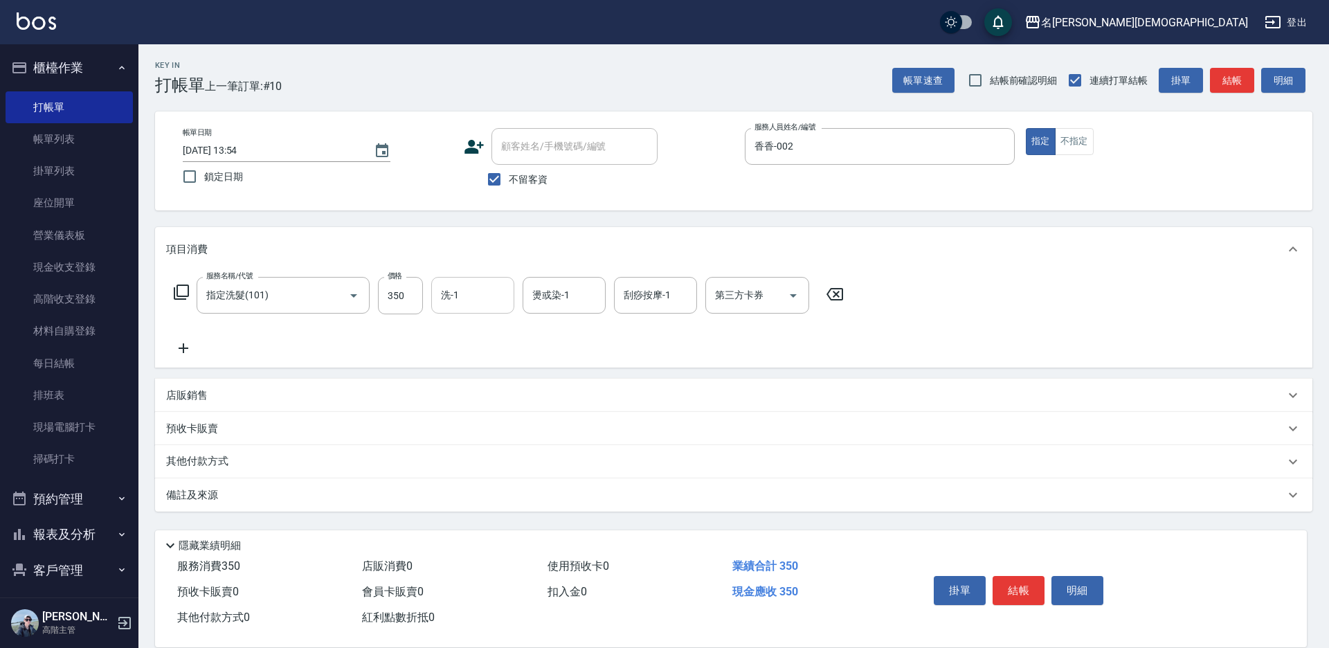
drag, startPoint x: 489, startPoint y: 297, endPoint x: 488, endPoint y: 309, distance: 11.8
click at [488, 298] on input "洗-1" at bounding box center [472, 295] width 71 height 24
click at [489, 379] on div "繡涵 -003" at bounding box center [472, 390] width 83 height 23
type input "繡涵-003"
click at [1011, 586] on button "結帳" at bounding box center [1019, 590] width 52 height 29
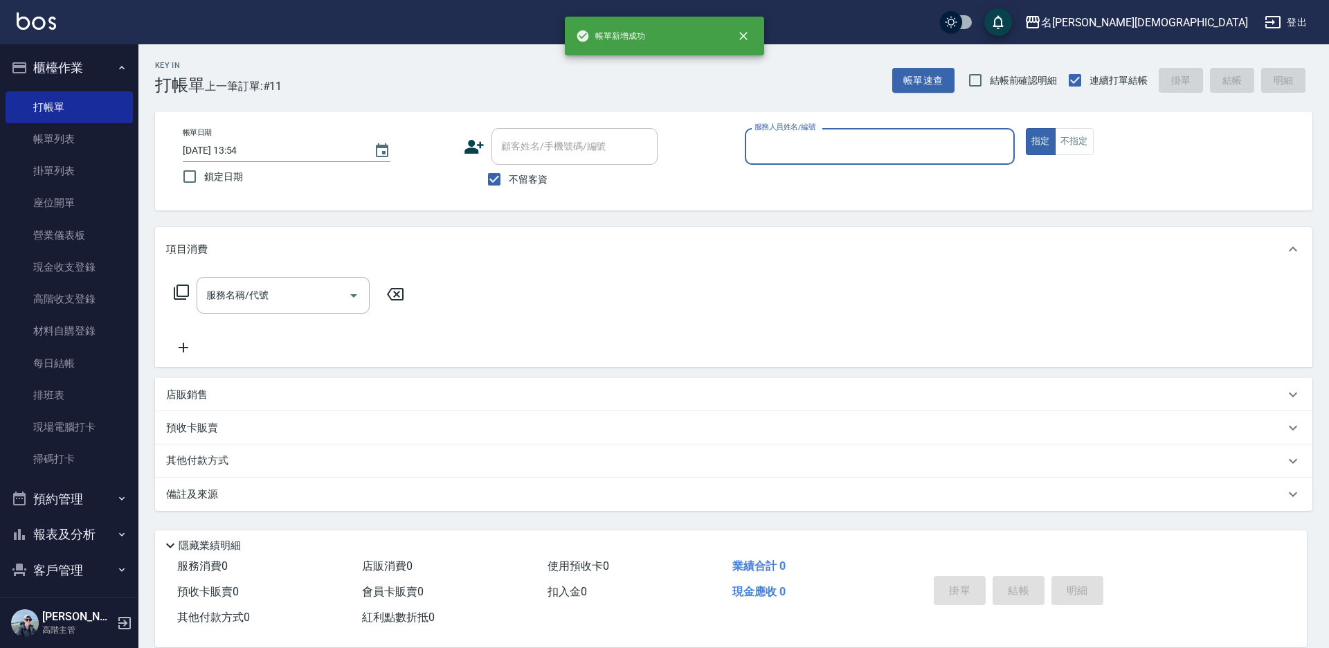
click at [767, 149] on input "服務人員姓名/編號" at bounding box center [879, 146] width 257 height 24
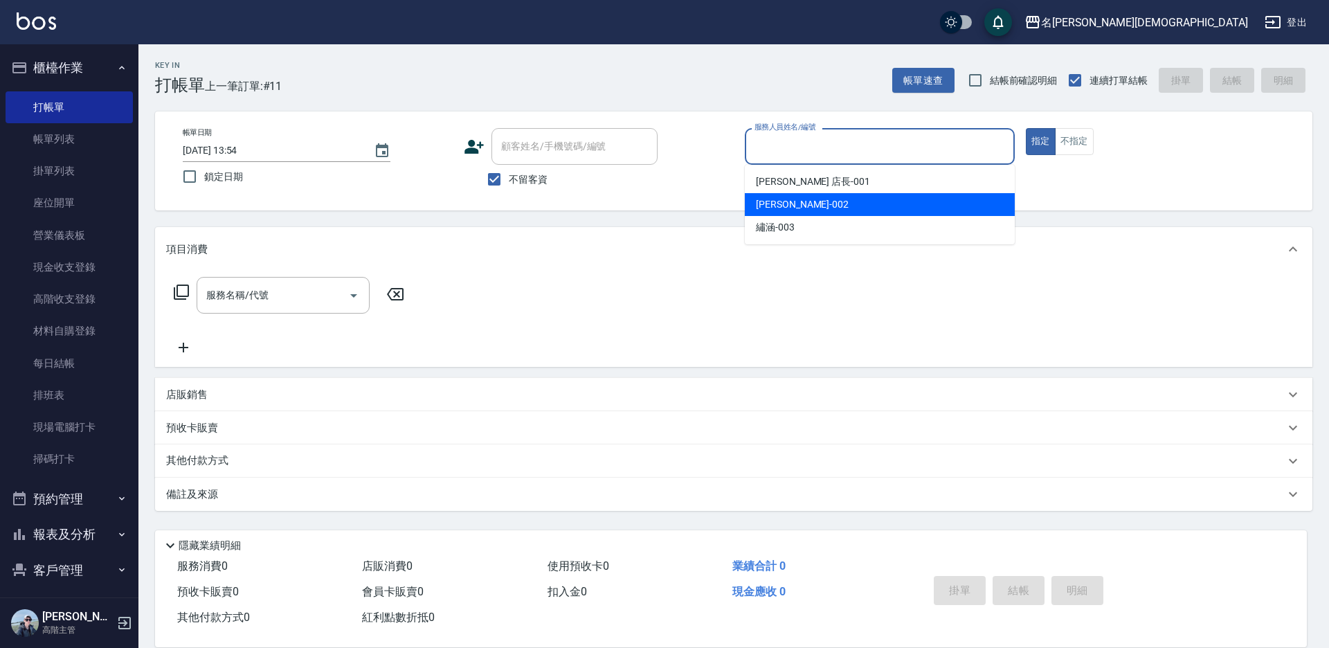
click at [762, 201] on span "香香 -002" at bounding box center [802, 204] width 93 height 15
type input "香香-002"
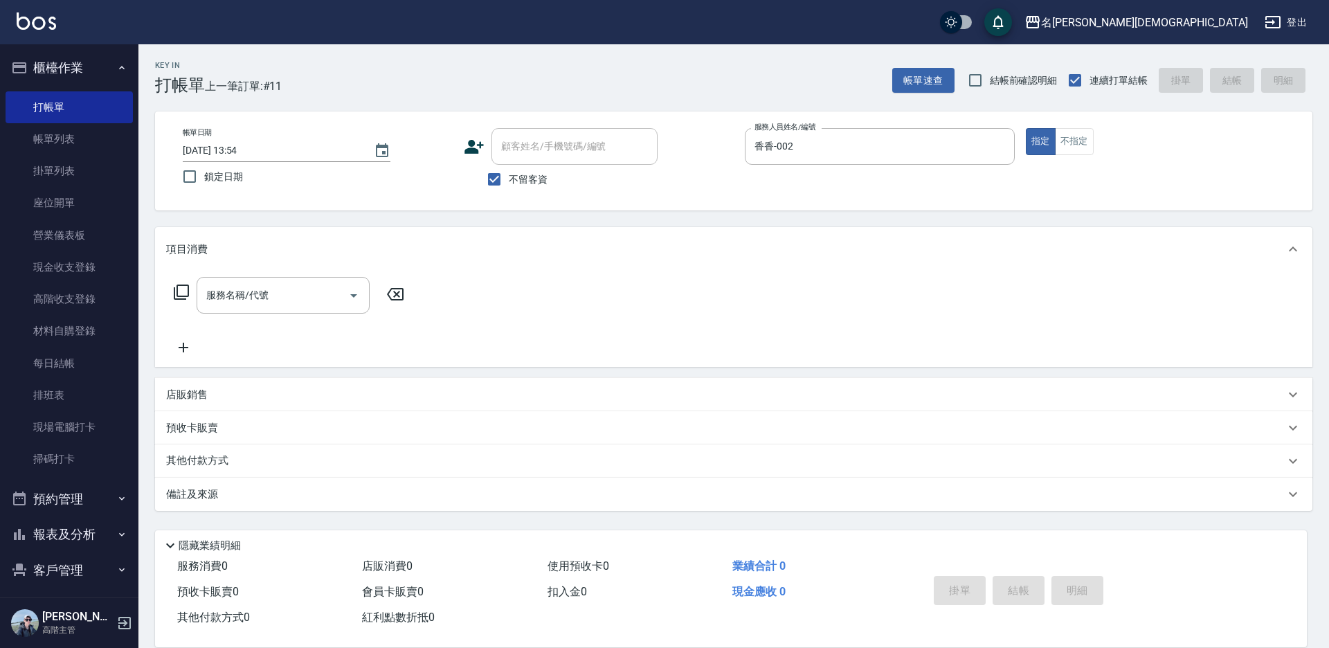
click at [178, 291] on icon at bounding box center [181, 291] width 15 height 15
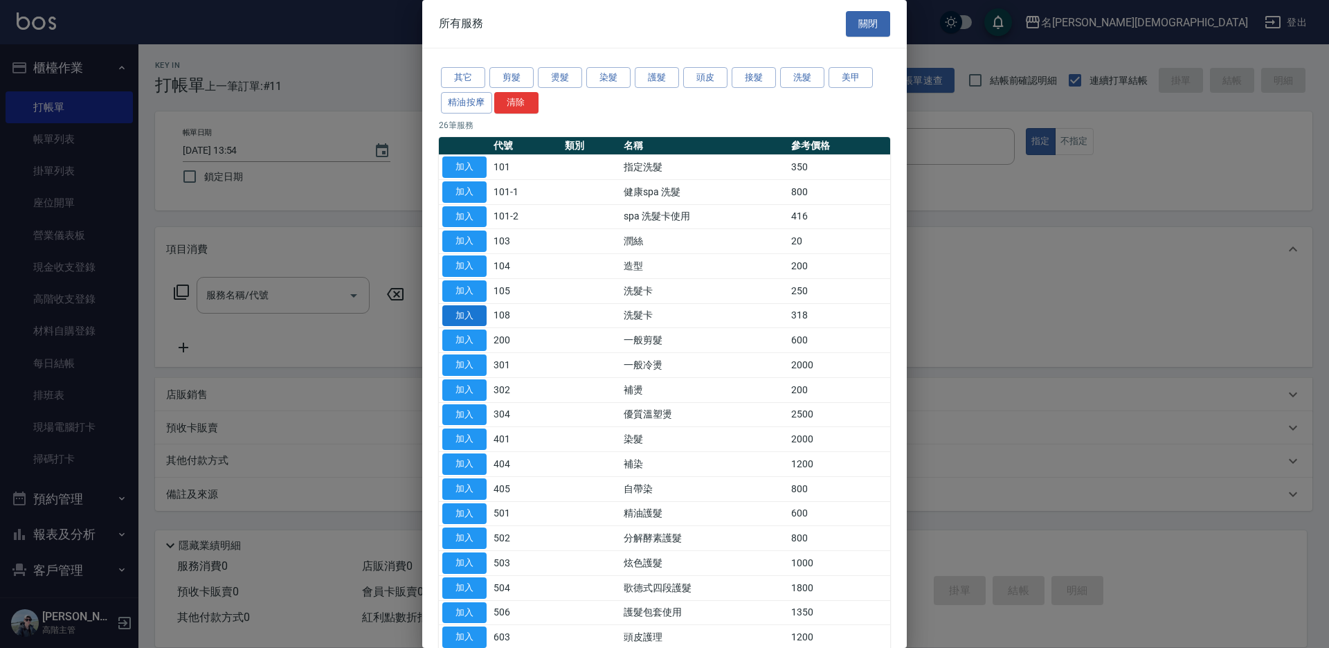
click at [471, 310] on button "加入" at bounding box center [464, 315] width 44 height 21
type input "洗髮卡(108)"
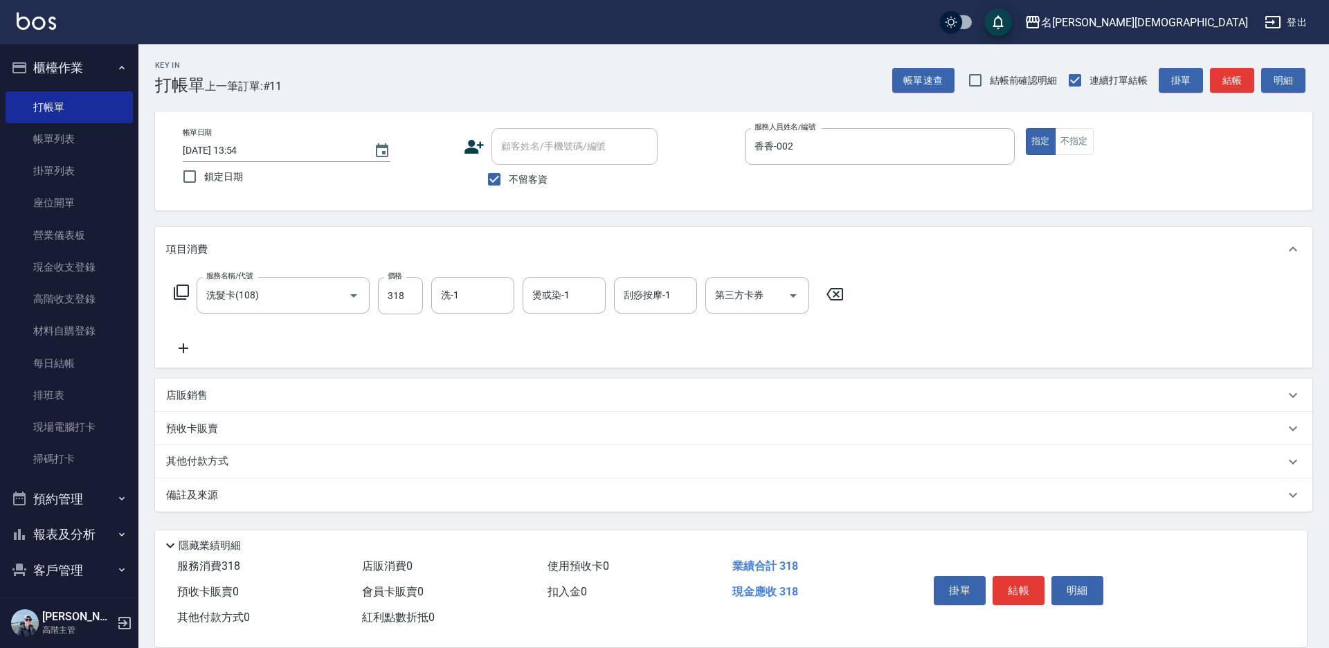
click at [406, 293] on input "318" at bounding box center [400, 295] width 45 height 37
type input "270"
click at [727, 298] on div "第三方卡券 第三方卡券" at bounding box center [757, 295] width 104 height 37
click at [750, 350] on span "舊有卡券" at bounding box center [757, 353] width 104 height 23
type input "舊有卡券"
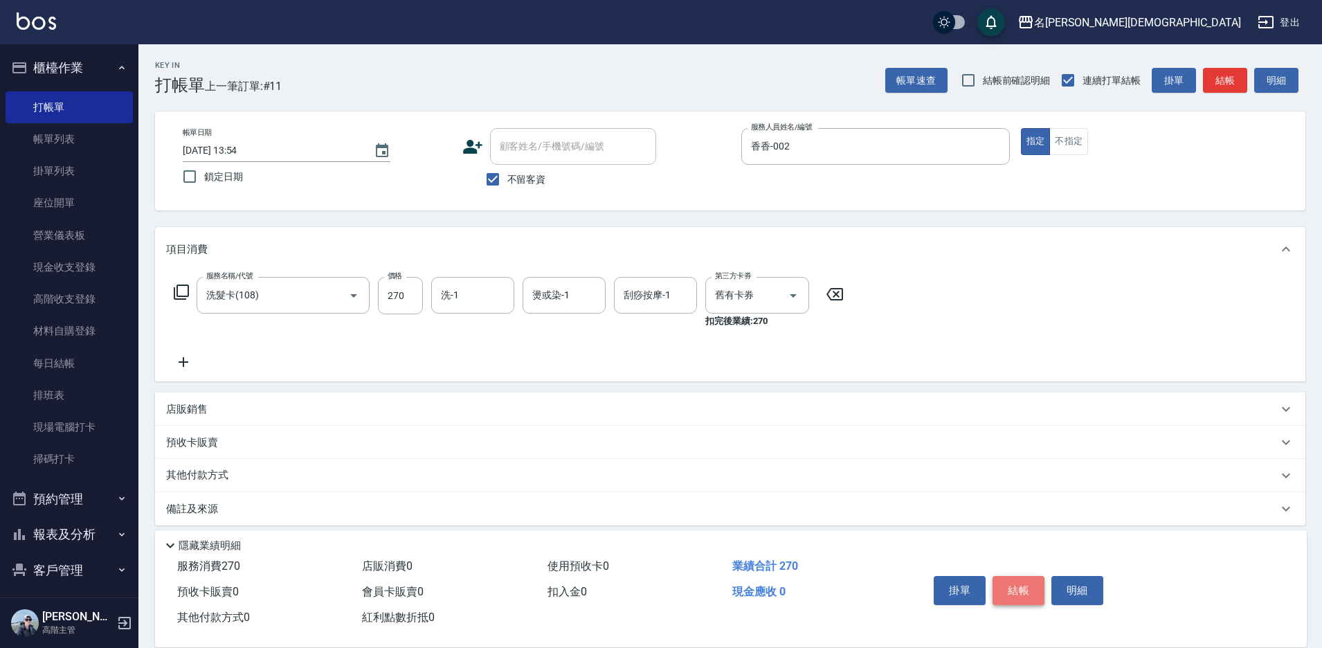
click at [1007, 583] on button "結帳" at bounding box center [1019, 590] width 52 height 29
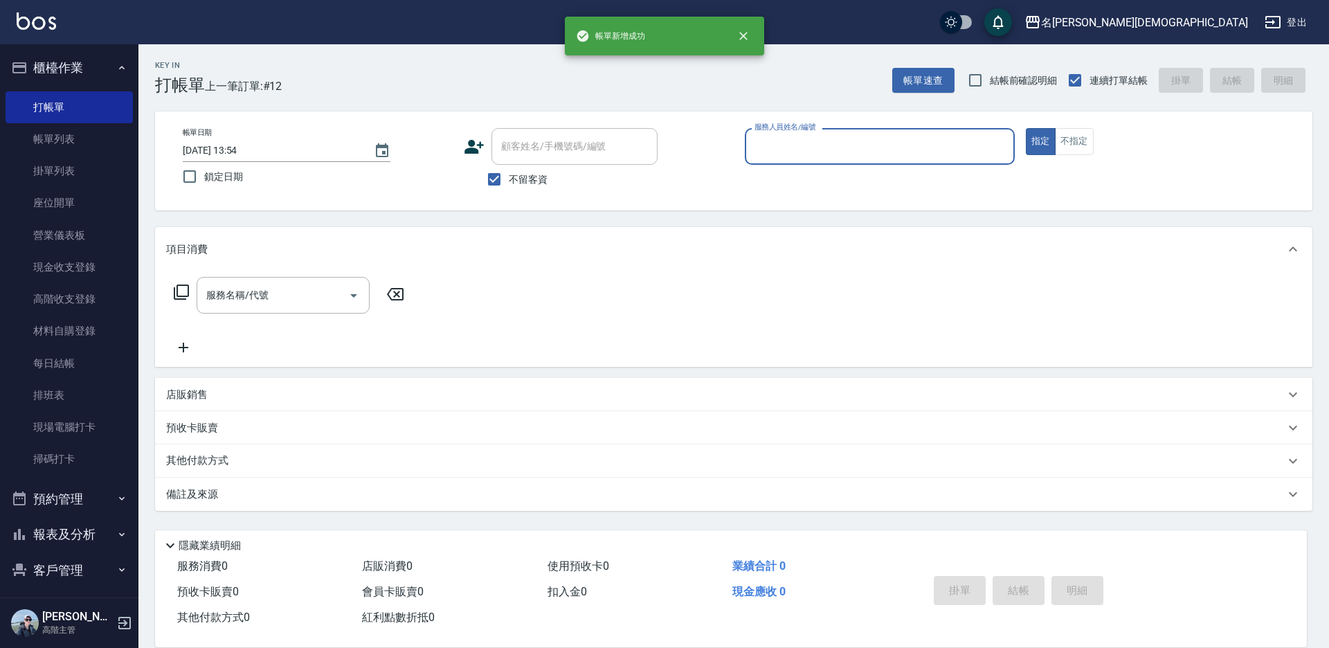
drag, startPoint x: 769, startPoint y: 152, endPoint x: 768, endPoint y: 161, distance: 9.0
click at [768, 154] on input "服務人員姓名/編號" at bounding box center [879, 146] width 257 height 24
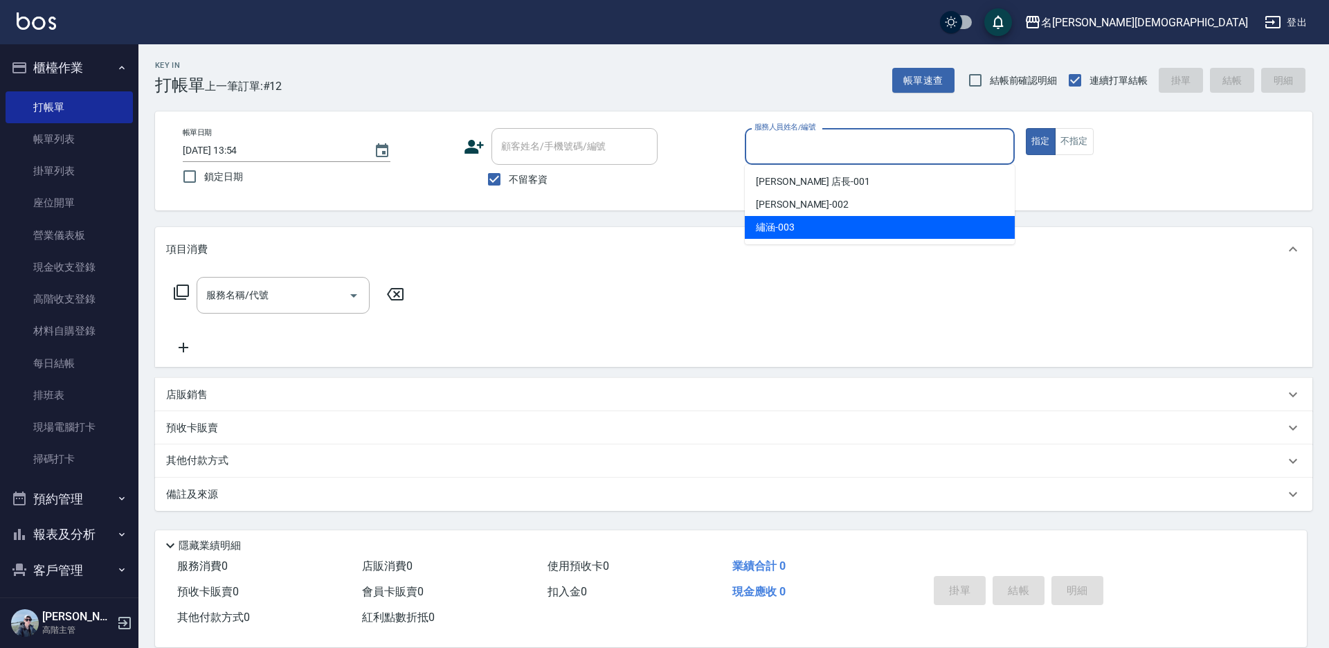
click at [768, 218] on div "繡涵 -003" at bounding box center [880, 227] width 270 height 23
type input "繡涵-003"
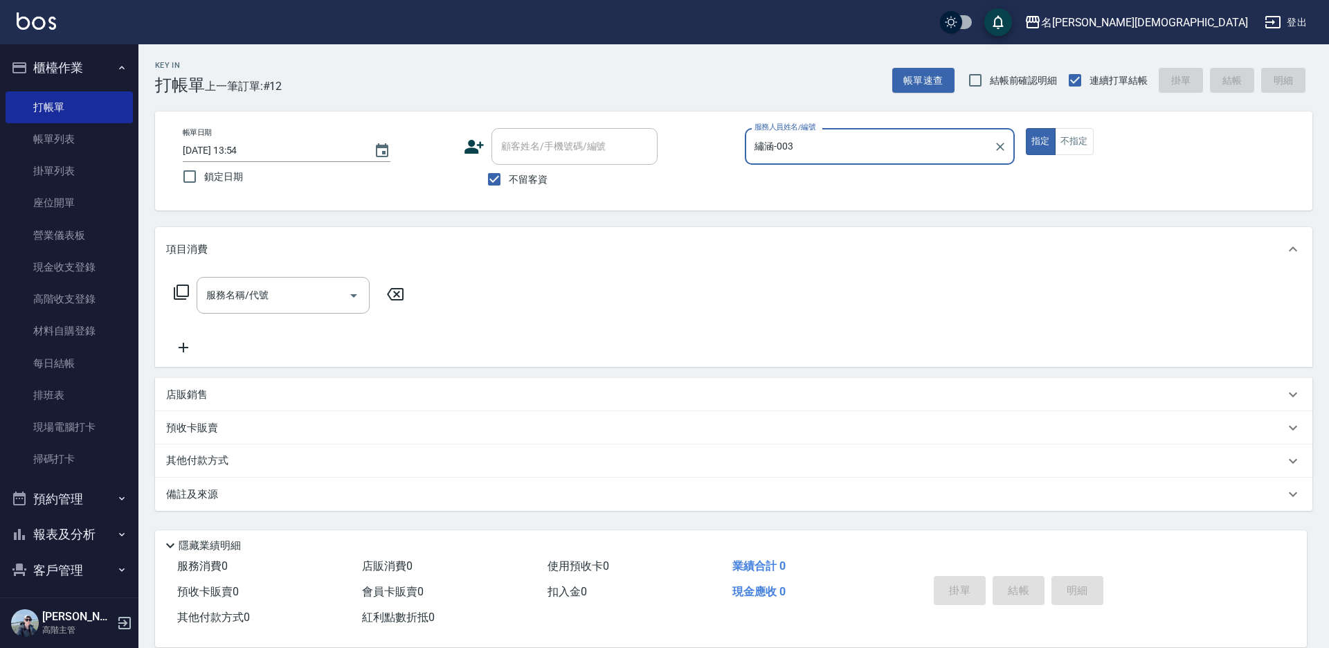
click at [183, 290] on icon at bounding box center [181, 292] width 17 height 17
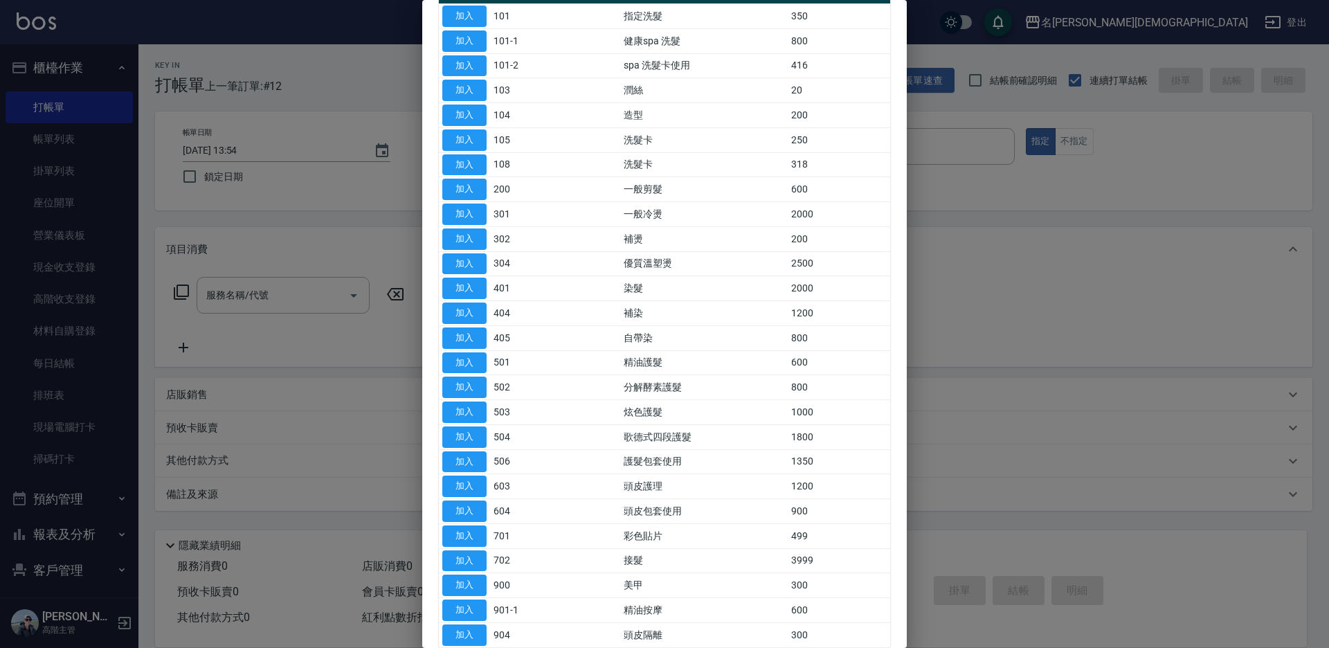
scroll to position [227, 0]
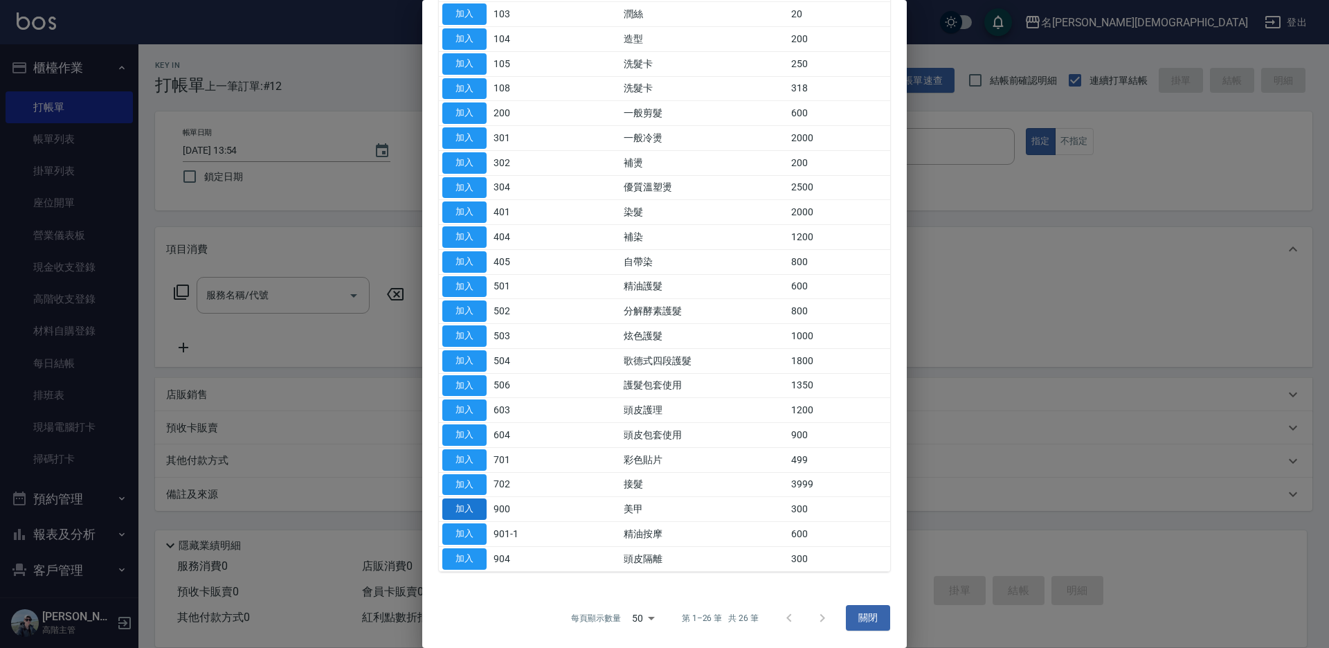
click at [471, 504] on button "加入" at bounding box center [464, 508] width 44 height 21
type input "美甲(900)"
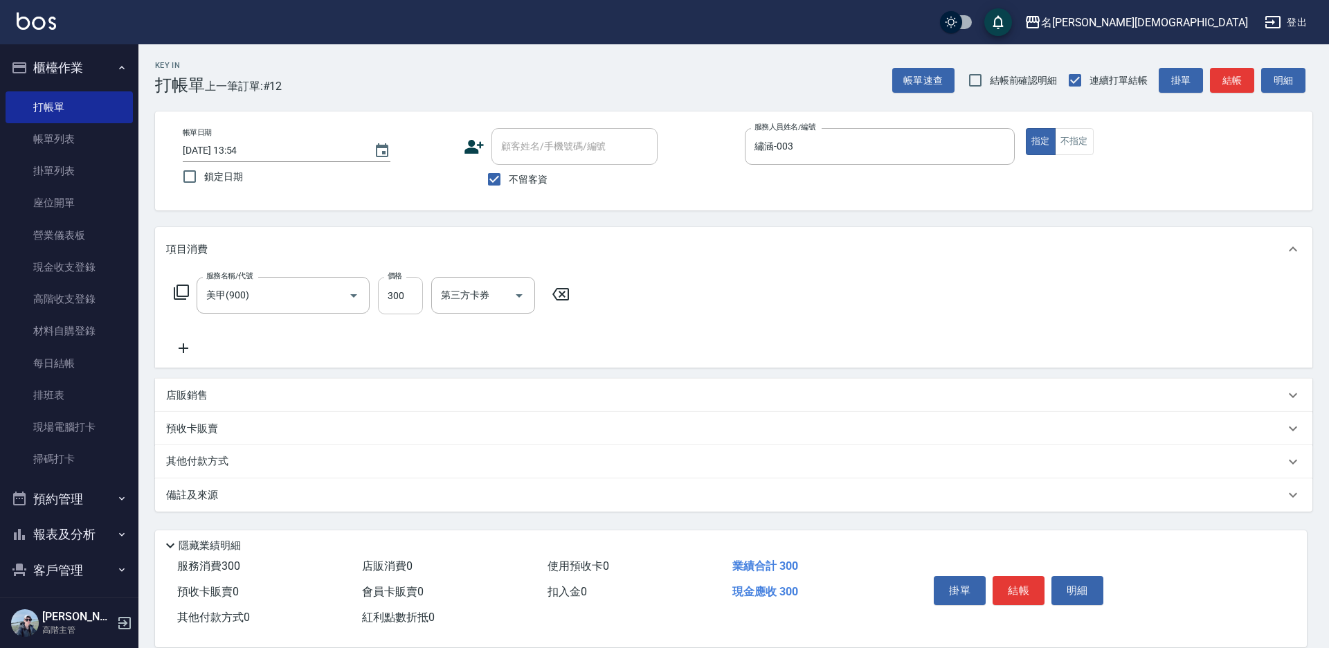
click at [398, 294] on input "300" at bounding box center [400, 295] width 45 height 37
type input "800"
click at [1014, 586] on button "結帳" at bounding box center [1019, 590] width 52 height 29
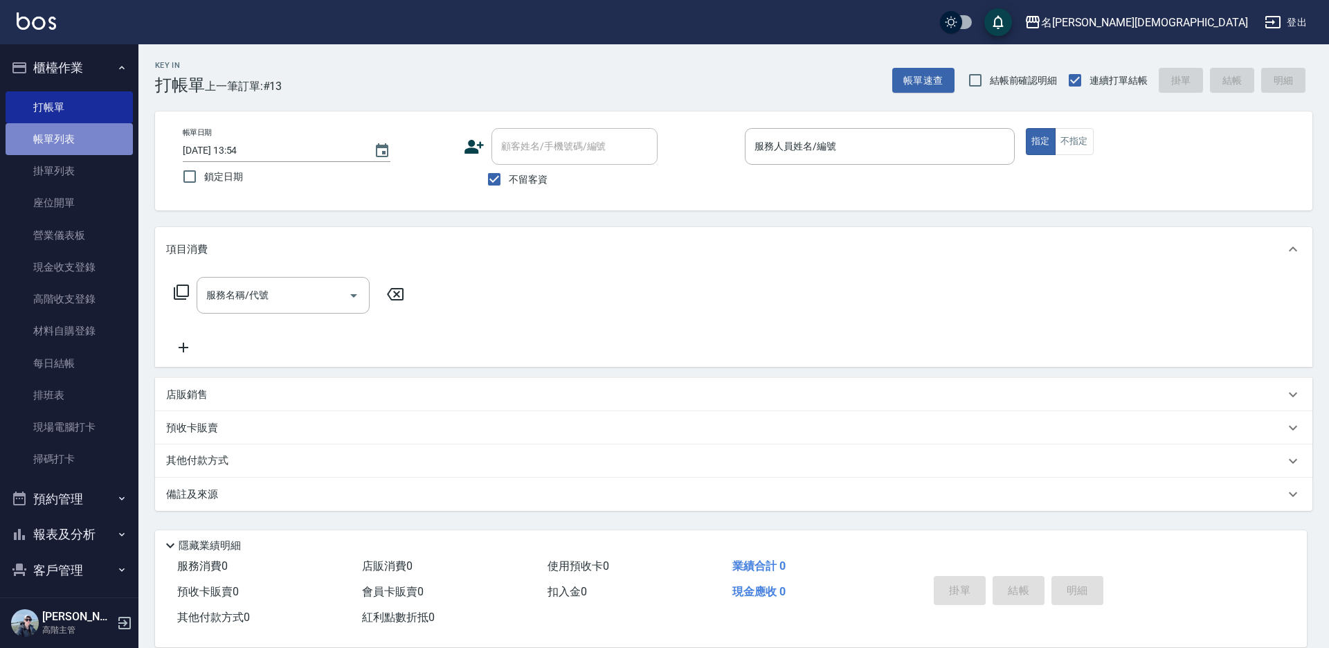
drag, startPoint x: 71, startPoint y: 124, endPoint x: 78, endPoint y: 125, distance: 7.1
click at [71, 124] on link "帳單列表" at bounding box center [69, 139] width 127 height 32
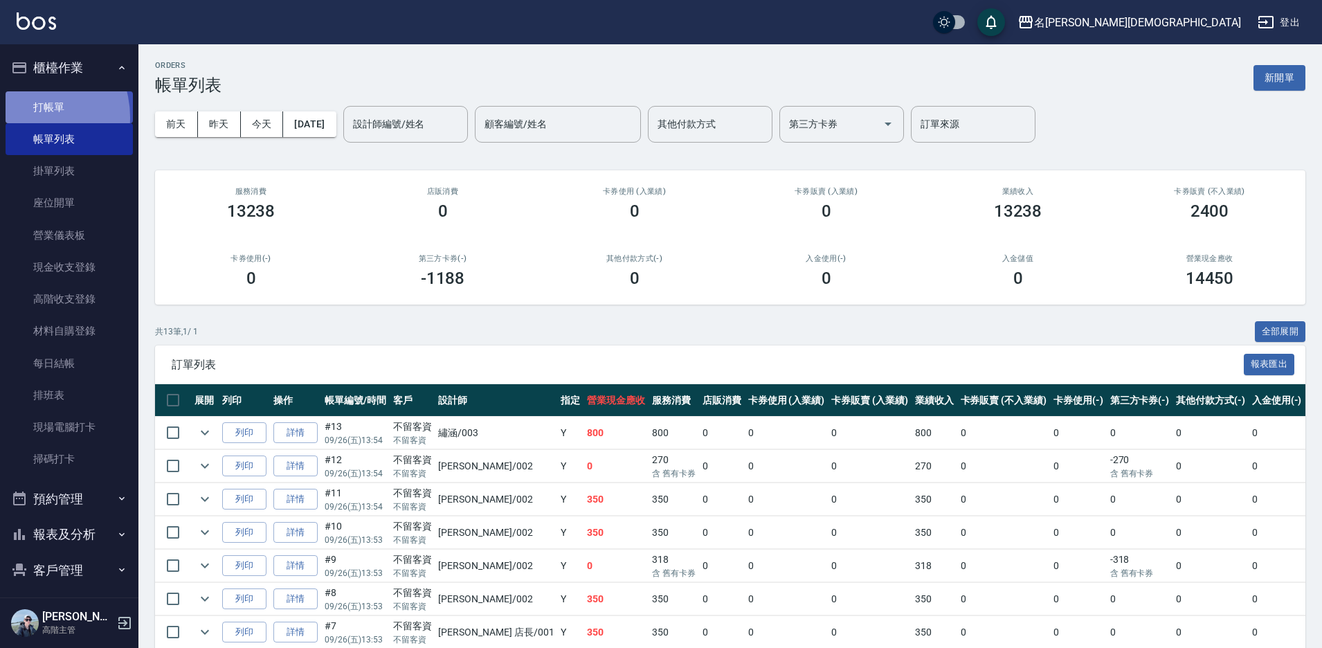
click at [28, 117] on link "打帳單" at bounding box center [69, 107] width 127 height 32
